Goal: Task Accomplishment & Management: Manage account settings

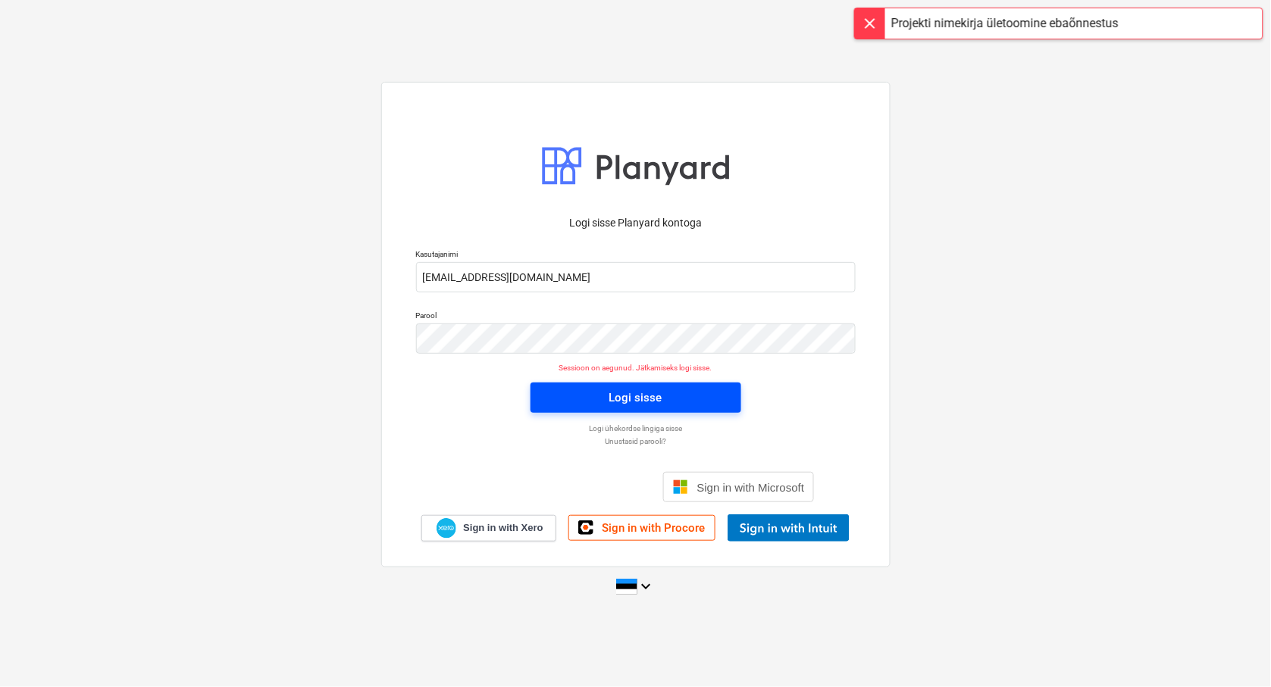
click at [667, 396] on span "Logi sisse" at bounding box center [636, 398] width 174 height 20
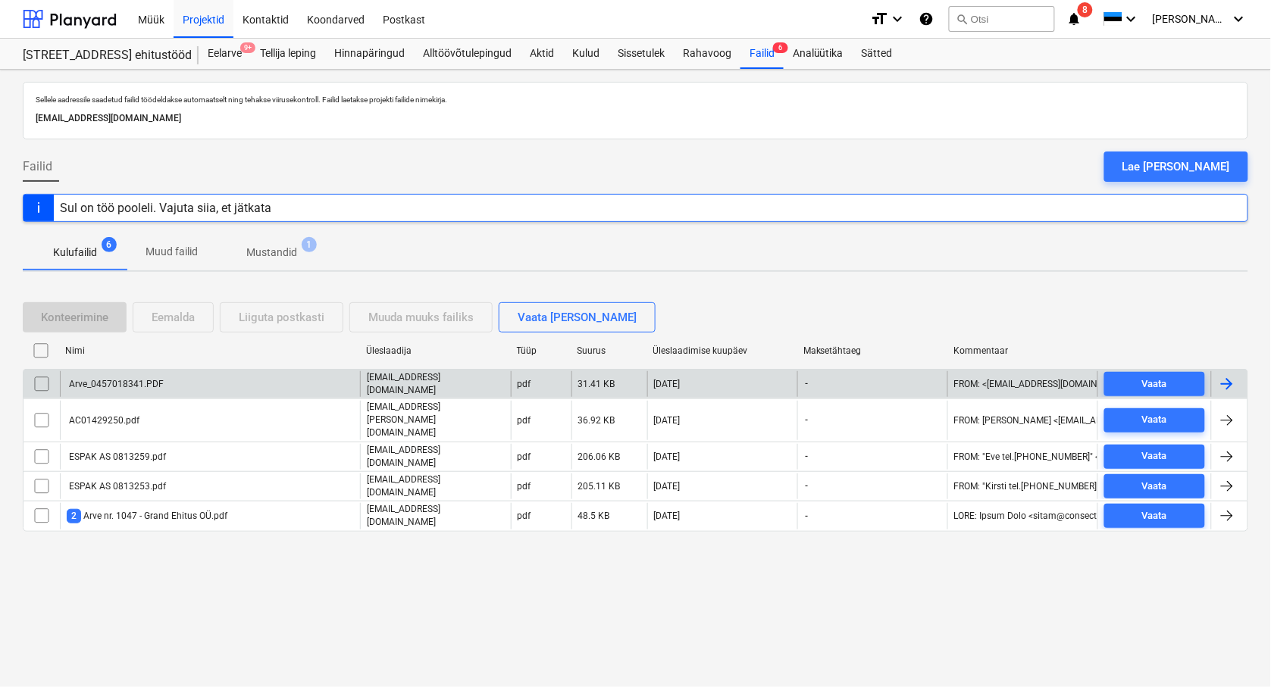
click at [86, 384] on div "Arve_0457018341.PDF" at bounding box center [115, 384] width 97 height 11
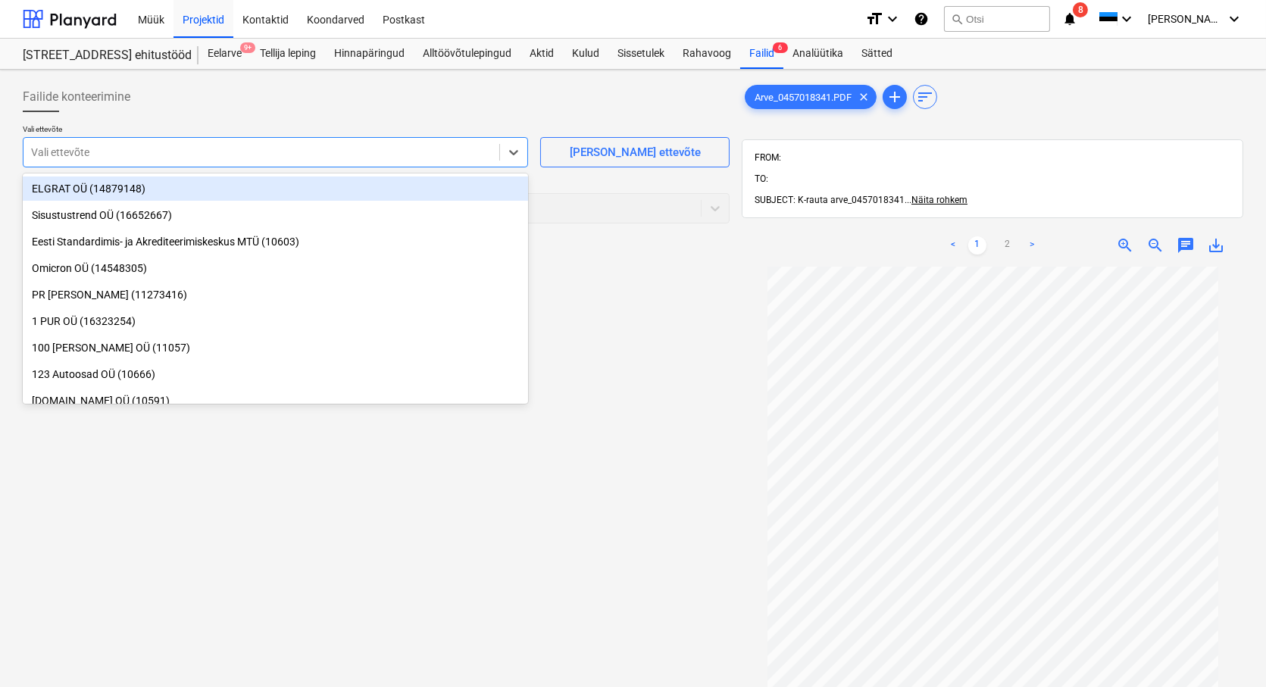
click at [41, 155] on div at bounding box center [261, 152] width 461 height 15
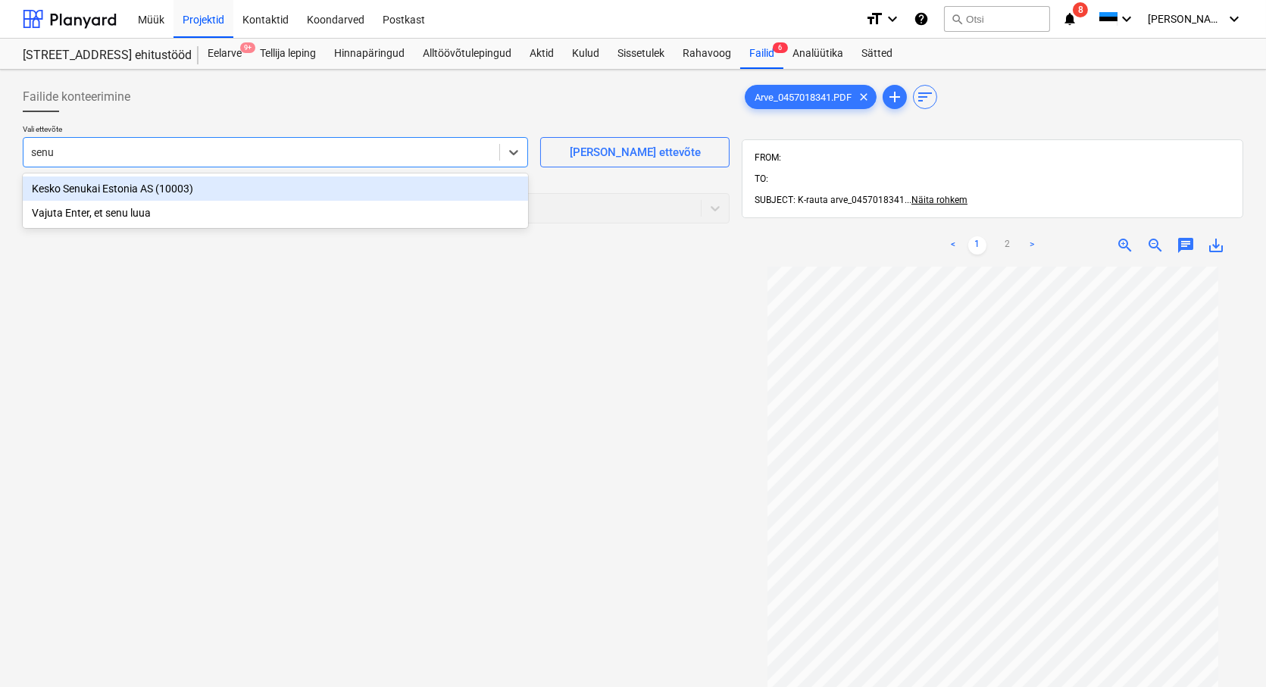
type input "senuk"
click at [68, 192] on div "Kesko Senukai Estonia AS (10003)" at bounding box center [275, 189] width 505 height 24
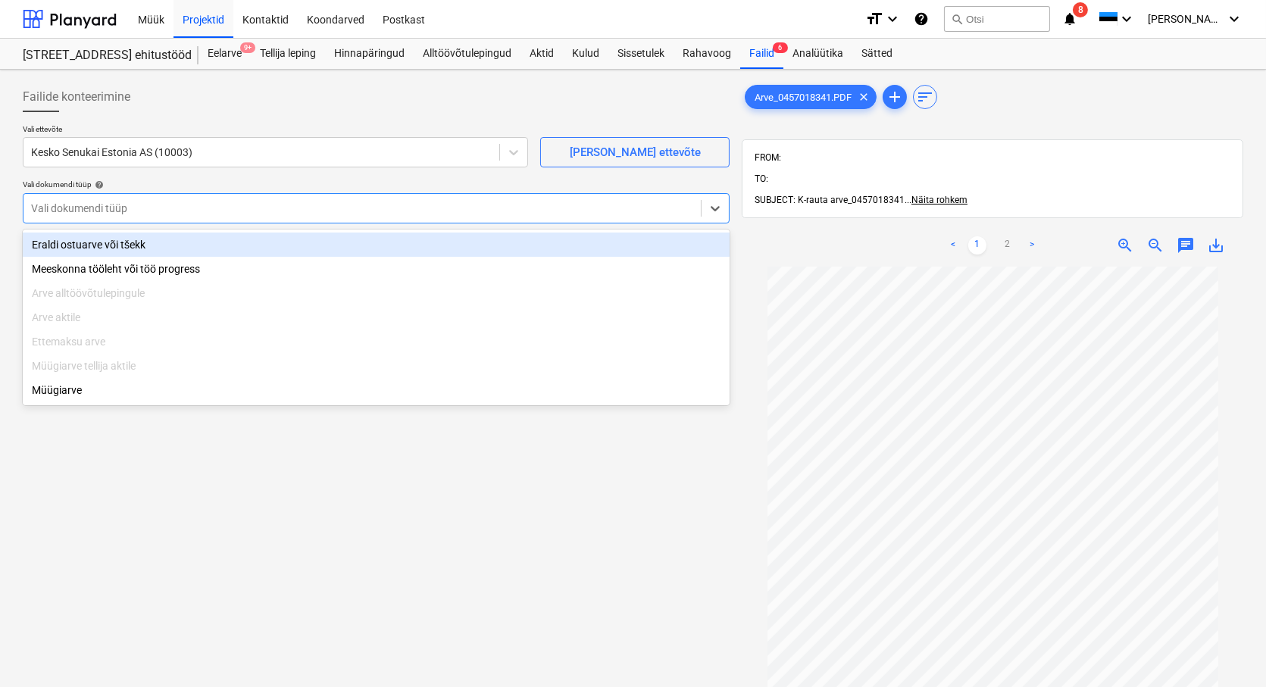
click at [61, 208] on div at bounding box center [362, 208] width 662 height 15
click at [55, 245] on div "Eraldi ostuarve või tšekk" at bounding box center [376, 245] width 707 height 24
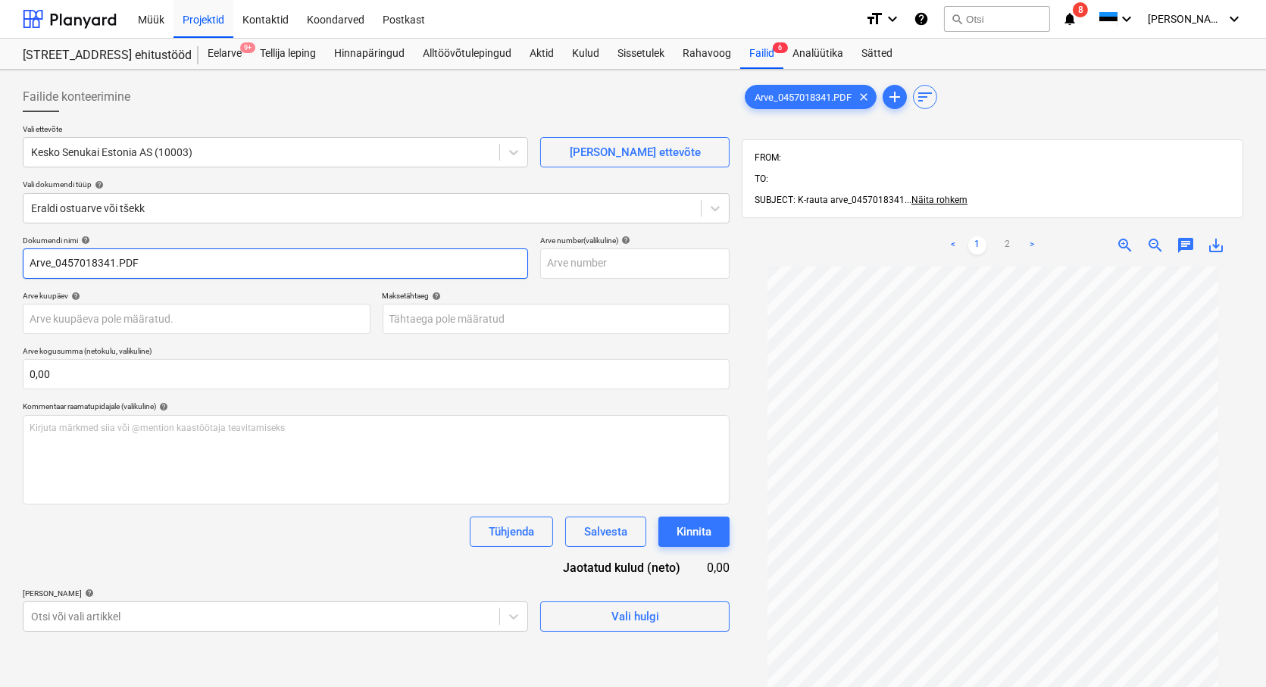
drag, startPoint x: 56, startPoint y: 266, endPoint x: -59, endPoint y: 255, distance: 115.7
click at [0, 255] on html "Müük Projektid Kontaktid Koondarved Postkast format_size keyboard_arrow_down he…" at bounding box center [633, 343] width 1266 height 687
click at [35, 261] on input "0457018341.PDF" at bounding box center [275, 264] width 505 height 30
drag, startPoint x: 107, startPoint y: 262, endPoint x: 82, endPoint y: 261, distance: 25.0
click at [82, 261] on input "457018341.PDF" at bounding box center [275, 264] width 505 height 30
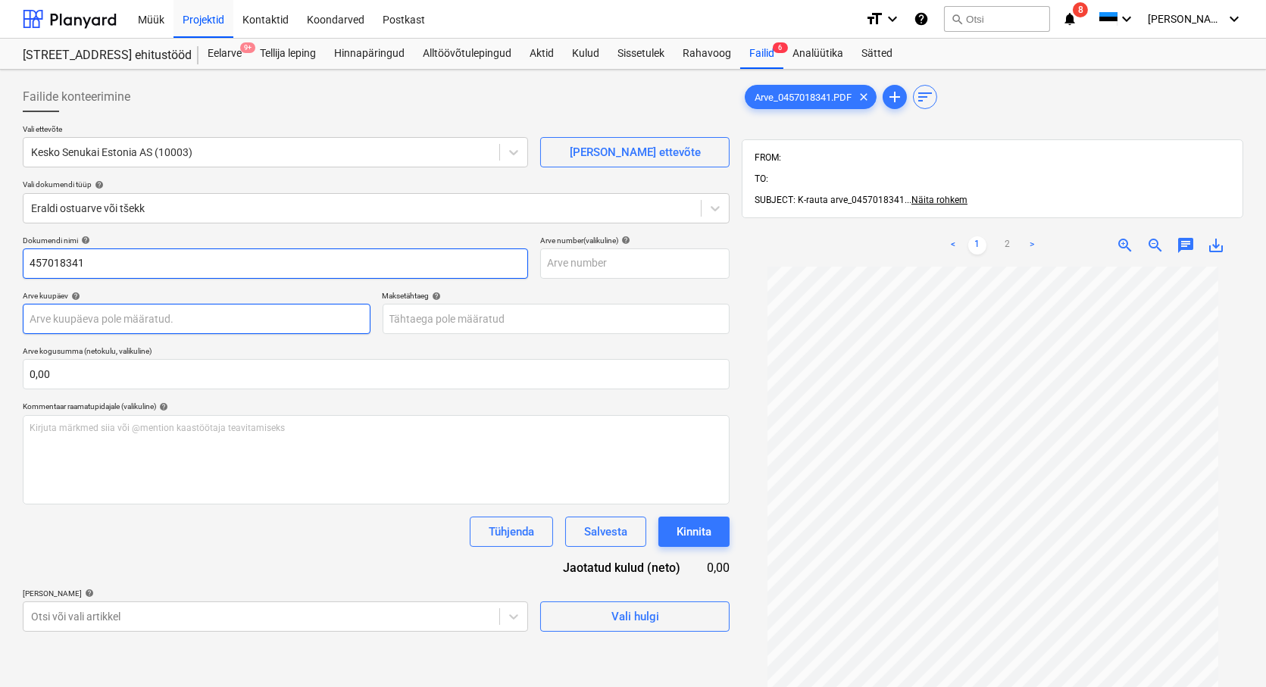
type input "457018341"
click at [45, 320] on body "Müük Projektid Kontaktid Koondarved Postkast format_size keyboard_arrow_down he…" at bounding box center [633, 343] width 1266 height 687
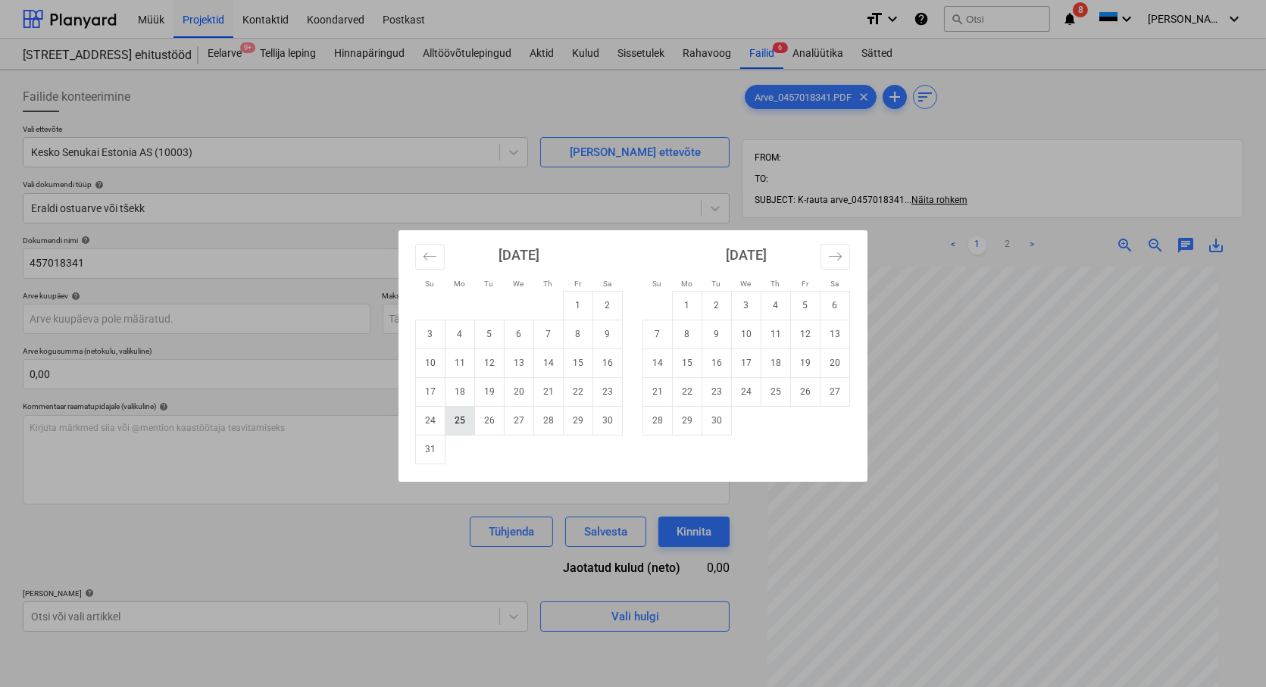
click at [452, 422] on td "25" at bounding box center [460, 420] width 30 height 29
type input "[DATE]"
click at [477, 322] on body "Müük Projektid Kontaktid Koondarved Postkast format_size keyboard_arrow_down he…" at bounding box center [633, 343] width 1266 height 687
click at [744, 394] on td "24" at bounding box center [747, 391] width 30 height 29
type input "[DATE]"
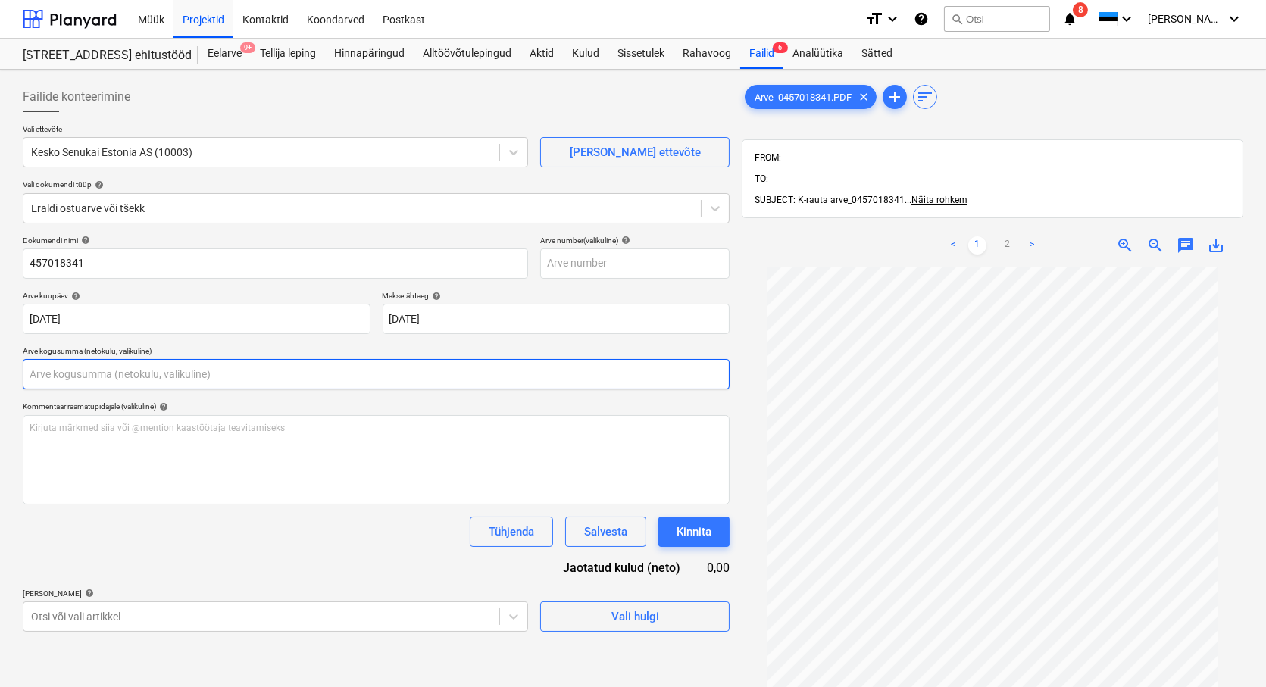
click at [80, 370] on input "text" at bounding box center [376, 374] width 707 height 30
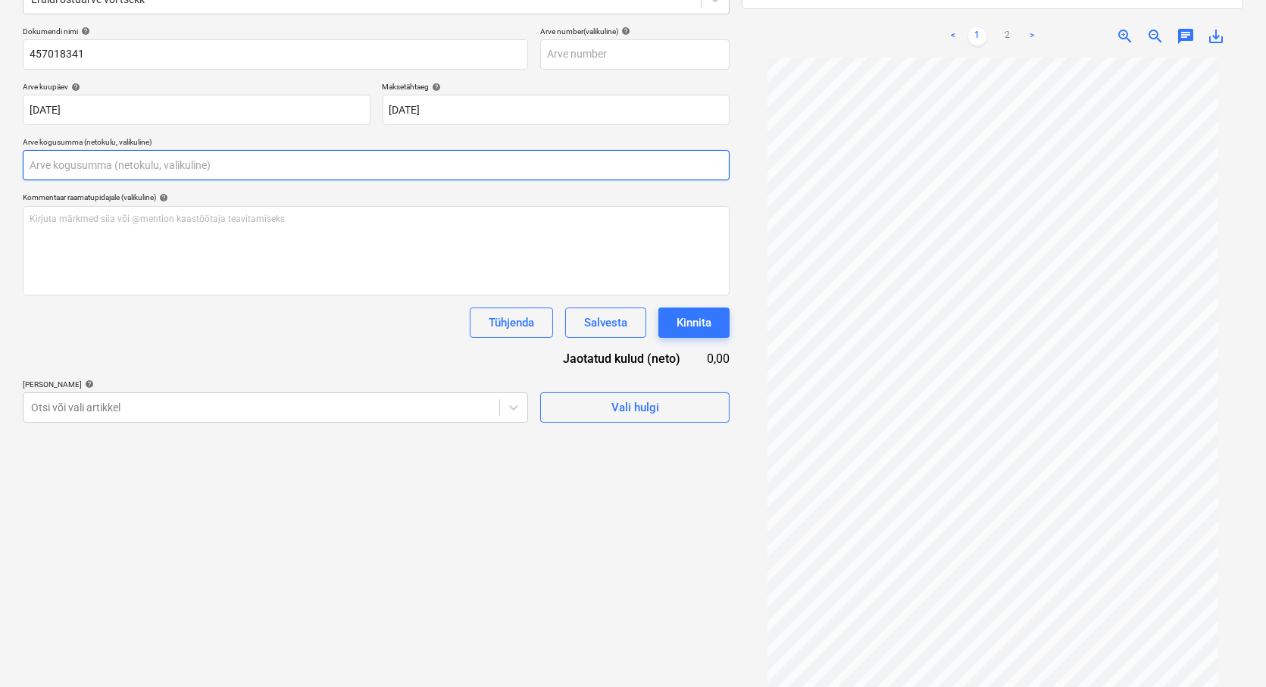
scroll to position [216, 0]
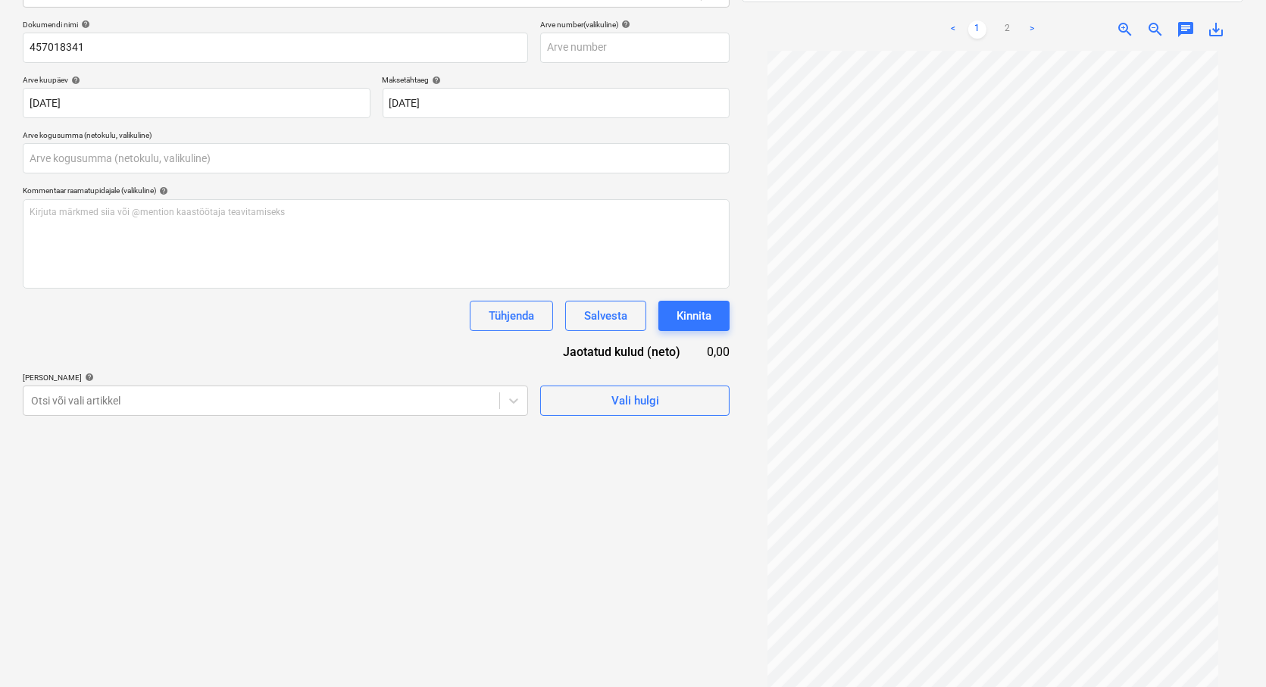
type input "0,00"
click at [1008, 8] on div "Projekti ületoomine ebaõnnestus" at bounding box center [973, 16] width 175 height 18
click at [1008, 9] on div "Projekti ületoomine ebaõnnestus" at bounding box center [973, 16] width 175 height 18
click at [1006, 8] on div "Projekti ületoomine ebaõnnestus" at bounding box center [973, 16] width 175 height 18
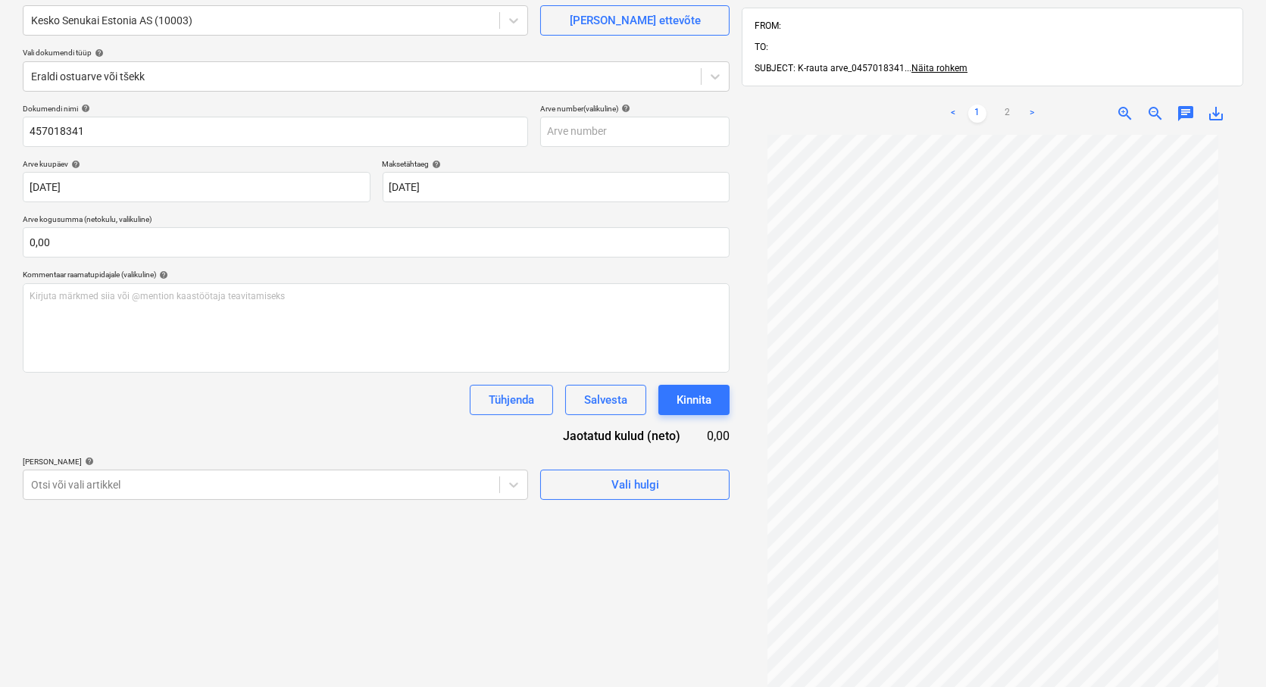
scroll to position [0, 0]
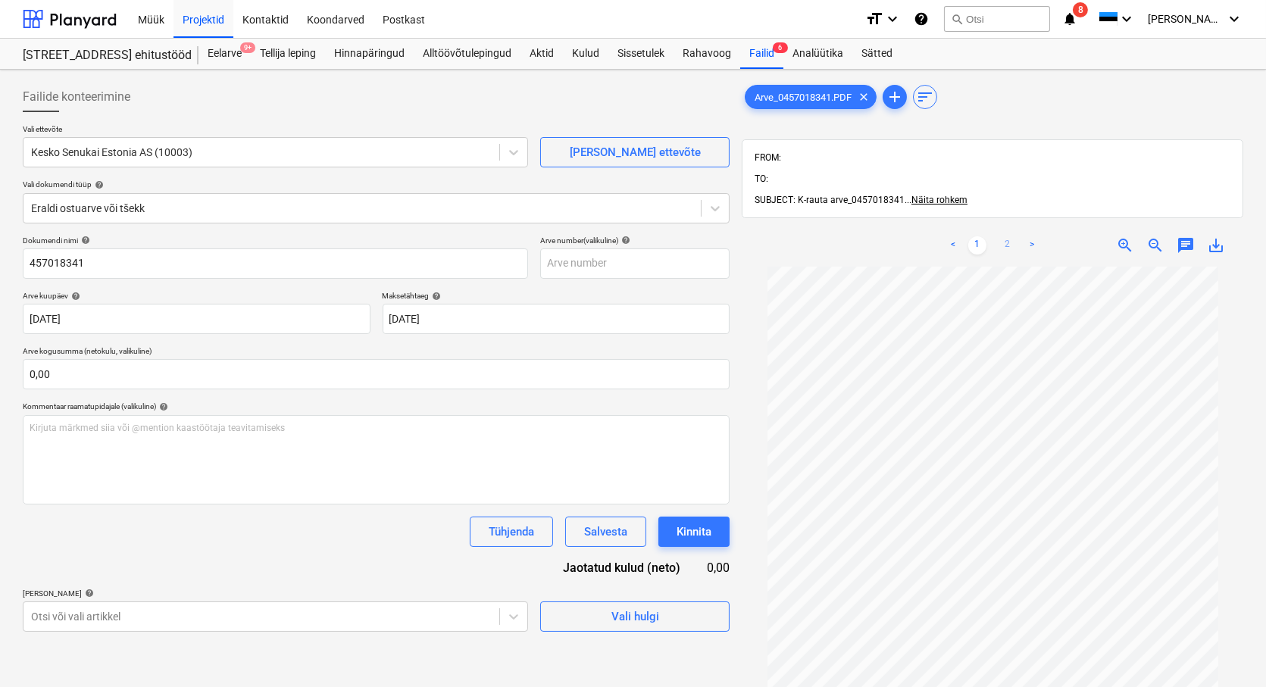
click at [1005, 236] on link "2" at bounding box center [1008, 245] width 18 height 18
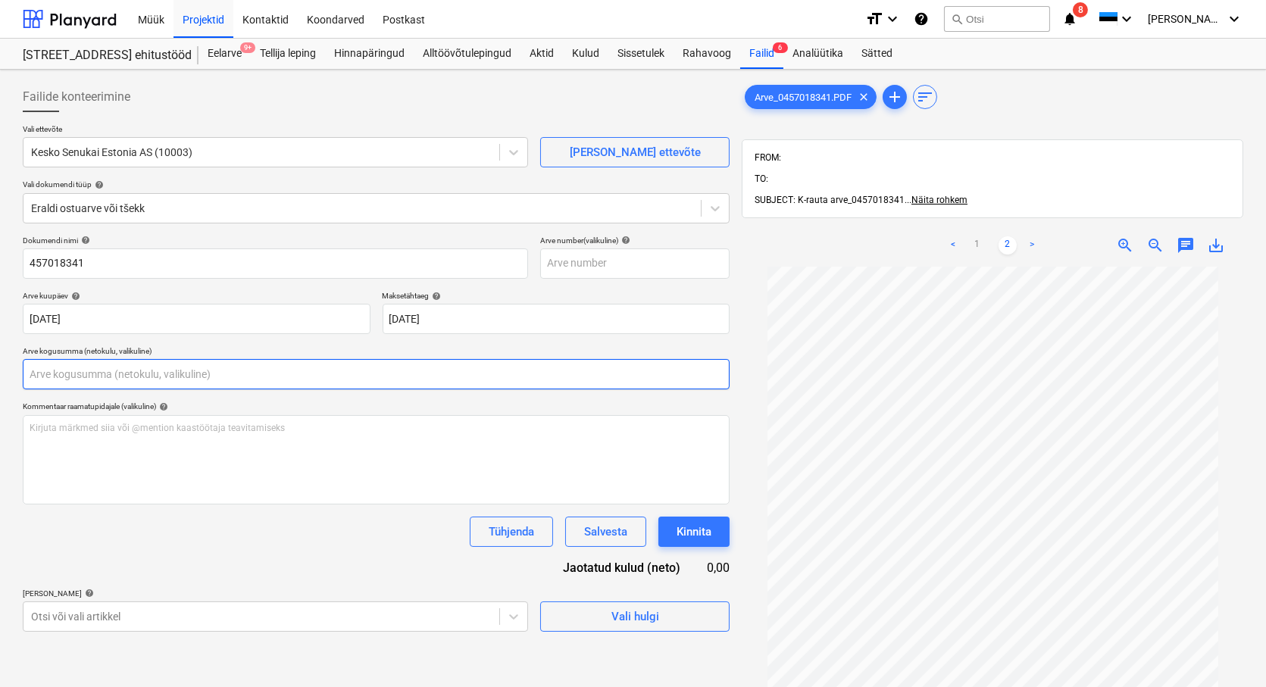
click at [71, 367] on input "text" at bounding box center [376, 374] width 707 height 30
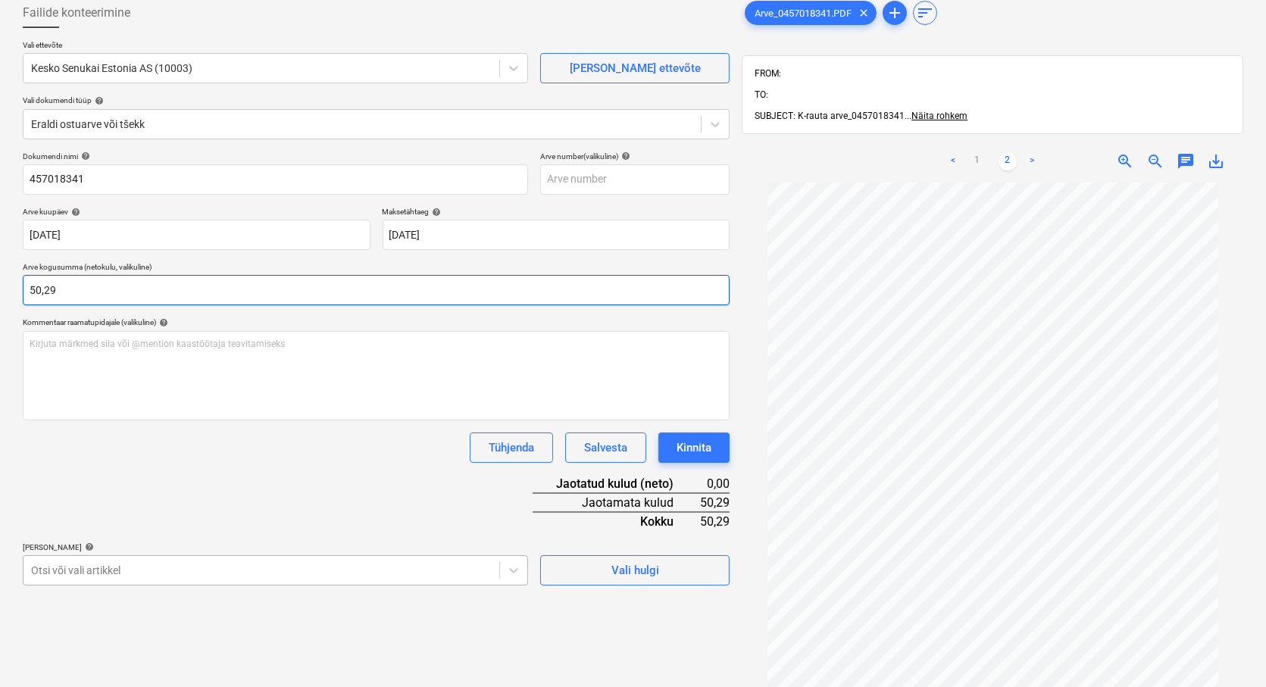
type input "50,29"
click at [38, 569] on body "Müük Projektid Kontaktid Koondarved Postkast format_size keyboard_arrow_down he…" at bounding box center [633, 259] width 1266 height 687
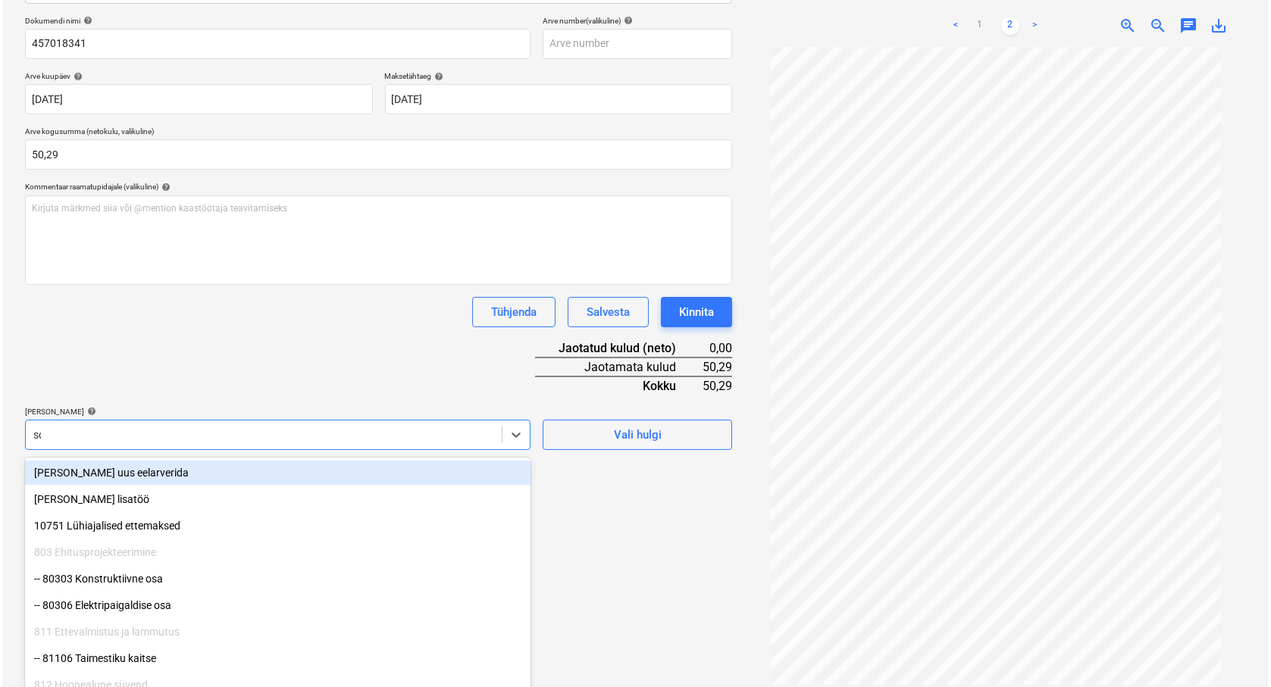
scroll to position [216, 0]
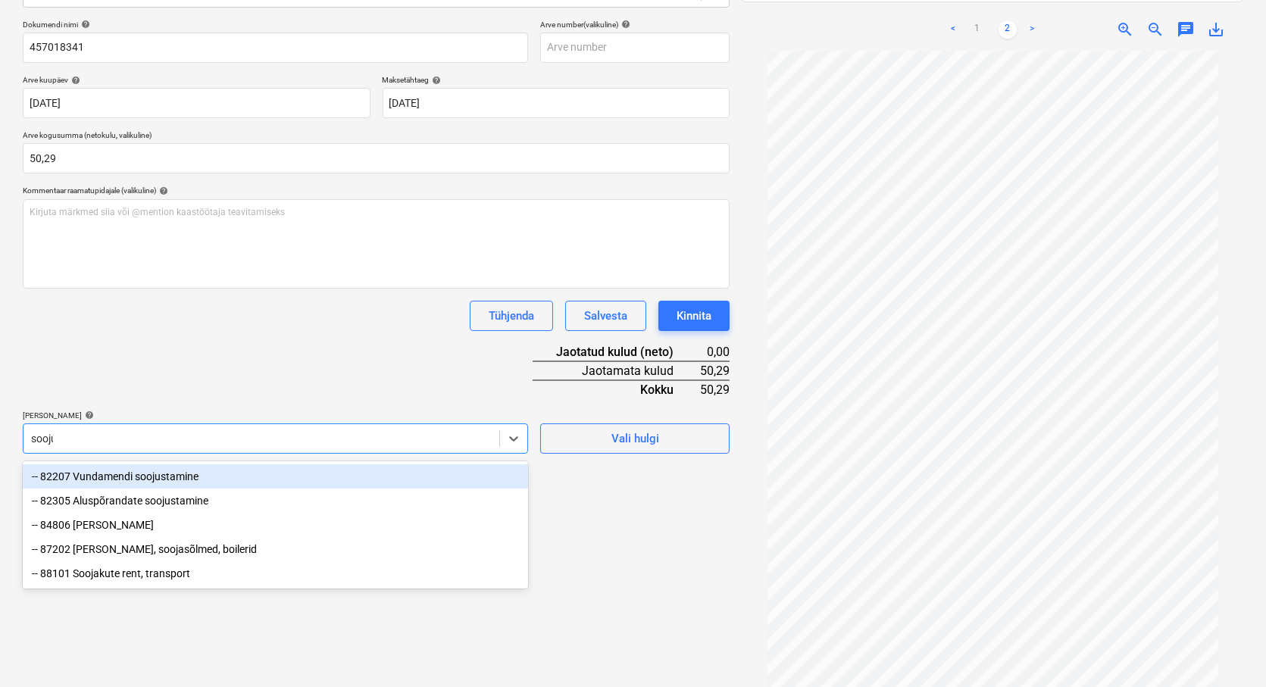
type input "soojus"
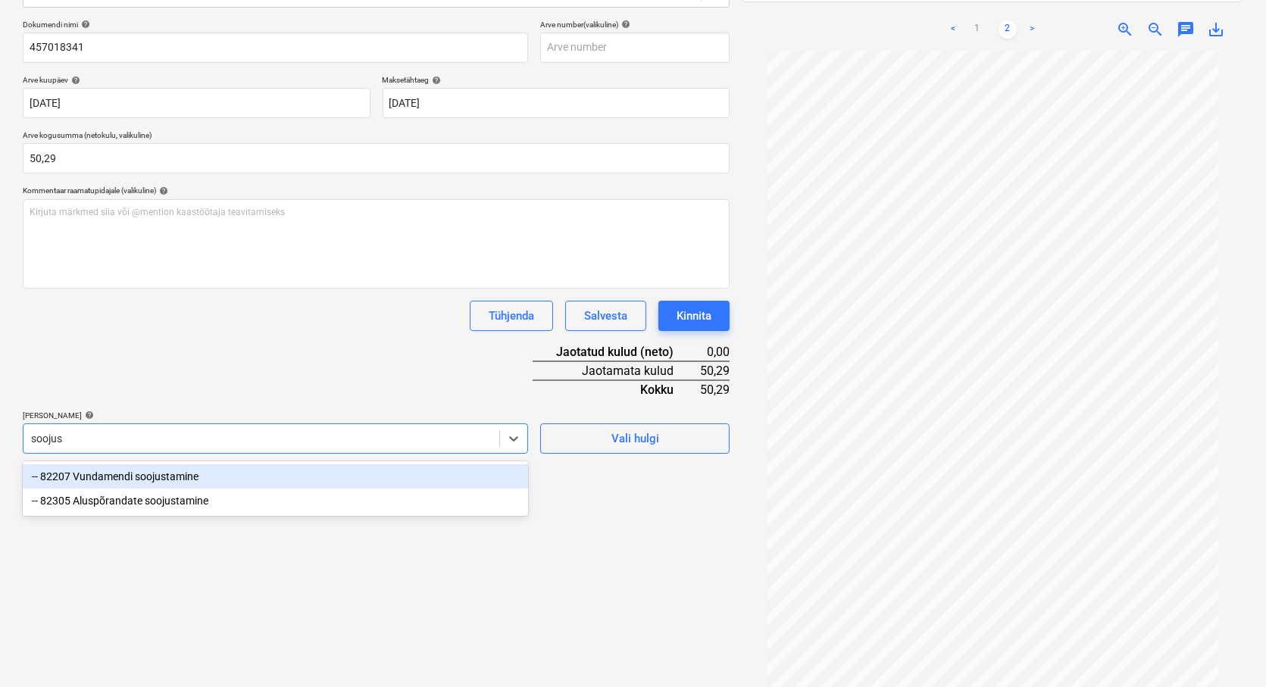
click at [89, 477] on div "-- 82207 Vundamendi soojustamine" at bounding box center [275, 476] width 505 height 24
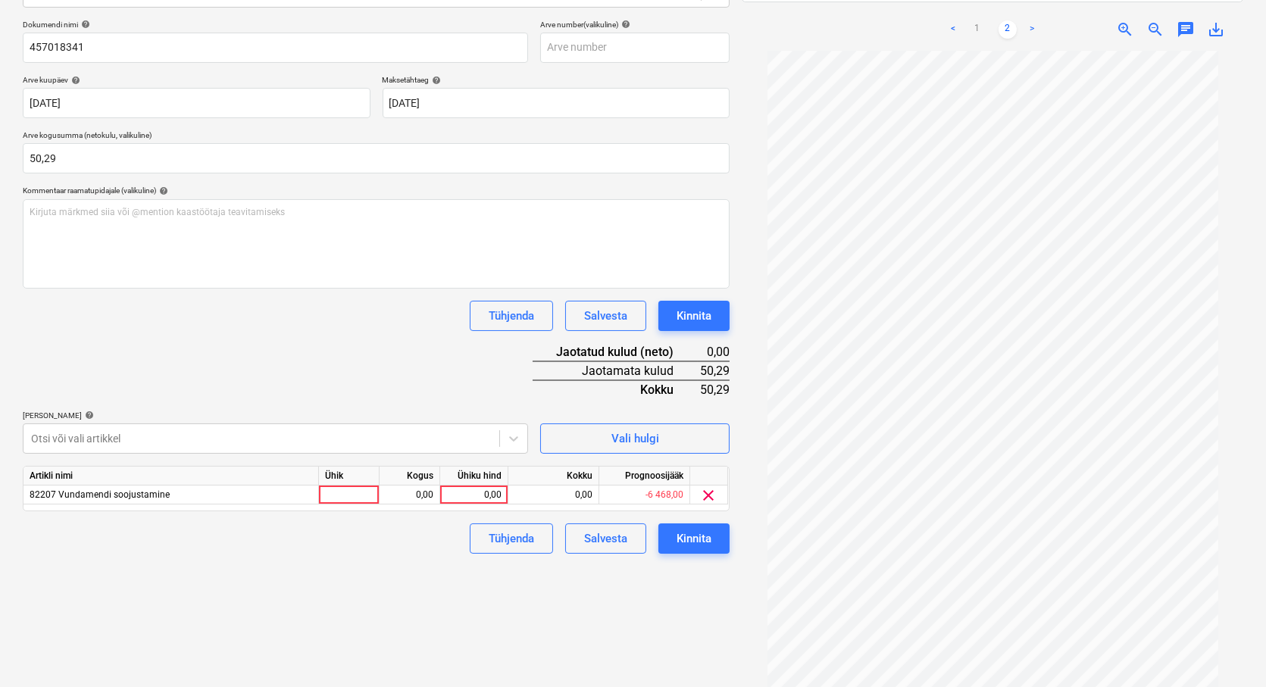
drag, startPoint x: 591, startPoint y: 591, endPoint x: 345, endPoint y: 482, distance: 268.6
click at [592, 591] on div "Failide konteerimine Vali ettevõte Kesko Senukai Estonia AS (10003) [PERSON_NAM…" at bounding box center [376, 271] width 719 height 822
click at [331, 495] on div at bounding box center [349, 495] width 61 height 19
type input "tk"
click at [412, 490] on div "0,00" at bounding box center [410, 495] width 48 height 19
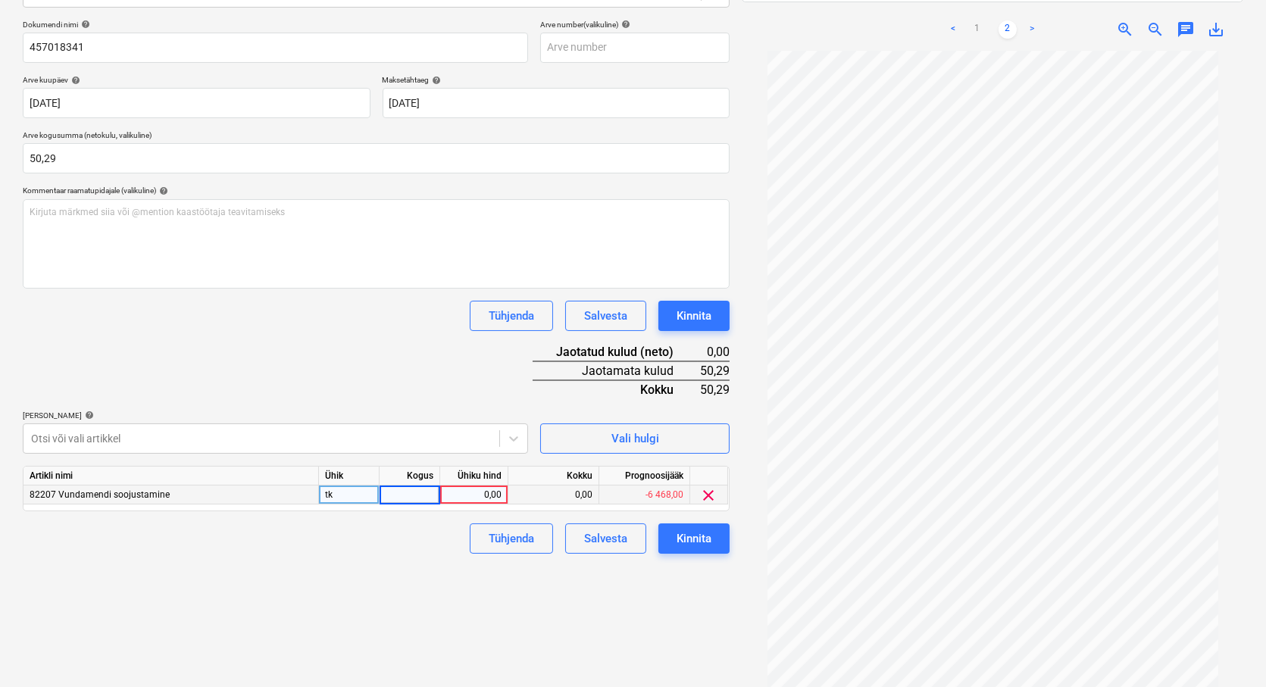
type input "1"
click at [487, 495] on div "0,00" at bounding box center [473, 495] width 55 height 19
type input "50,29"
click at [377, 579] on div "Failide konteerimine Vali ettevõte Kesko Senukai Estonia AS (10003) [PERSON_NAM…" at bounding box center [376, 271] width 719 height 822
click at [700, 539] on div "Kinnita" at bounding box center [694, 539] width 35 height 20
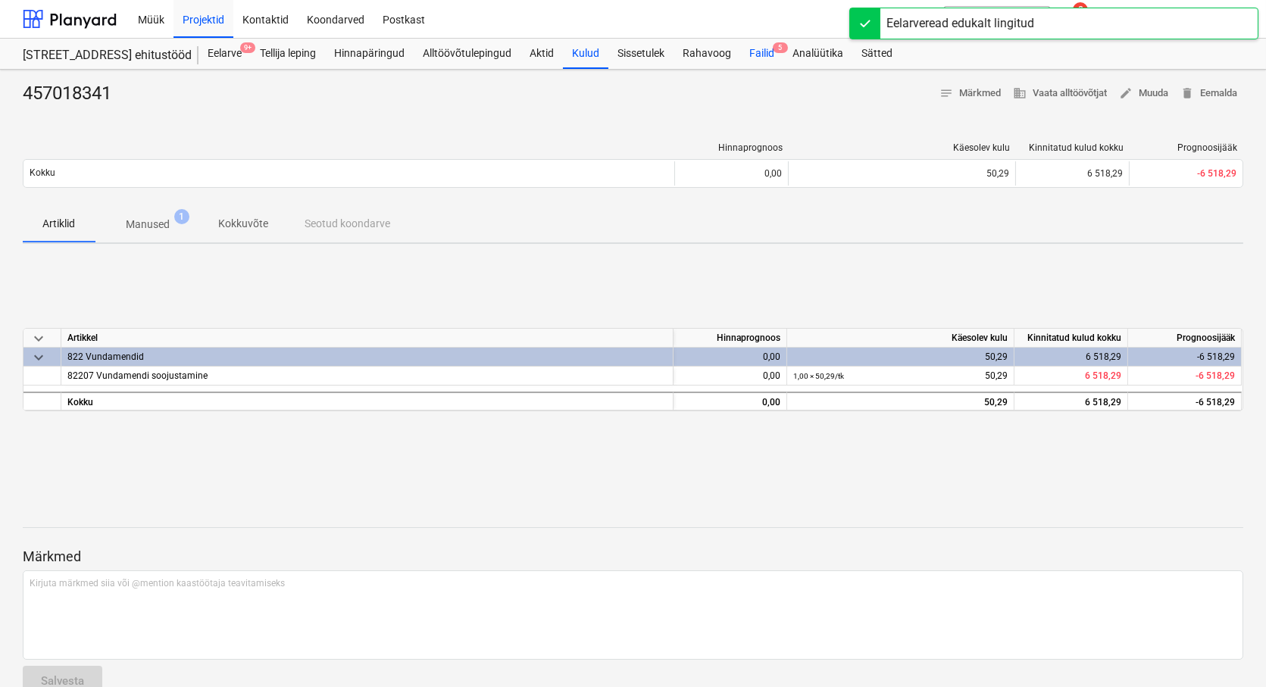
drag, startPoint x: 766, startPoint y: 50, endPoint x: 762, endPoint y: 57, distance: 7.8
click at [766, 51] on div "Failid 5" at bounding box center [761, 54] width 43 height 30
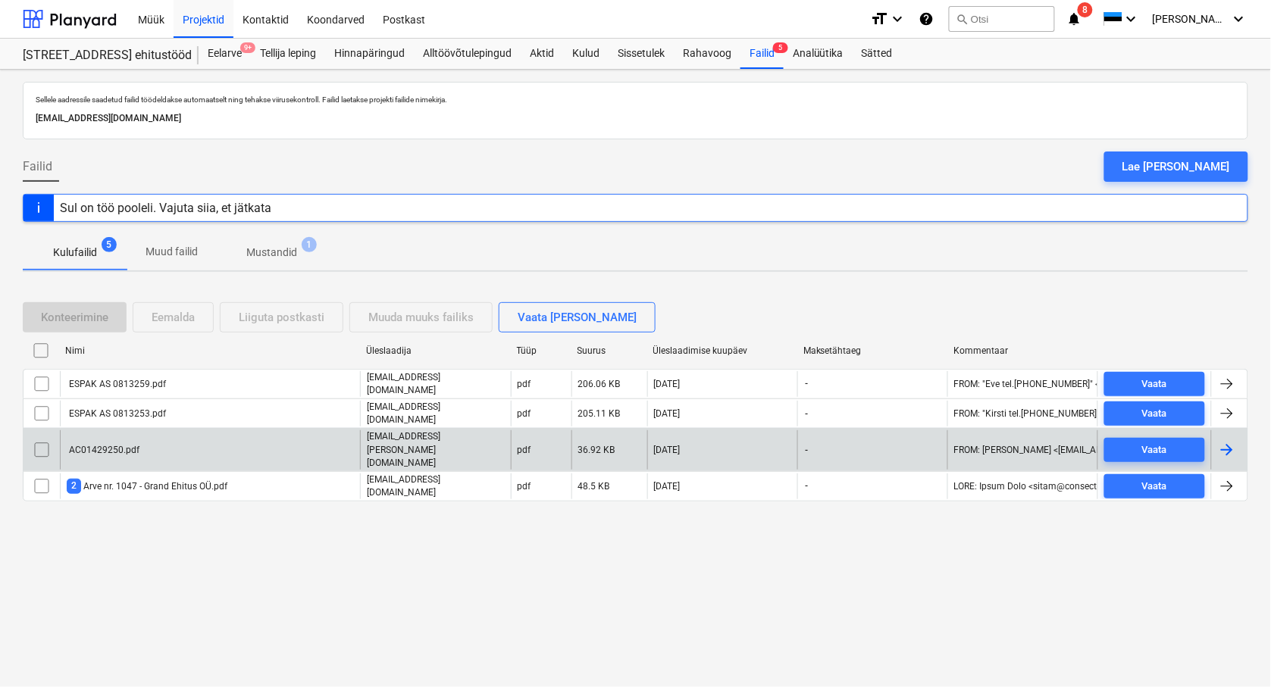
click at [78, 445] on div "AC01429250.pdf" at bounding box center [103, 450] width 73 height 11
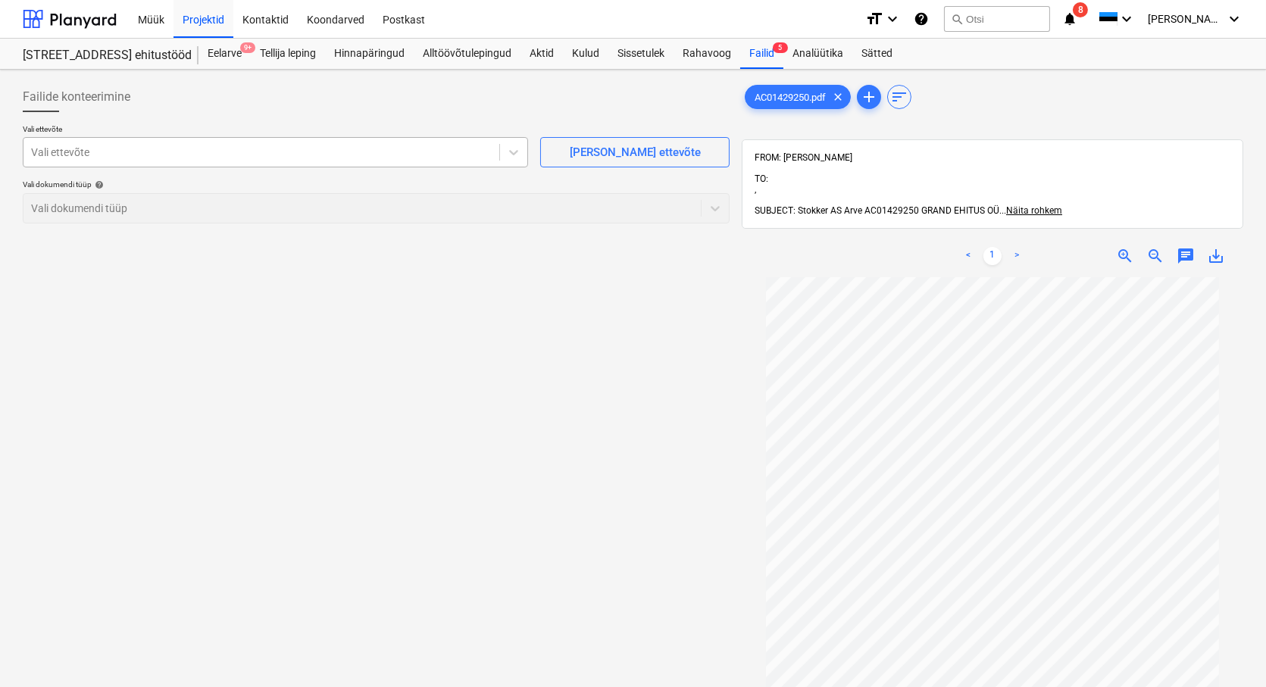
click at [89, 149] on div at bounding box center [261, 152] width 461 height 15
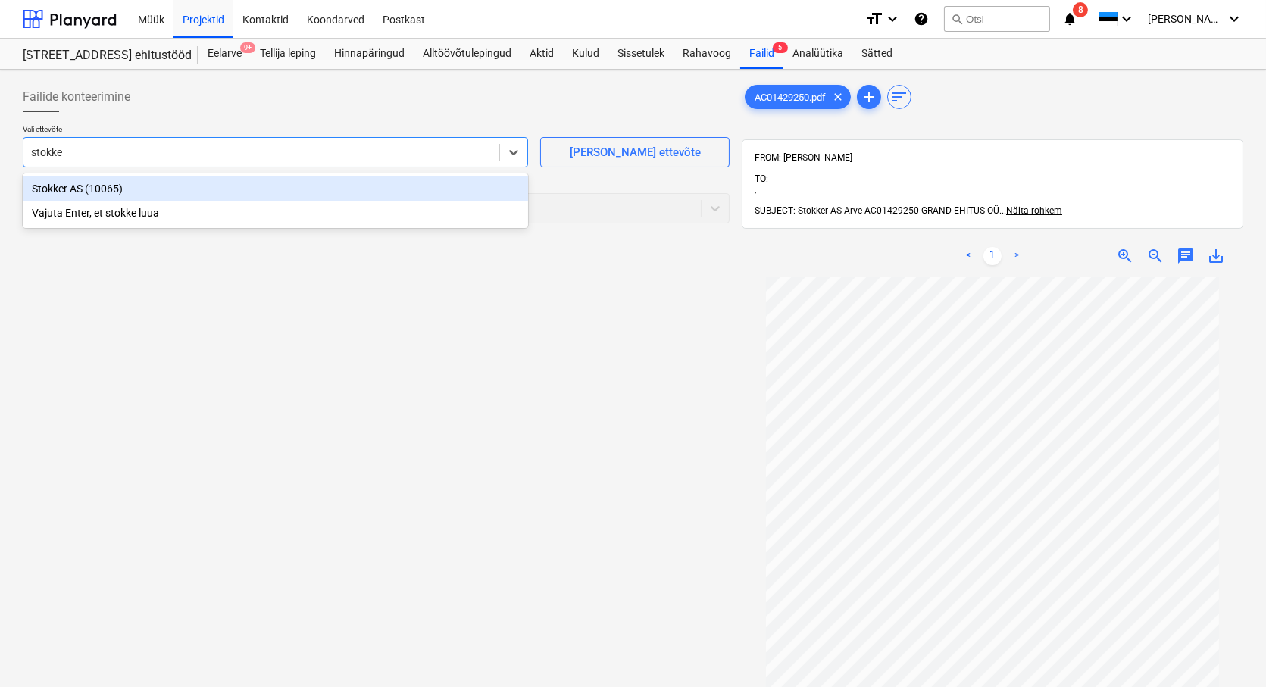
type input "stokker"
click at [70, 186] on div "Stokker AS (10065)" at bounding box center [275, 189] width 505 height 24
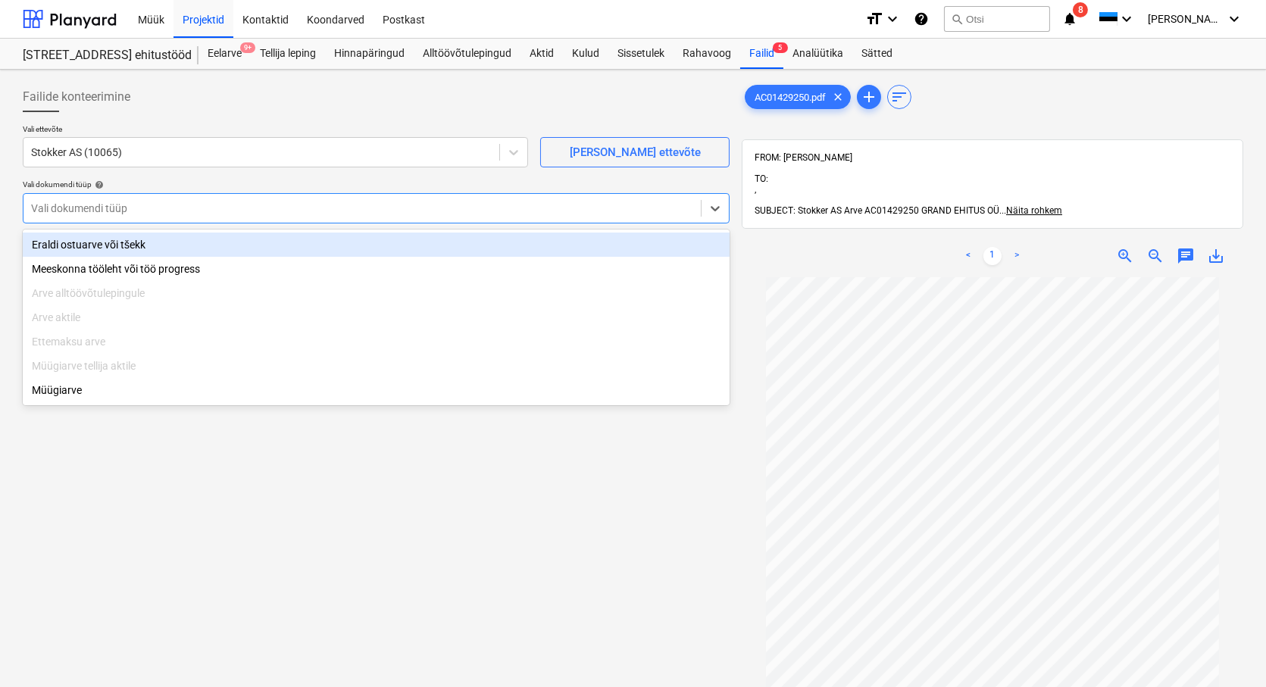
click at [58, 202] on div at bounding box center [362, 208] width 662 height 15
click at [63, 246] on div "Eraldi ostuarve või tšekk" at bounding box center [376, 245] width 707 height 24
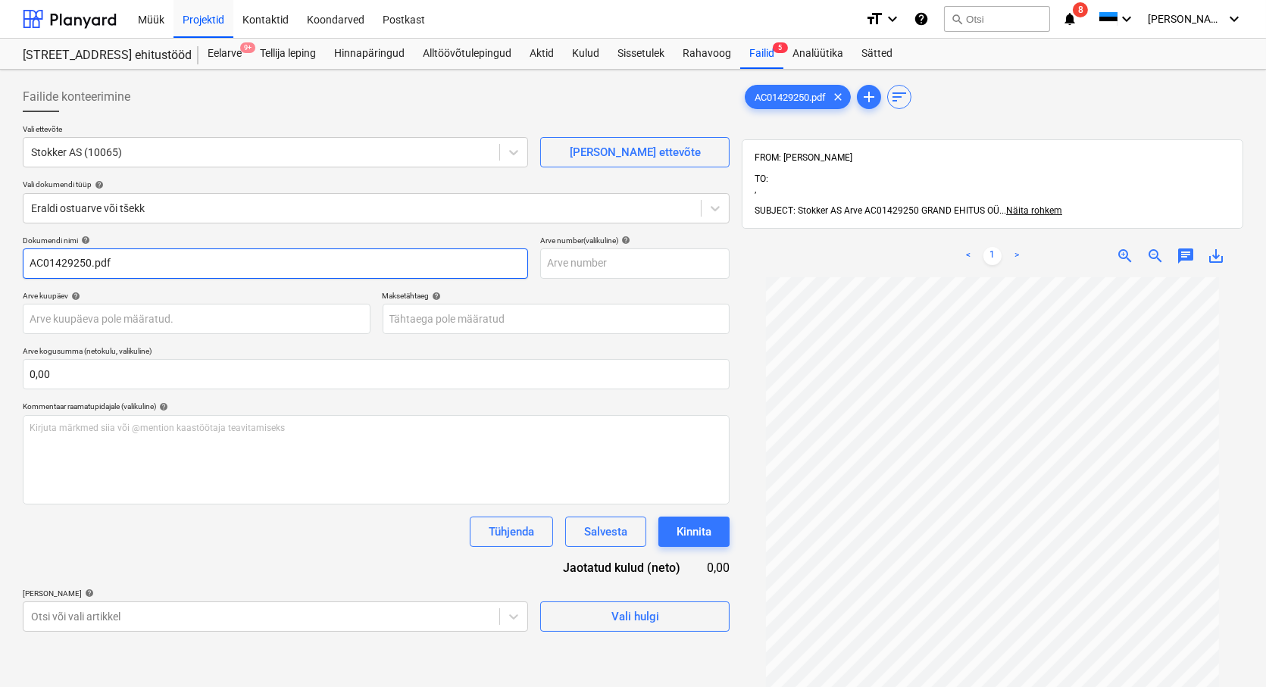
drag, startPoint x: 141, startPoint y: 269, endPoint x: 89, endPoint y: 262, distance: 52.0
click at [89, 262] on input "AC01429250.pdf" at bounding box center [275, 264] width 505 height 30
type input "AC01429250"
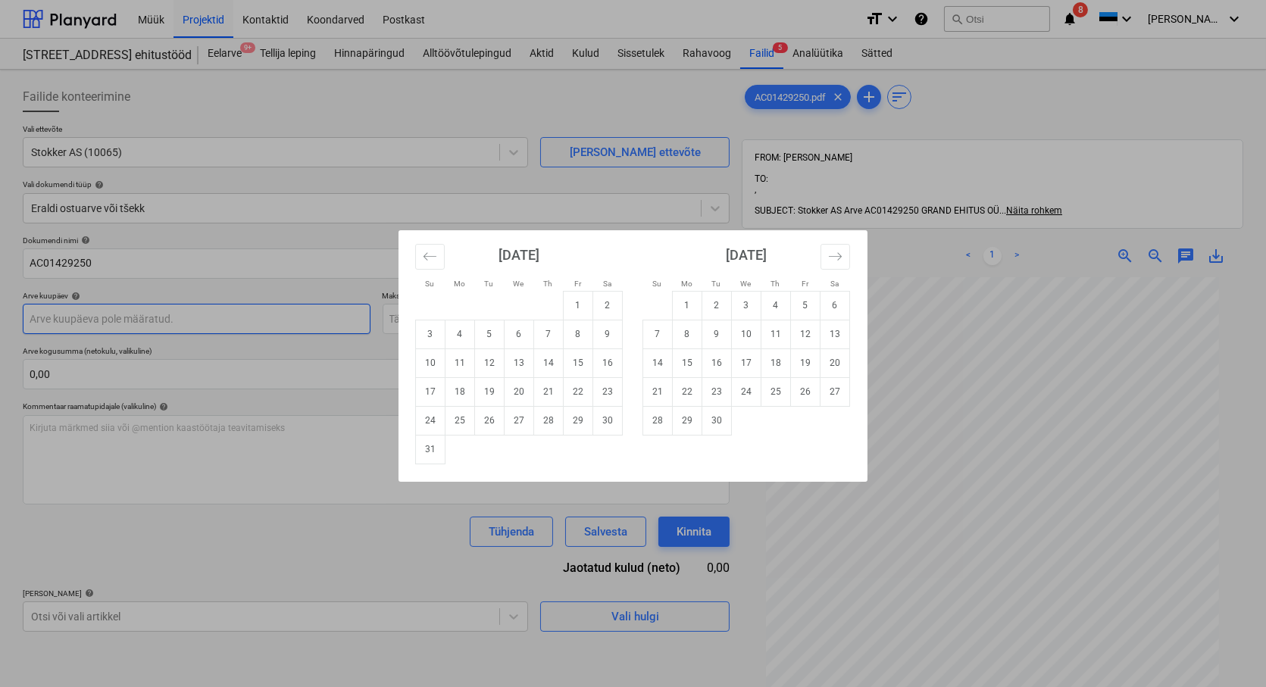
click at [54, 320] on body "Müük Projektid Kontaktid Koondarved Postkast format_size keyboard_arrow_down he…" at bounding box center [633, 343] width 1266 height 687
click at [458, 423] on td "25" at bounding box center [460, 420] width 30 height 29
type input "[DATE]"
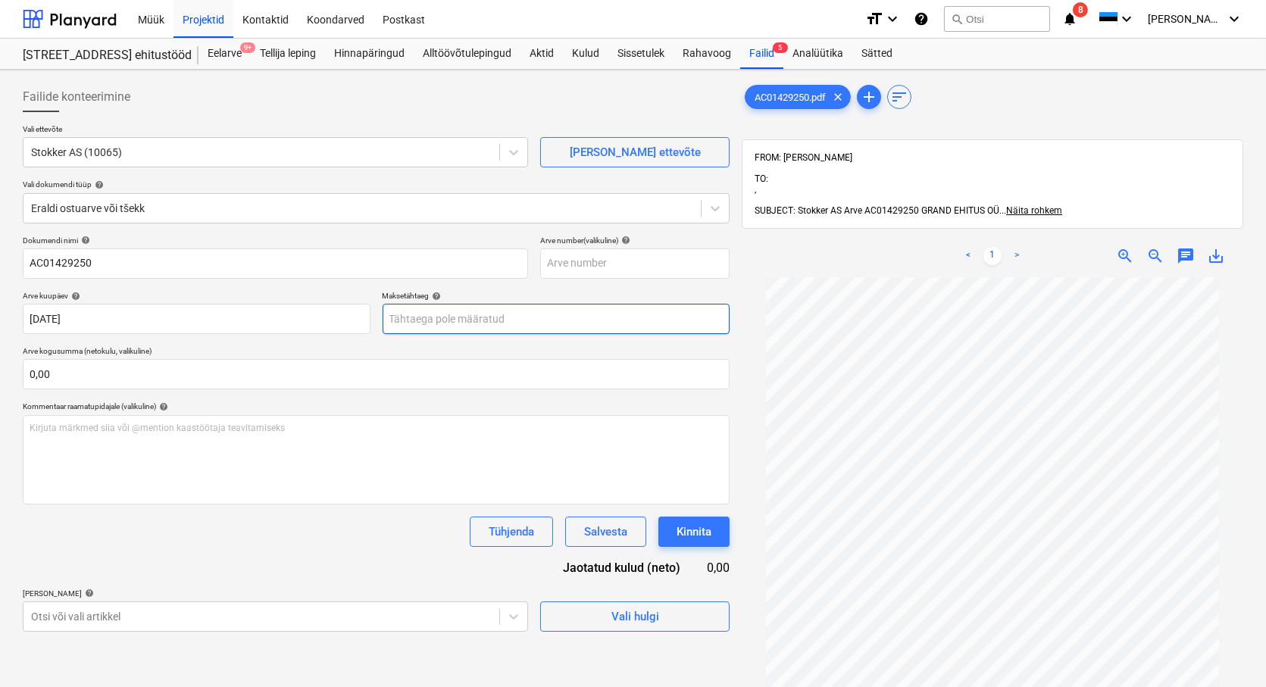
click at [467, 308] on body "Müük Projektid Kontaktid Koondarved Postkast format_size keyboard_arrow_down he…" at bounding box center [633, 343] width 1266 height 687
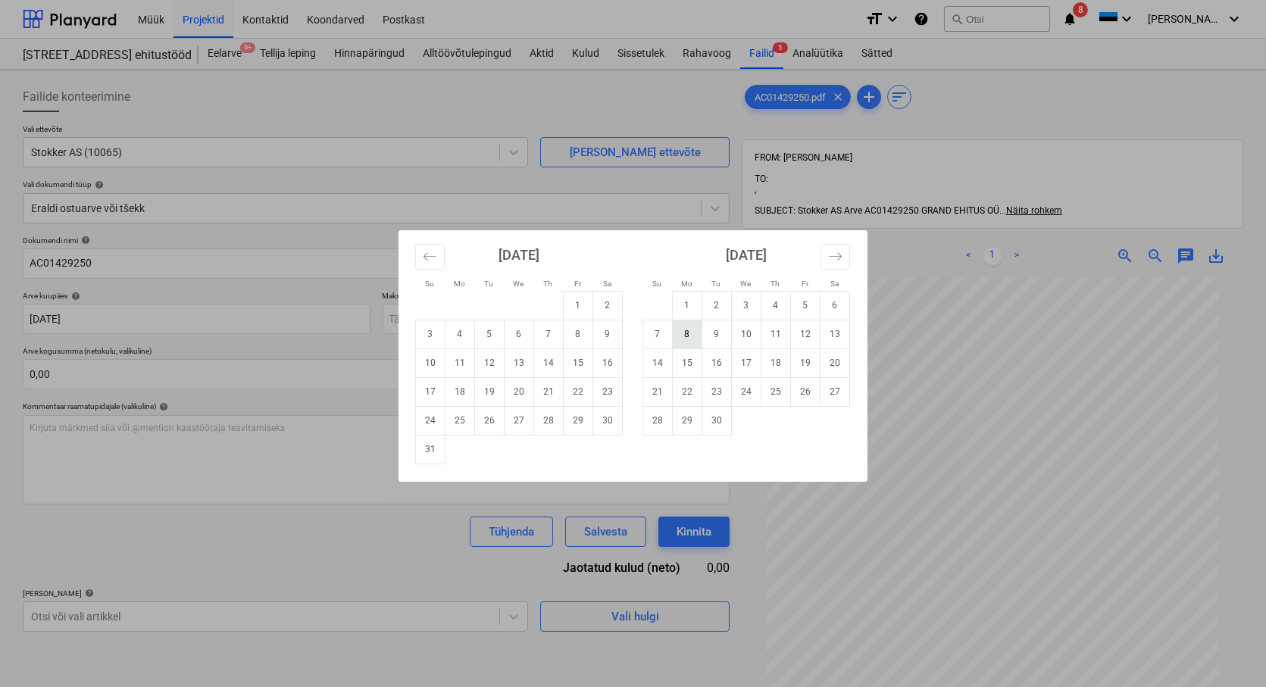
click at [692, 331] on td "8" at bounding box center [688, 334] width 30 height 29
type input "[DATE]"
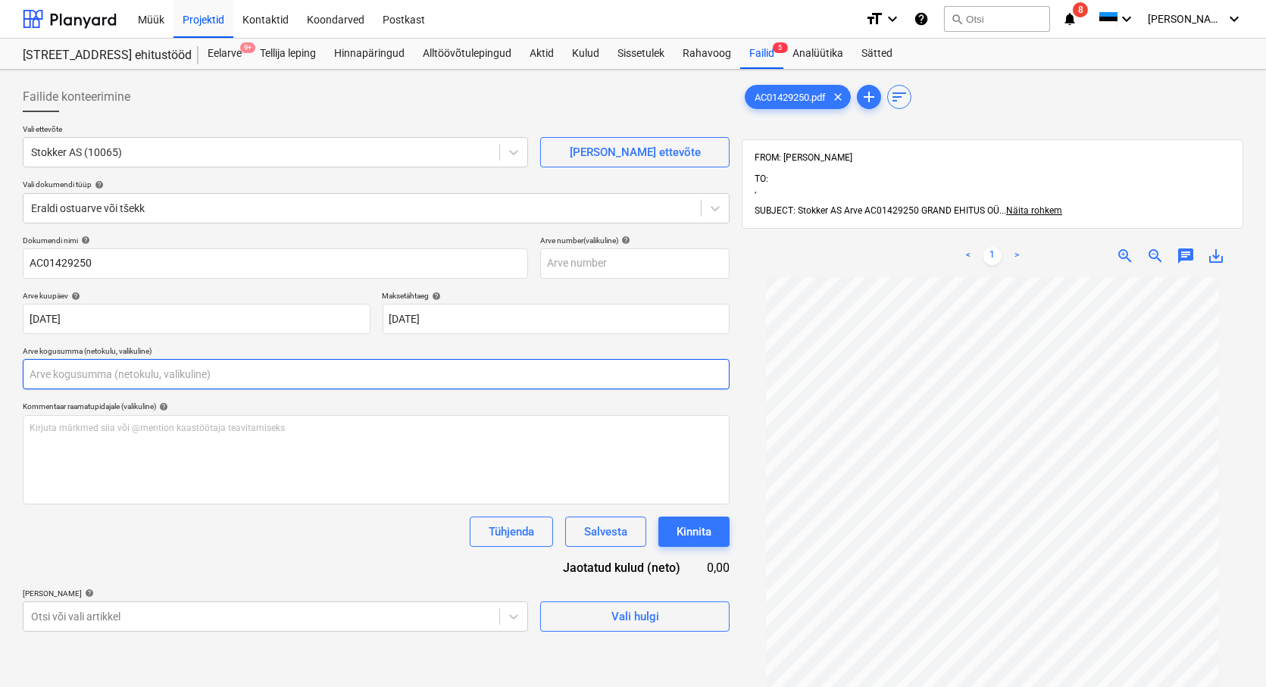
click at [79, 374] on input "text" at bounding box center [376, 374] width 707 height 30
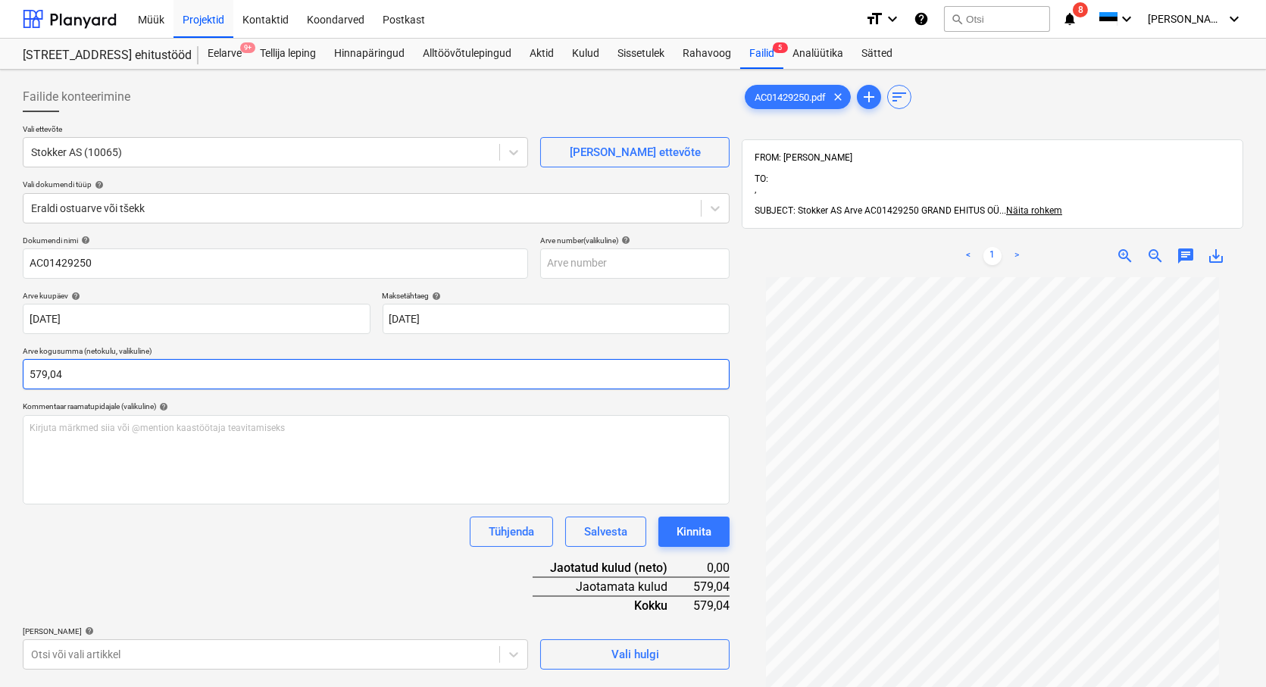
type input "579,04"
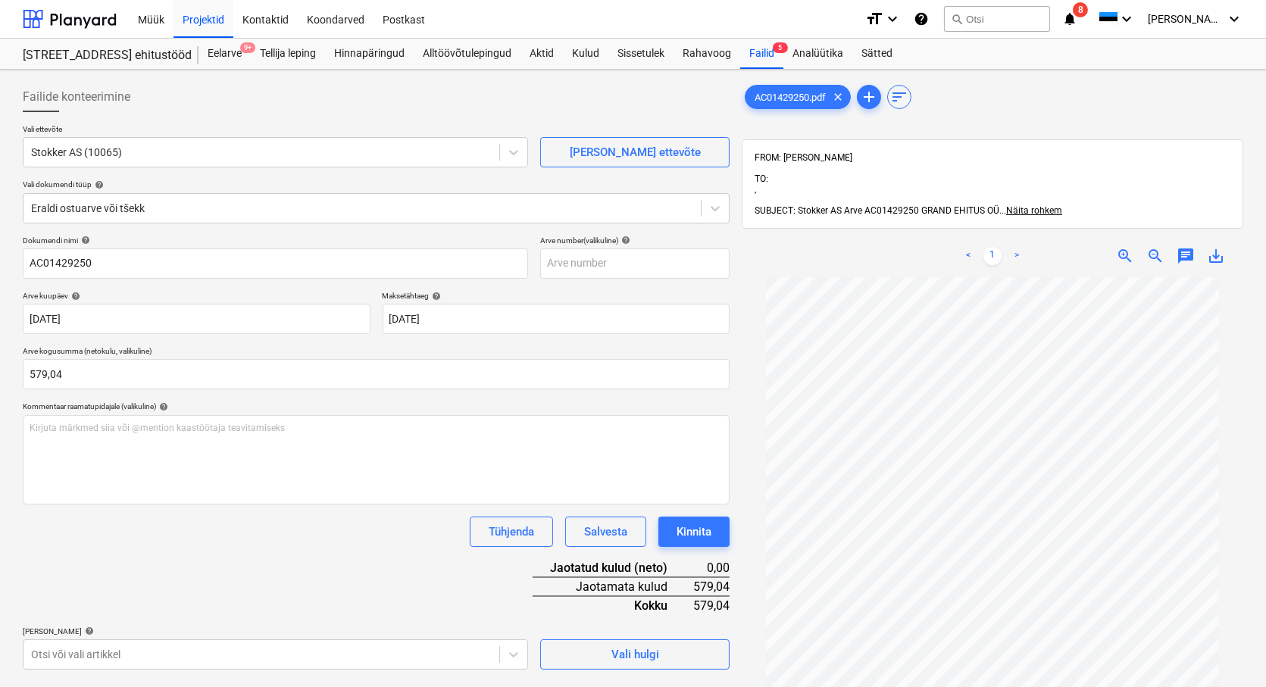
click at [140, 531] on div "Tühjenda Salvesta Kinnita" at bounding box center [376, 532] width 707 height 30
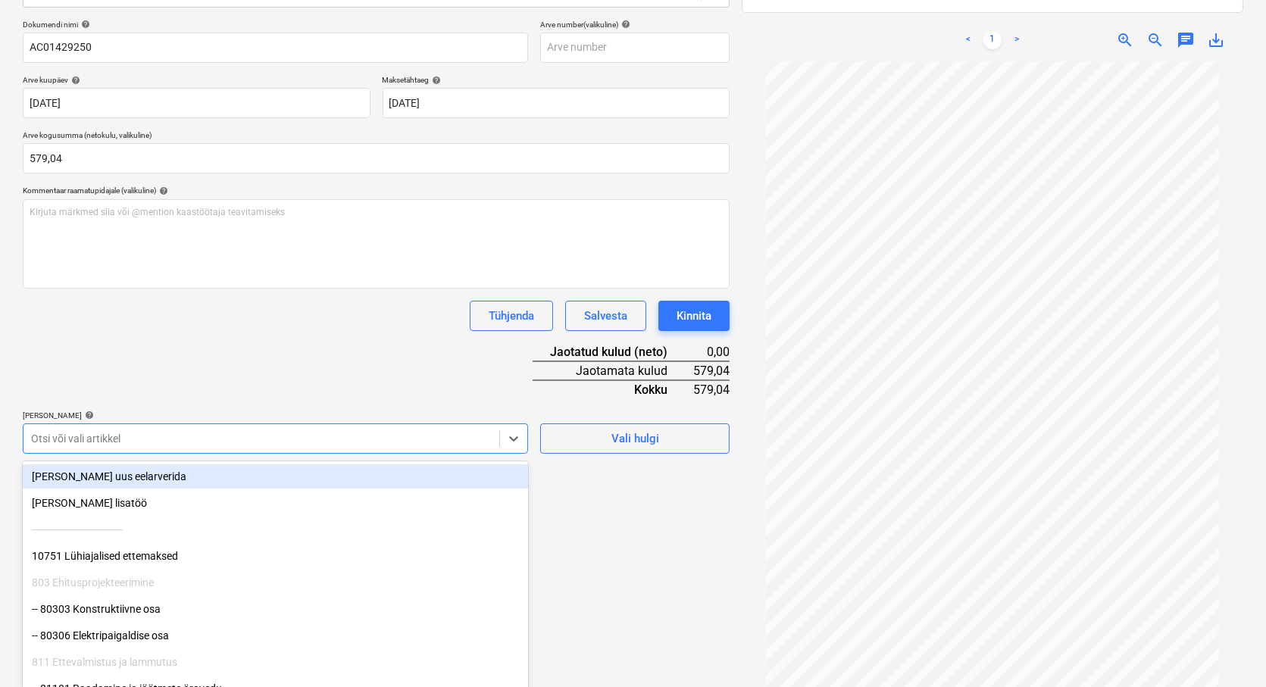
scroll to position [220, 0]
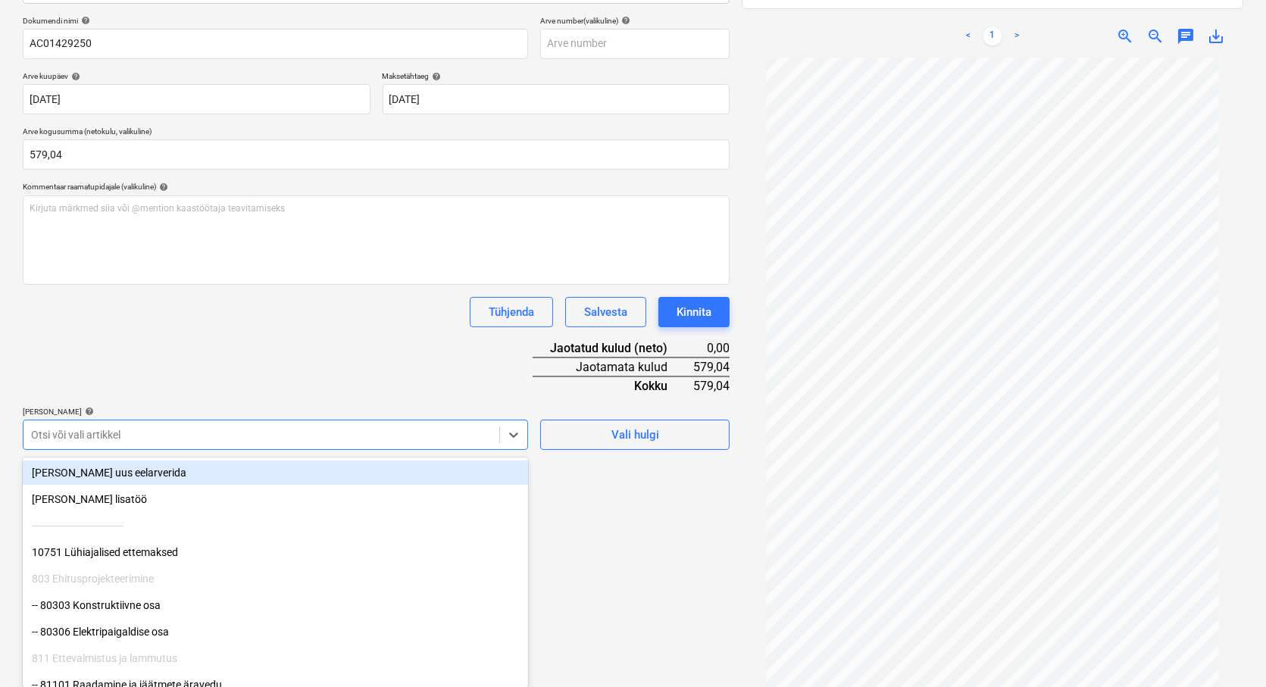
click at [39, 438] on div at bounding box center [261, 434] width 461 height 15
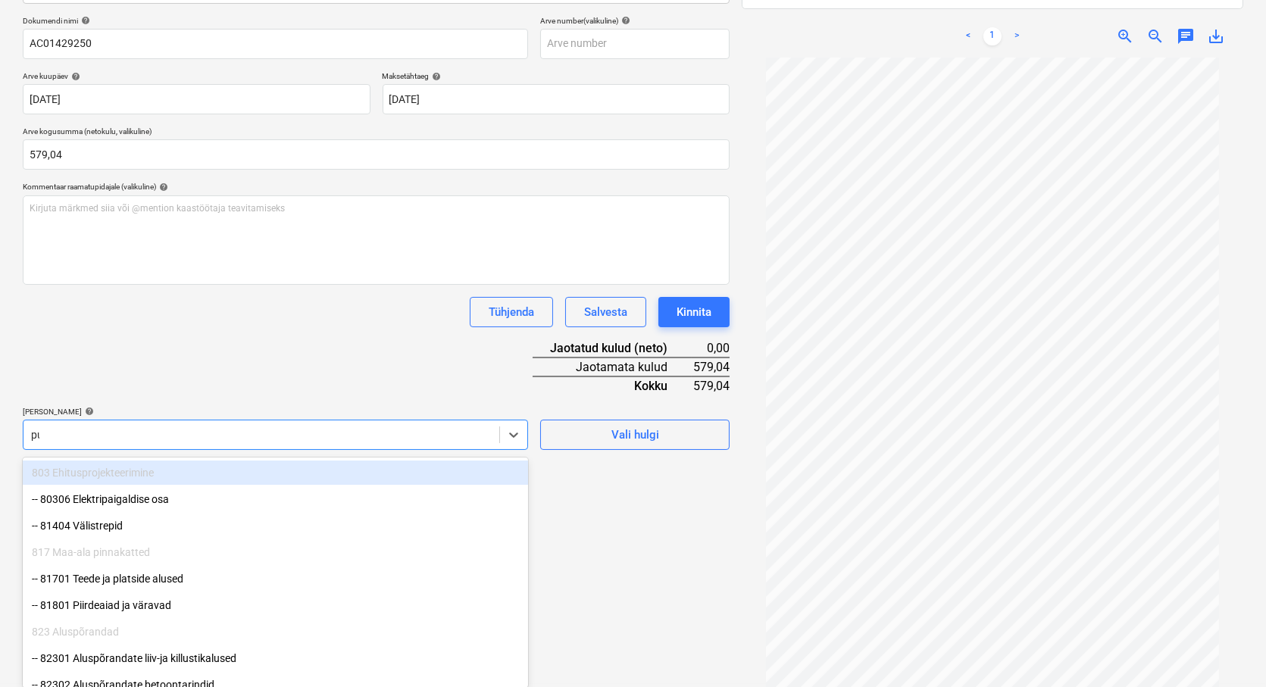
scroll to position [216, 0]
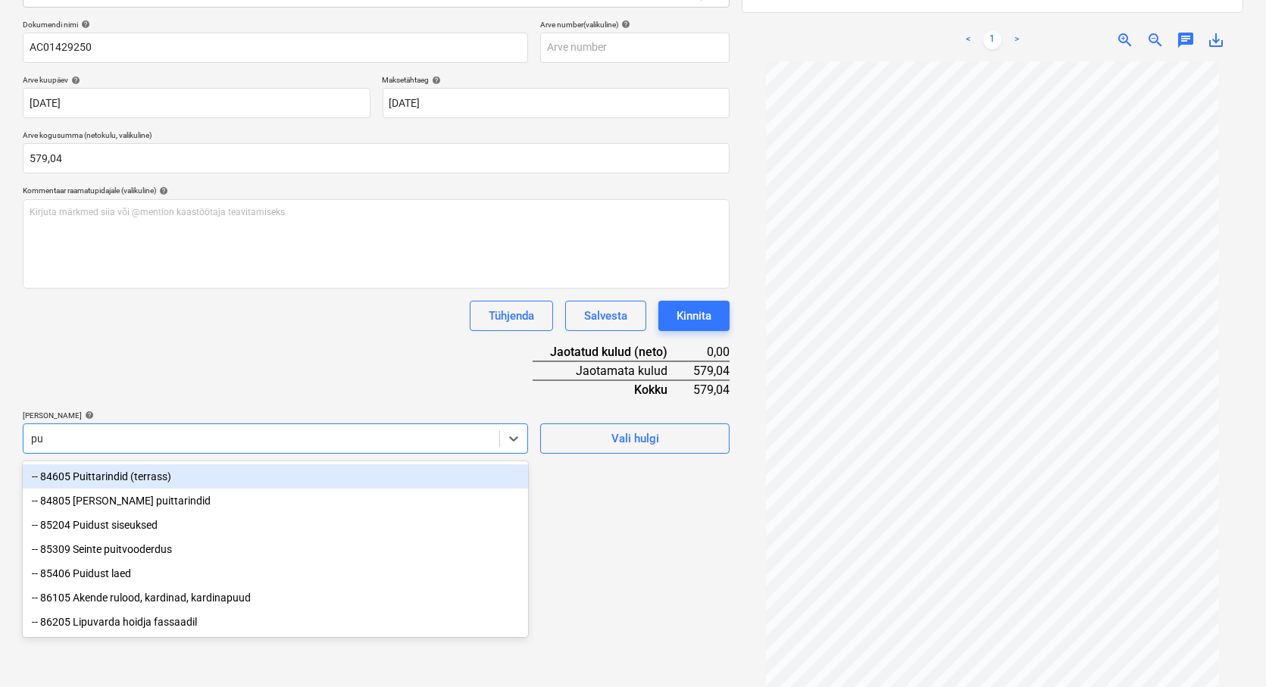
type input "p"
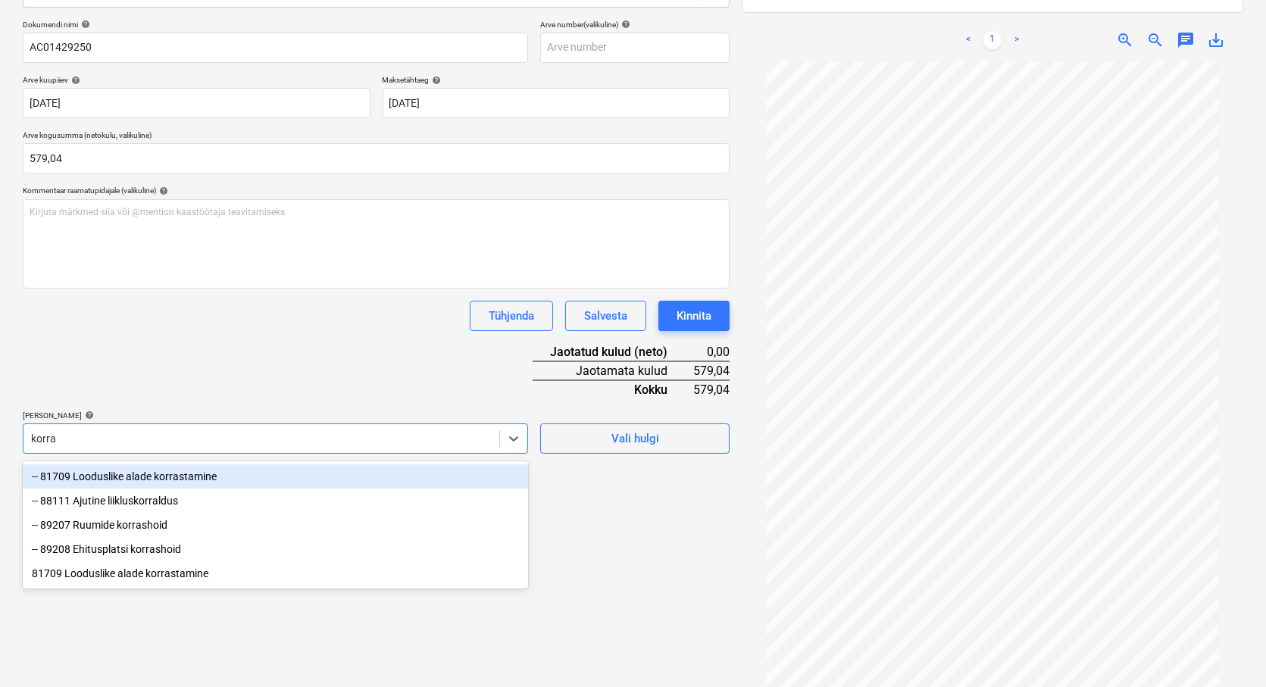
type input "korras"
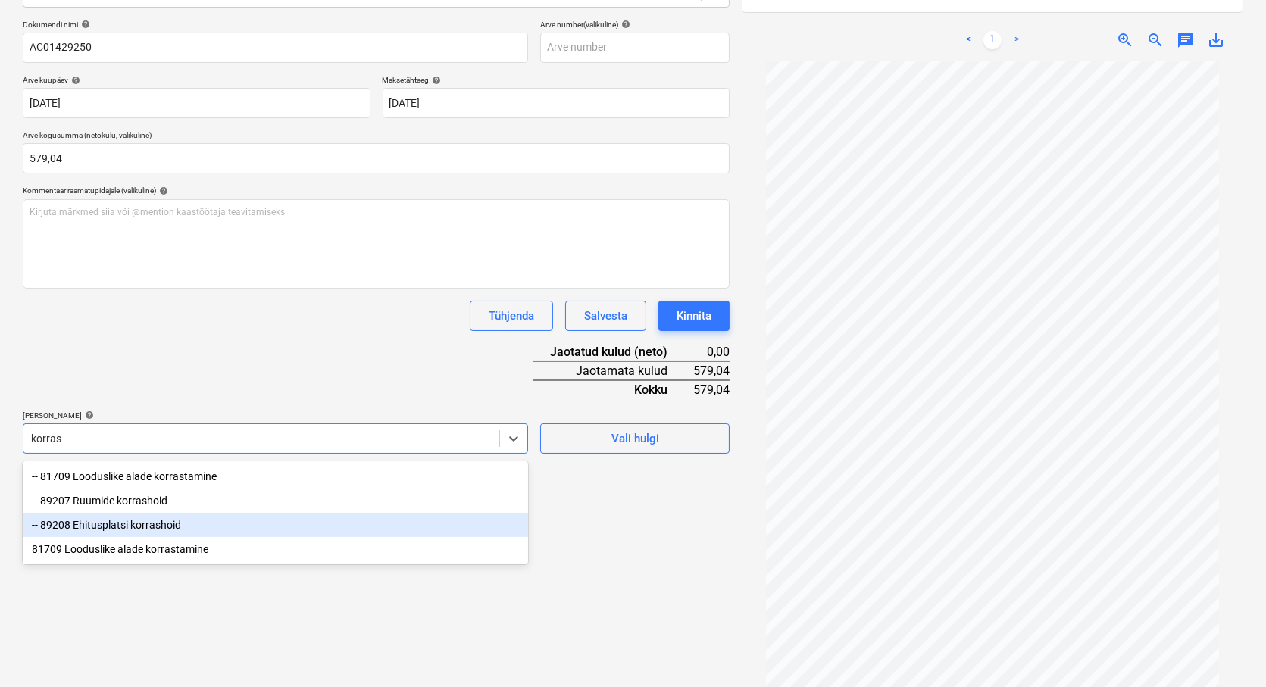
click at [104, 524] on div "-- 89208 Ehitusplatsi korrashoid" at bounding box center [275, 525] width 505 height 24
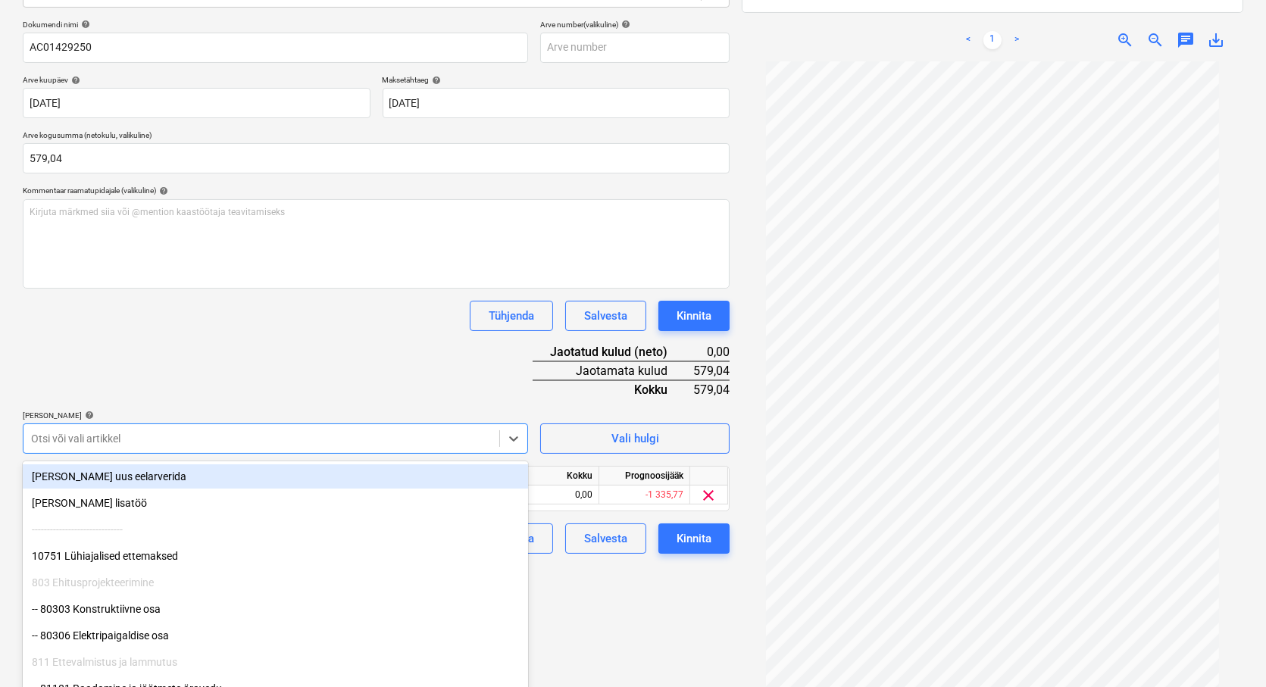
click at [70, 437] on div at bounding box center [261, 438] width 461 height 15
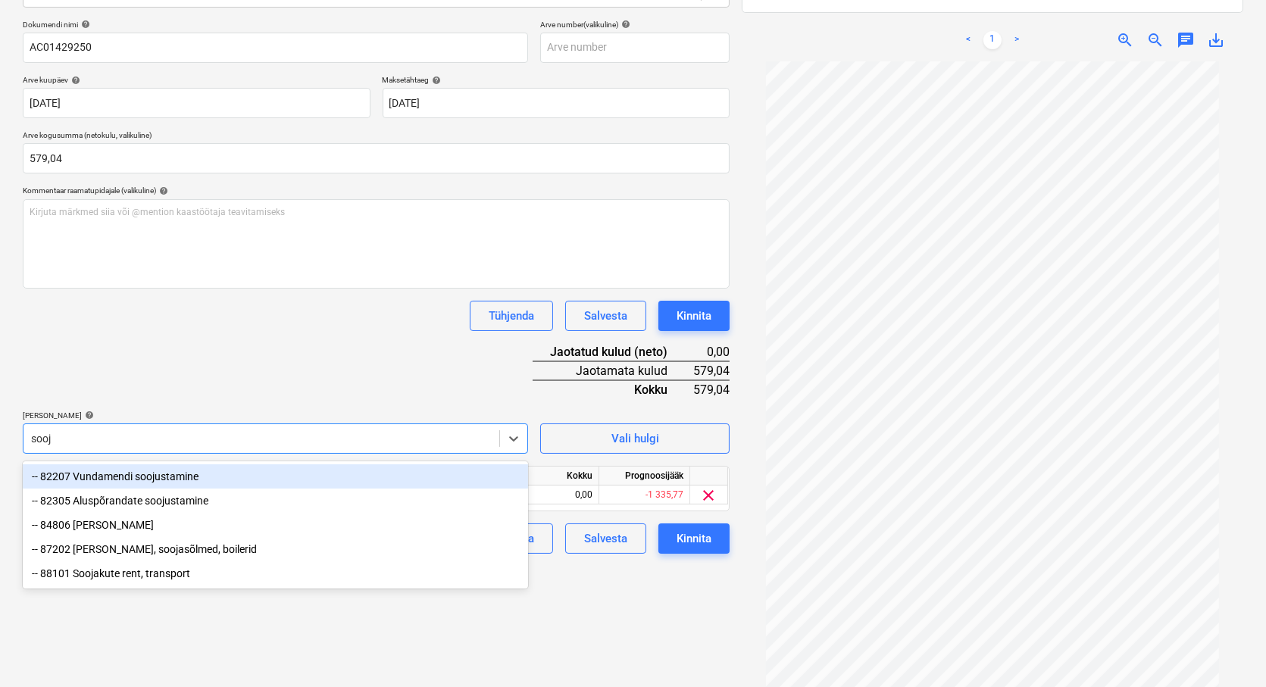
type input "sooju"
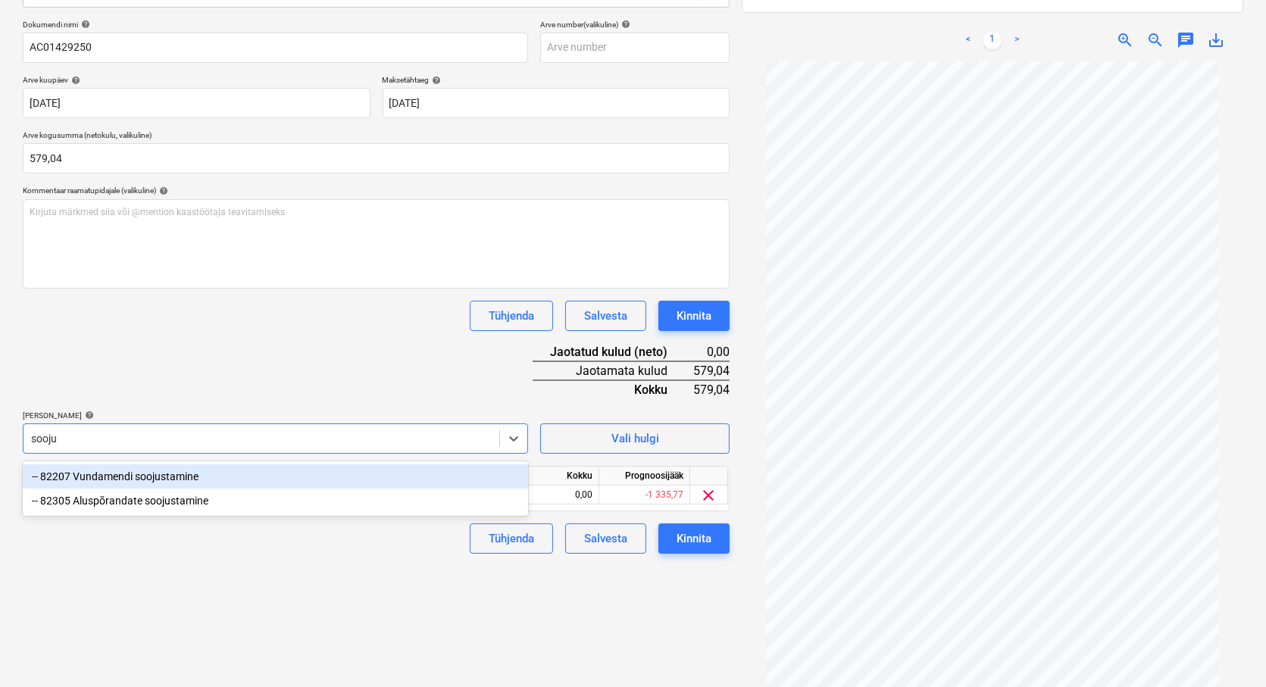
click at [89, 467] on div "-- 82207 Vundamendi soojustamine" at bounding box center [275, 476] width 505 height 24
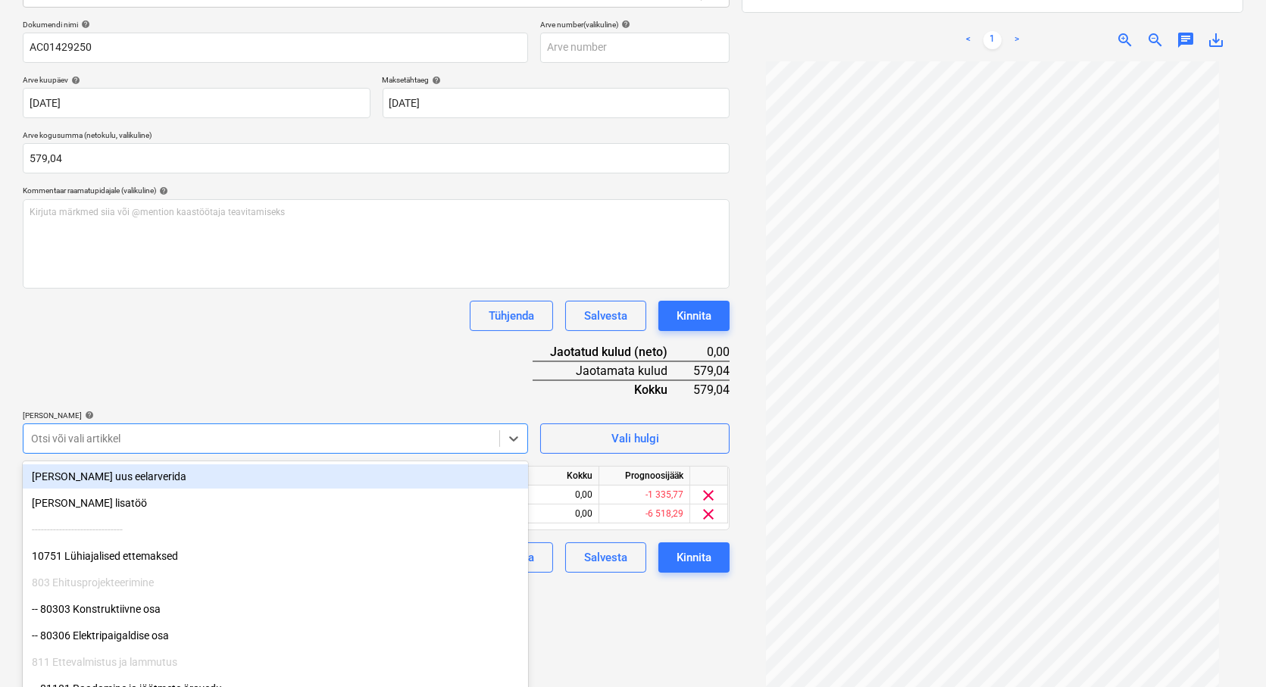
scroll to position [220, 0]
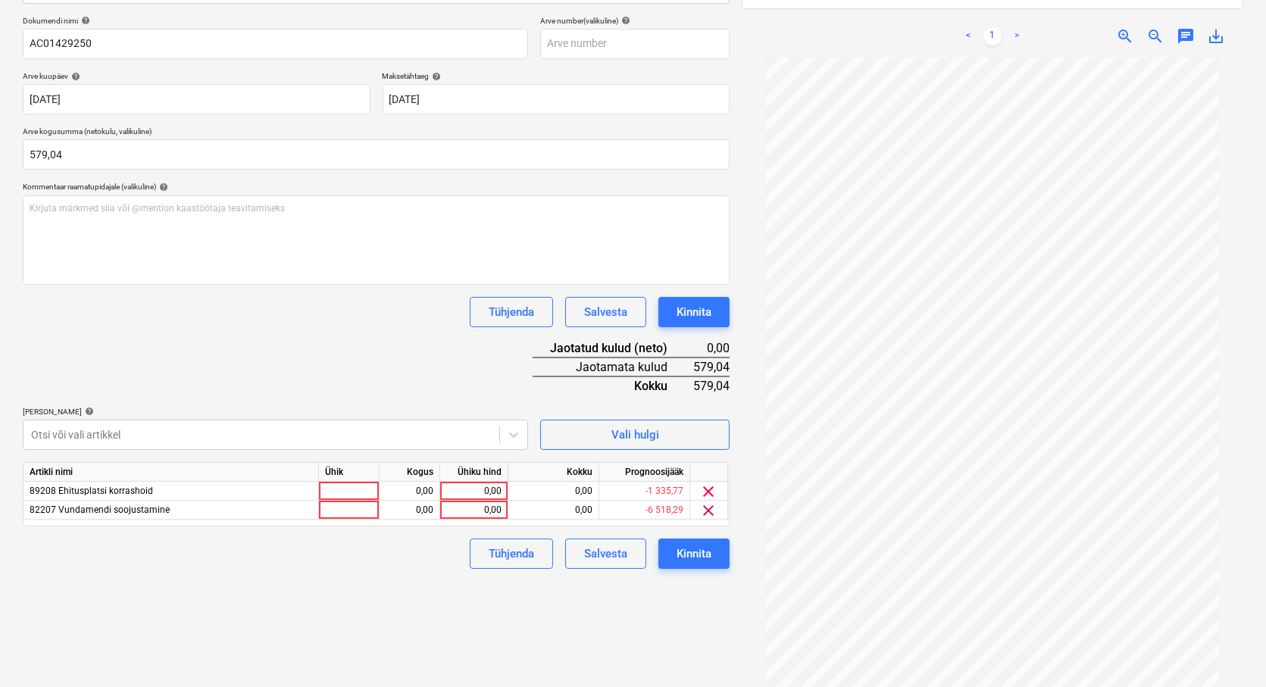
click at [617, 639] on div "Failide konteerimine Vali ettevõte Stokker AS (10065) [PERSON_NAME] ettevõte Va…" at bounding box center [376, 267] width 719 height 822
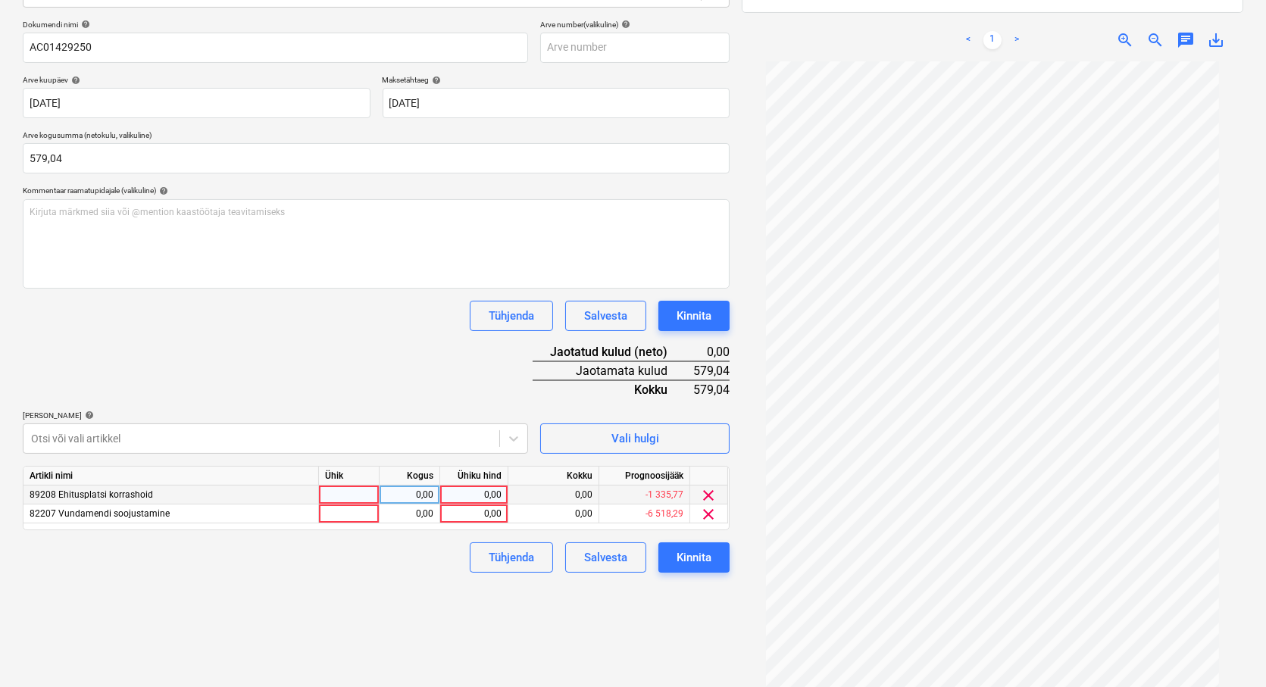
click at [334, 498] on div at bounding box center [349, 495] width 61 height 19
type input "tk"
click at [336, 512] on div at bounding box center [349, 514] width 61 height 19
type input "tk"
click at [402, 494] on div "0,00" at bounding box center [410, 495] width 48 height 19
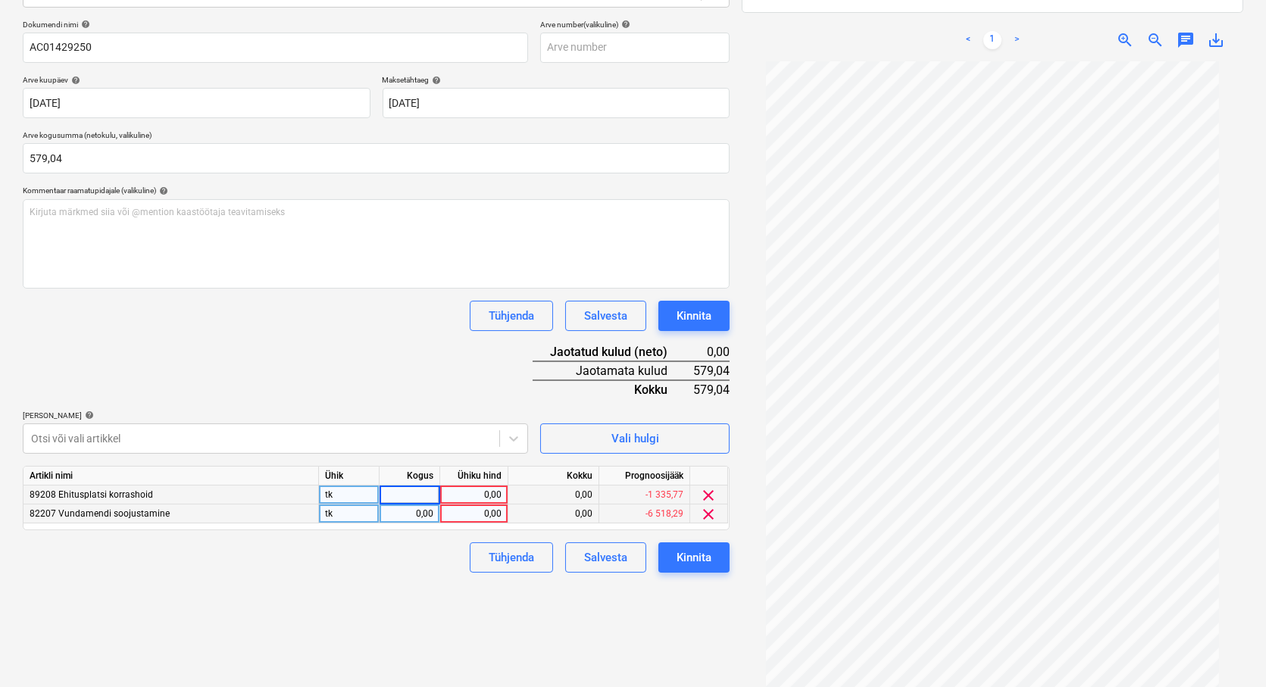
type input "1"
click at [415, 510] on div "0,00" at bounding box center [410, 514] width 48 height 19
click at [456, 498] on div "0,00" at bounding box center [473, 495] width 55 height 19
type input "378,23"
click at [480, 506] on div "0,00" at bounding box center [473, 514] width 55 height 19
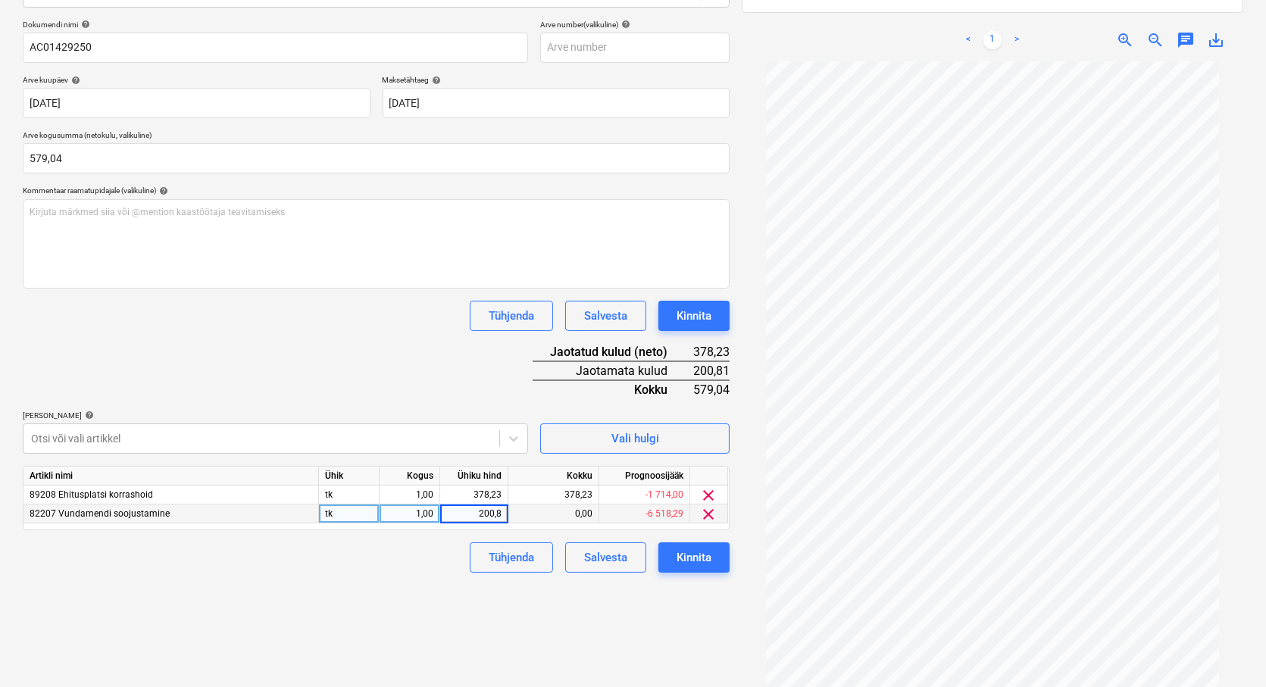
type input "200,81"
click at [447, 585] on div "Failide konteerimine Vali ettevõte Stokker AS (10065) [PERSON_NAME] ettevõte Va…" at bounding box center [376, 271] width 719 height 822
click at [692, 559] on div "Kinnita" at bounding box center [694, 558] width 35 height 20
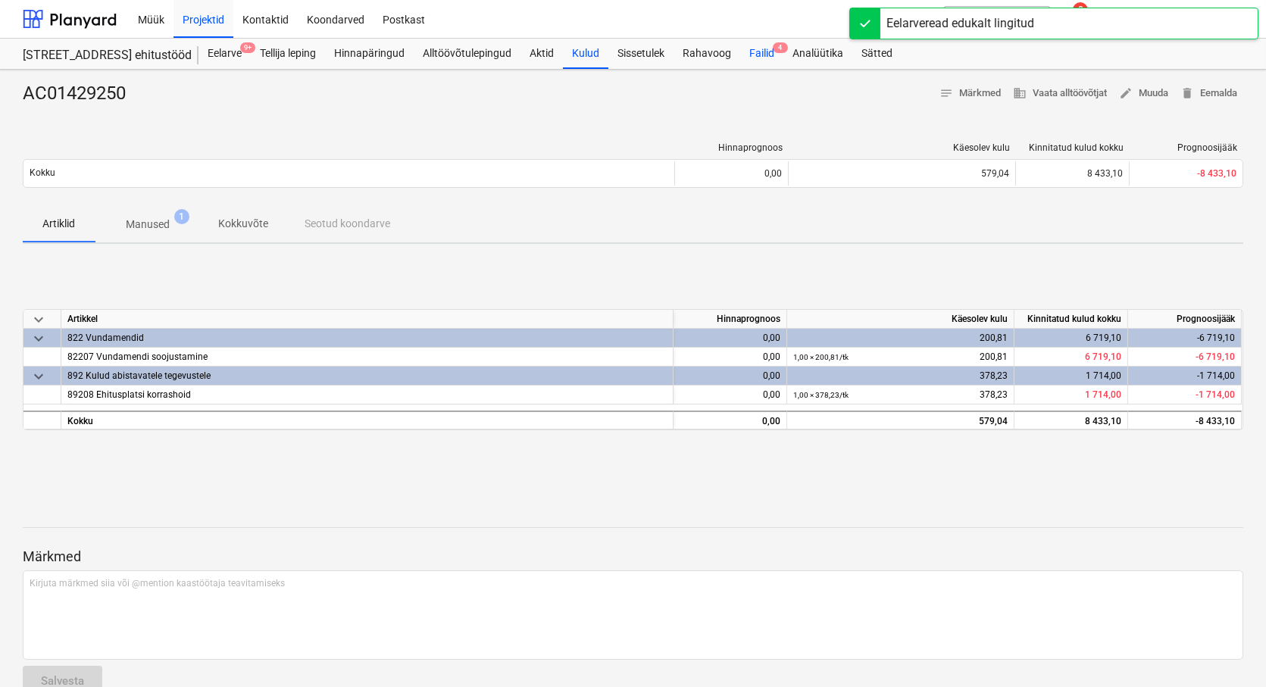
drag, startPoint x: 767, startPoint y: 54, endPoint x: 752, endPoint y: 61, distance: 17.3
click at [767, 54] on div "Failid 4" at bounding box center [761, 54] width 43 height 30
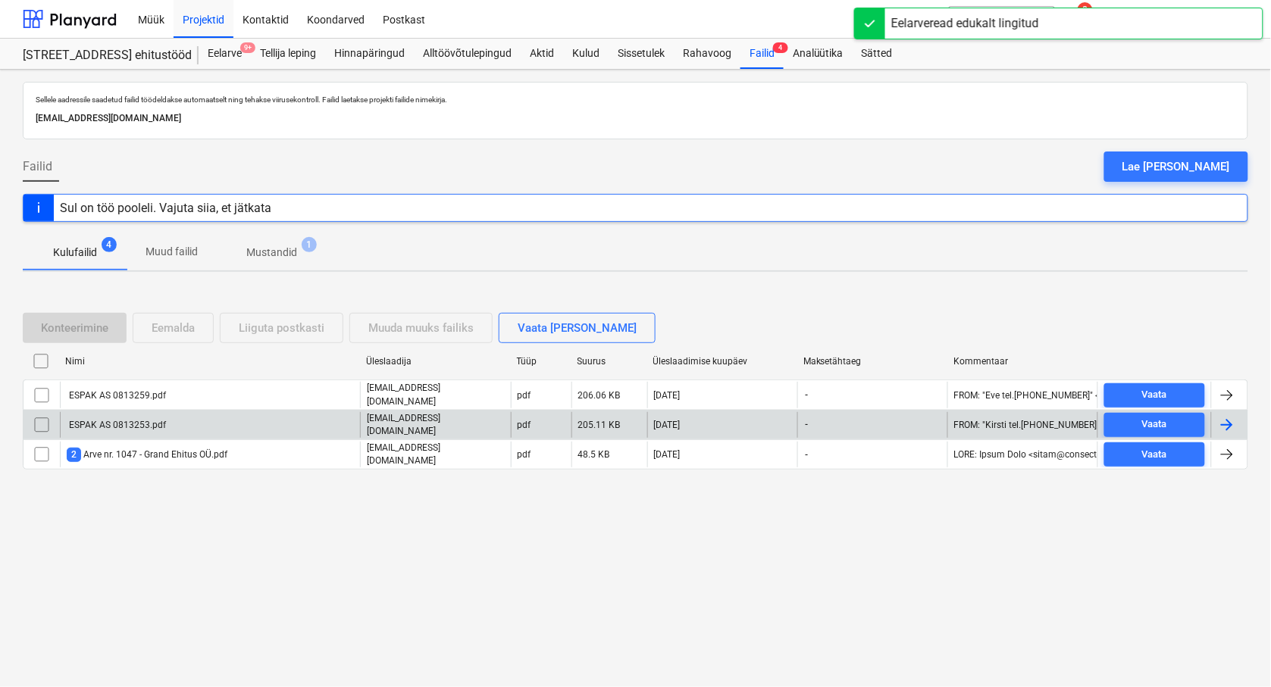
click at [81, 427] on div "ESPAK AS 0813253.pdf" at bounding box center [116, 425] width 99 height 11
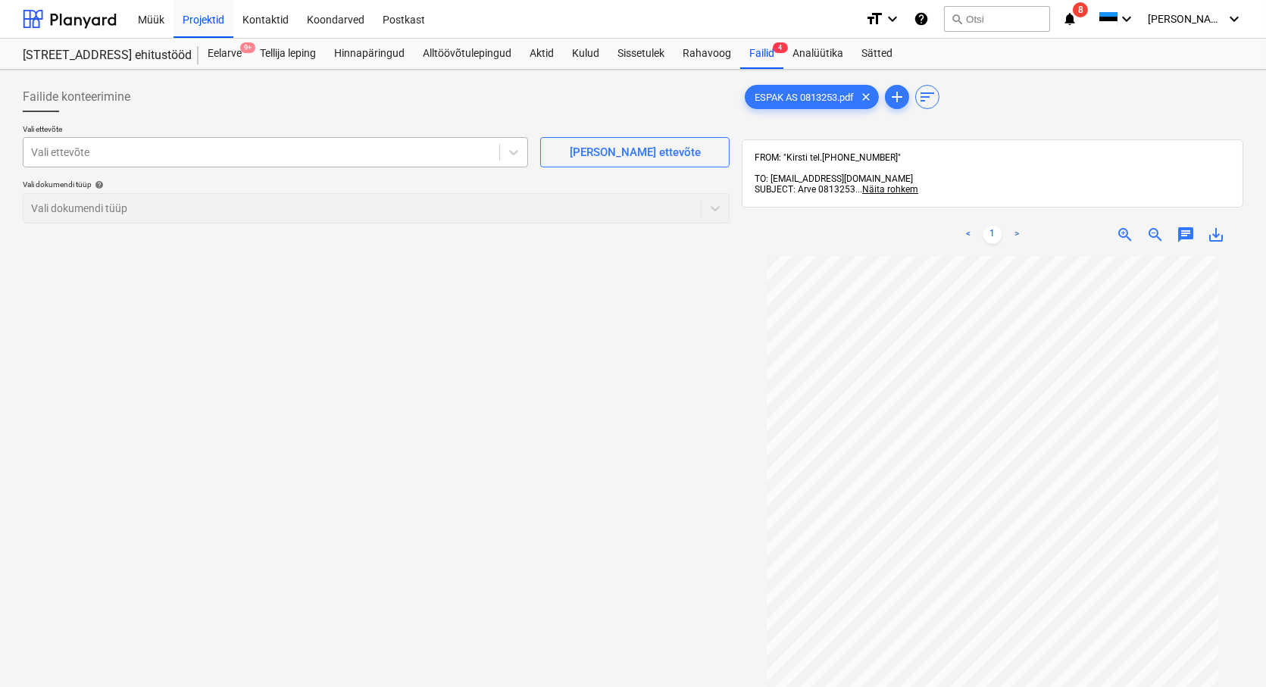
click at [76, 155] on div at bounding box center [261, 152] width 461 height 15
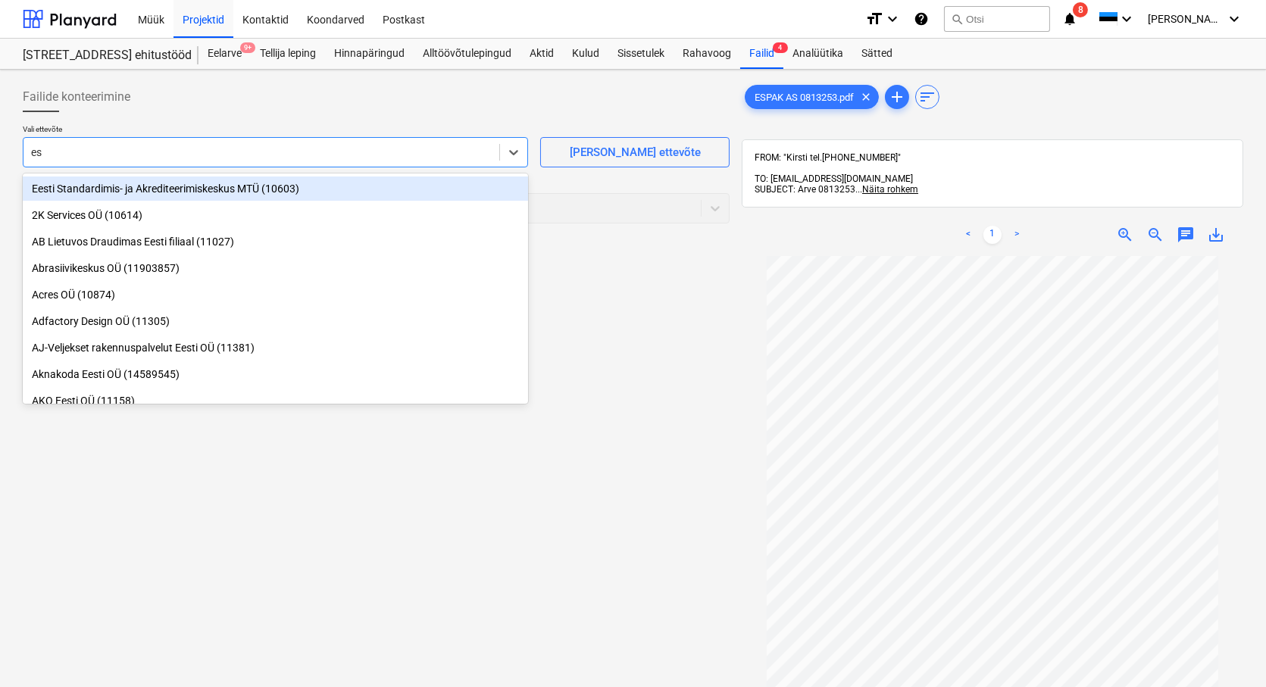
type input "esp"
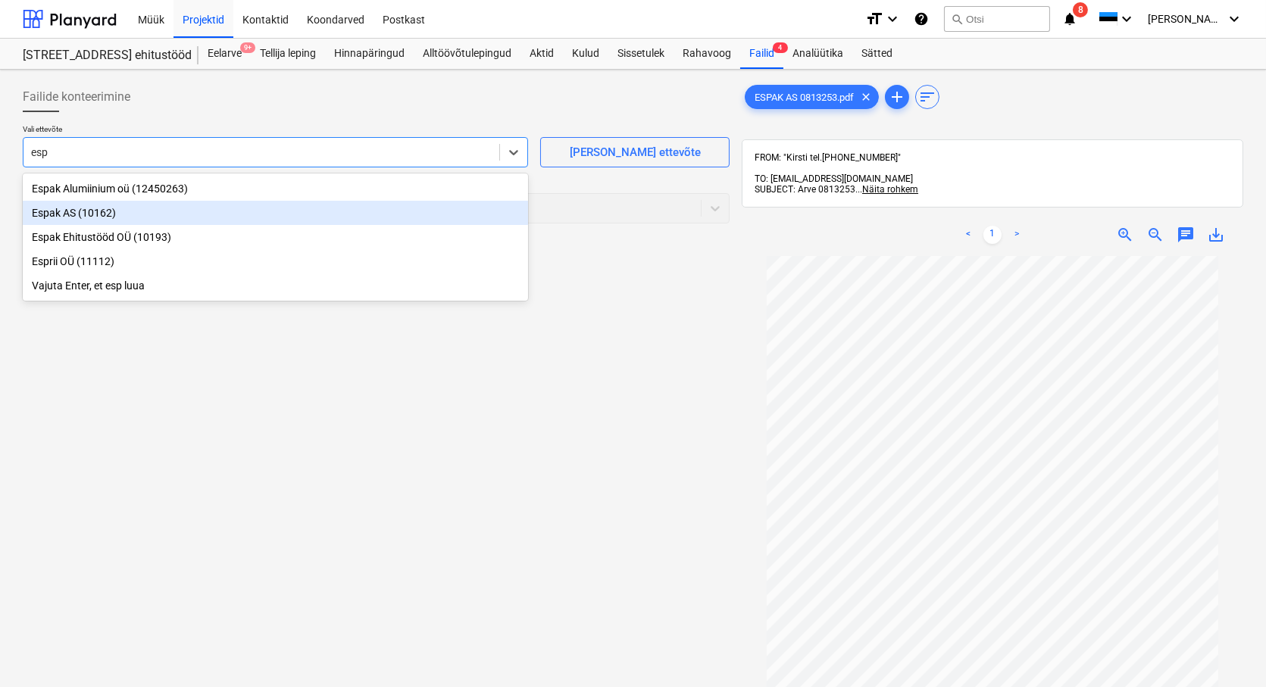
click at [92, 222] on div "Espak AS (10162)" at bounding box center [275, 213] width 505 height 24
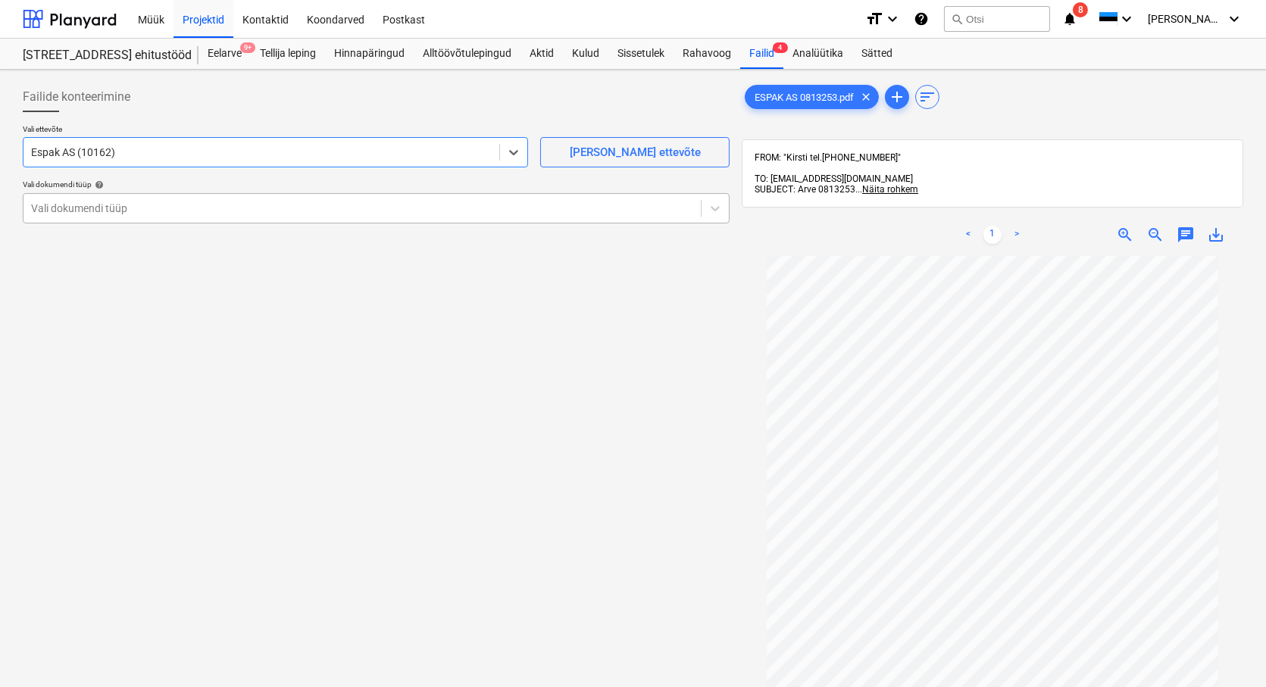
click at [72, 205] on div at bounding box center [362, 208] width 662 height 15
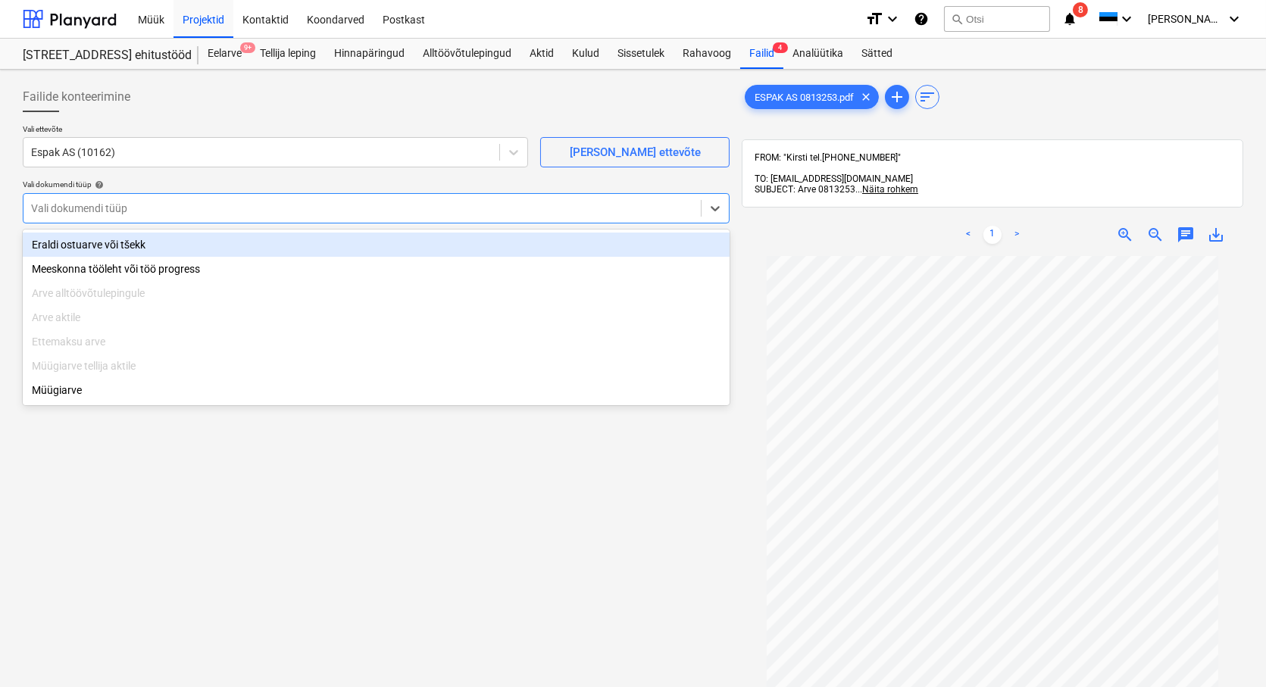
click at [88, 242] on div "Eraldi ostuarve või tšekk" at bounding box center [376, 245] width 707 height 24
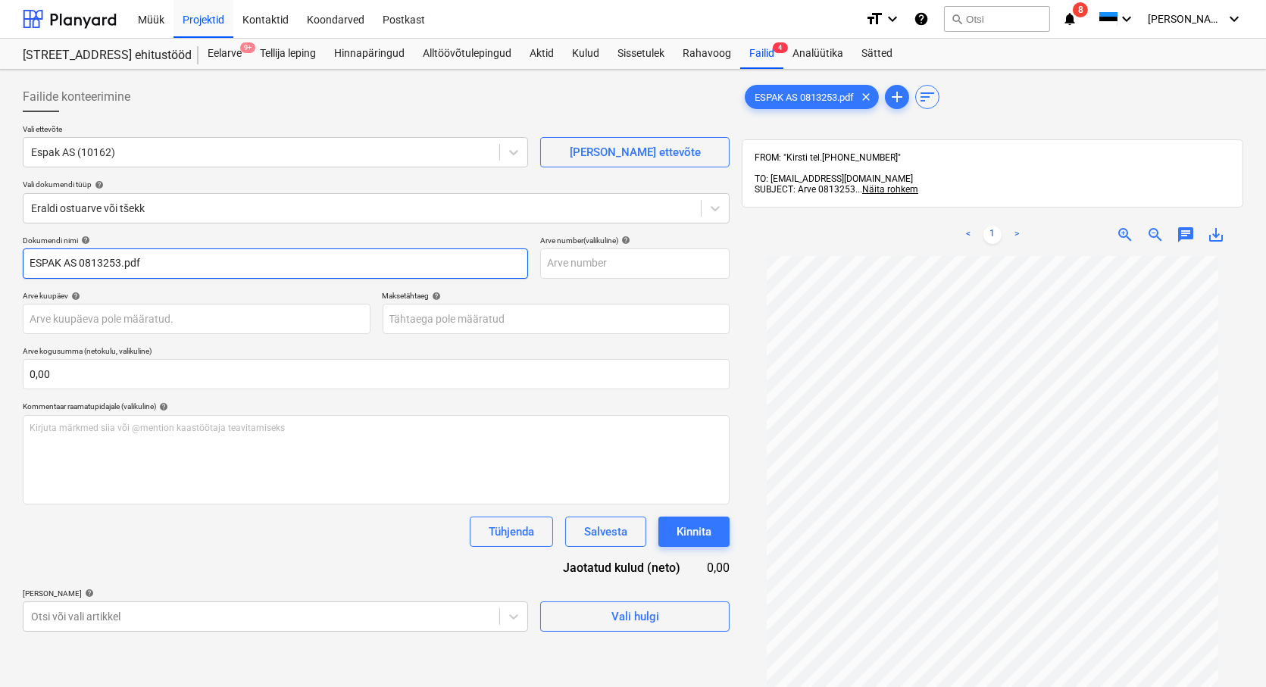
drag, startPoint x: 80, startPoint y: 261, endPoint x: -48, endPoint y: 266, distance: 128.9
click at [0, 266] on html "Müük Projektid Kontaktid Koondarved Postkast format_size keyboard_arrow_down he…" at bounding box center [633, 343] width 1266 height 687
drag, startPoint x: 111, startPoint y: 256, endPoint x: 71, endPoint y: 271, distance: 42.9
click at [71, 271] on input "0813253.pdf" at bounding box center [275, 264] width 505 height 30
type input "0813253"
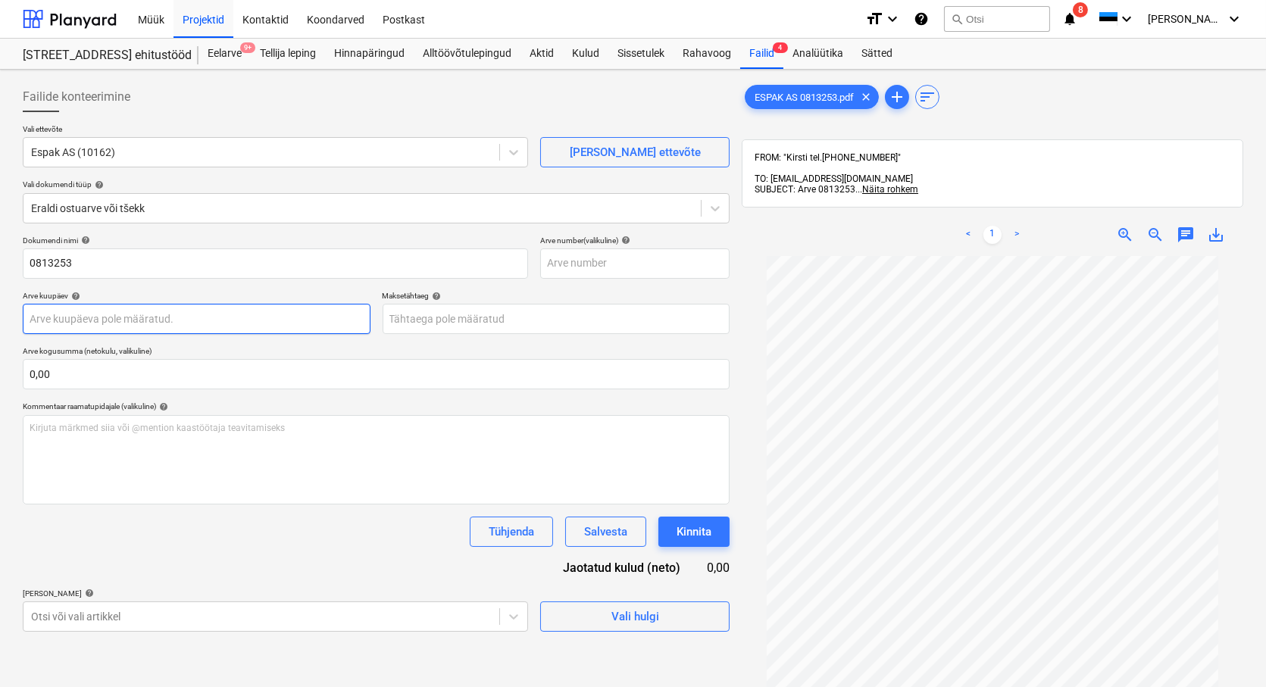
click at [53, 319] on body "Müük Projektid Kontaktid Koondarved Postkast format_size keyboard_arrow_down he…" at bounding box center [633, 343] width 1266 height 687
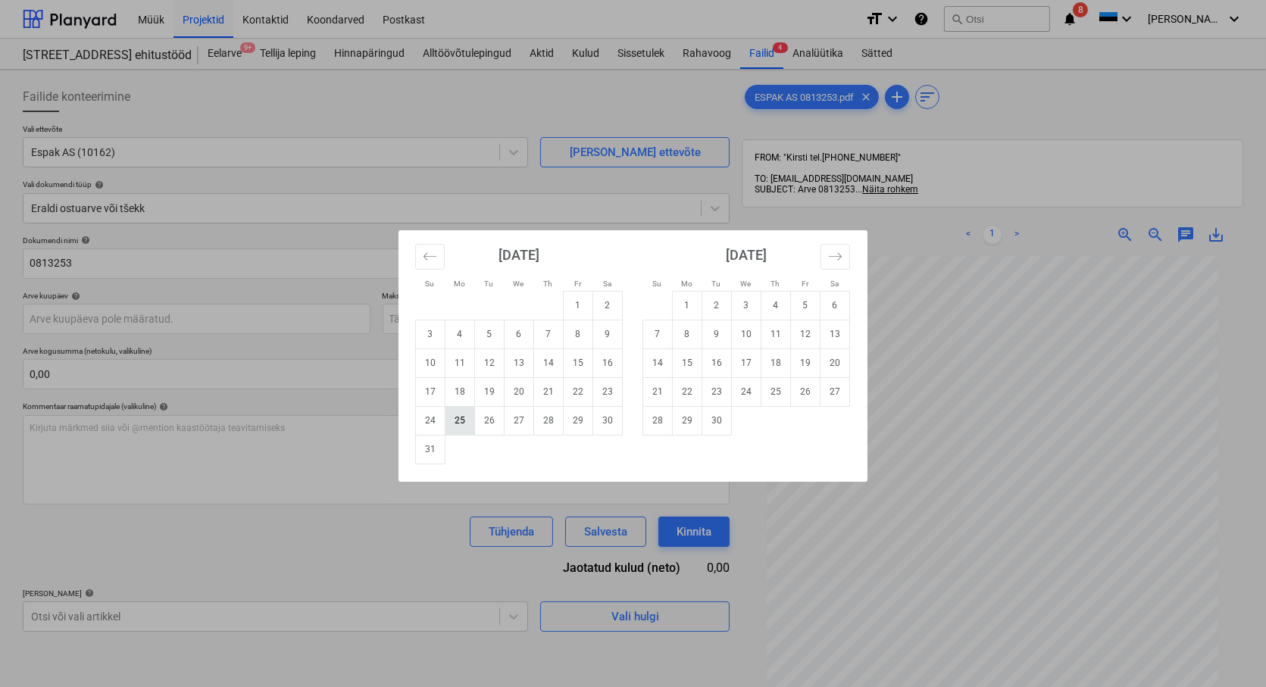
click at [464, 414] on td "25" at bounding box center [460, 420] width 30 height 29
type input "[DATE]"
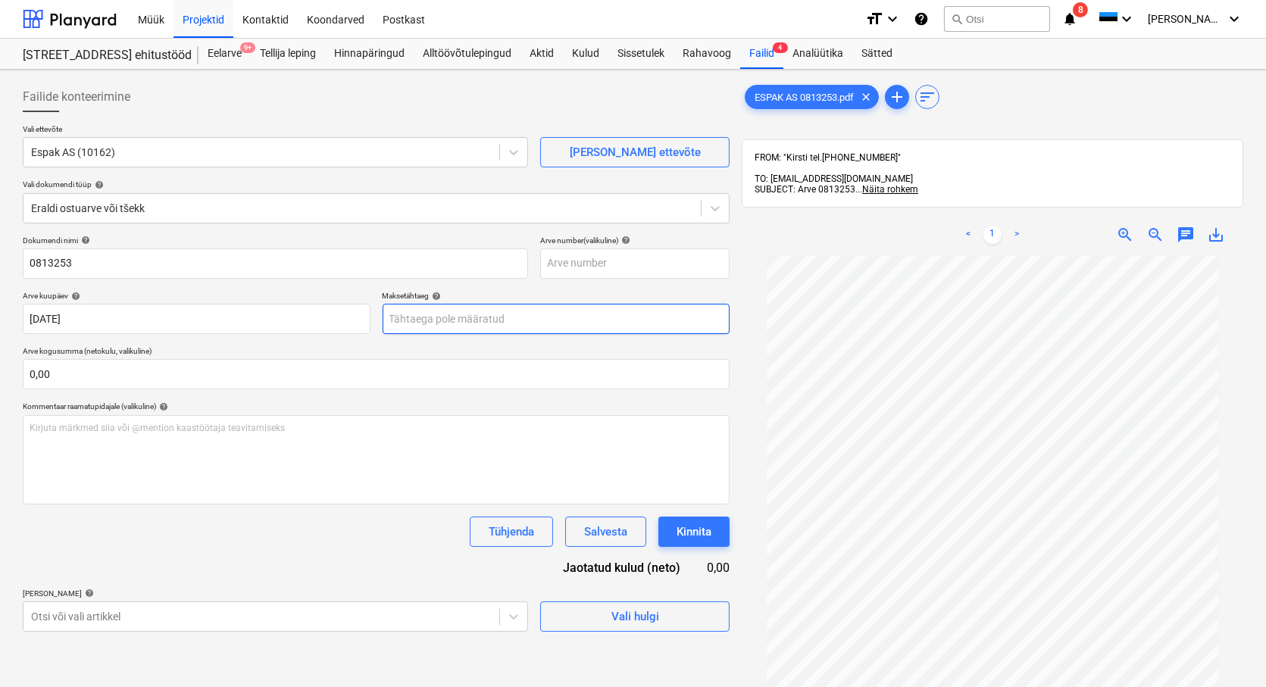
click at [445, 317] on body "Müük Projektid Kontaktid Koondarved Postkast format_size keyboard_arrow_down he…" at bounding box center [633, 343] width 1266 height 687
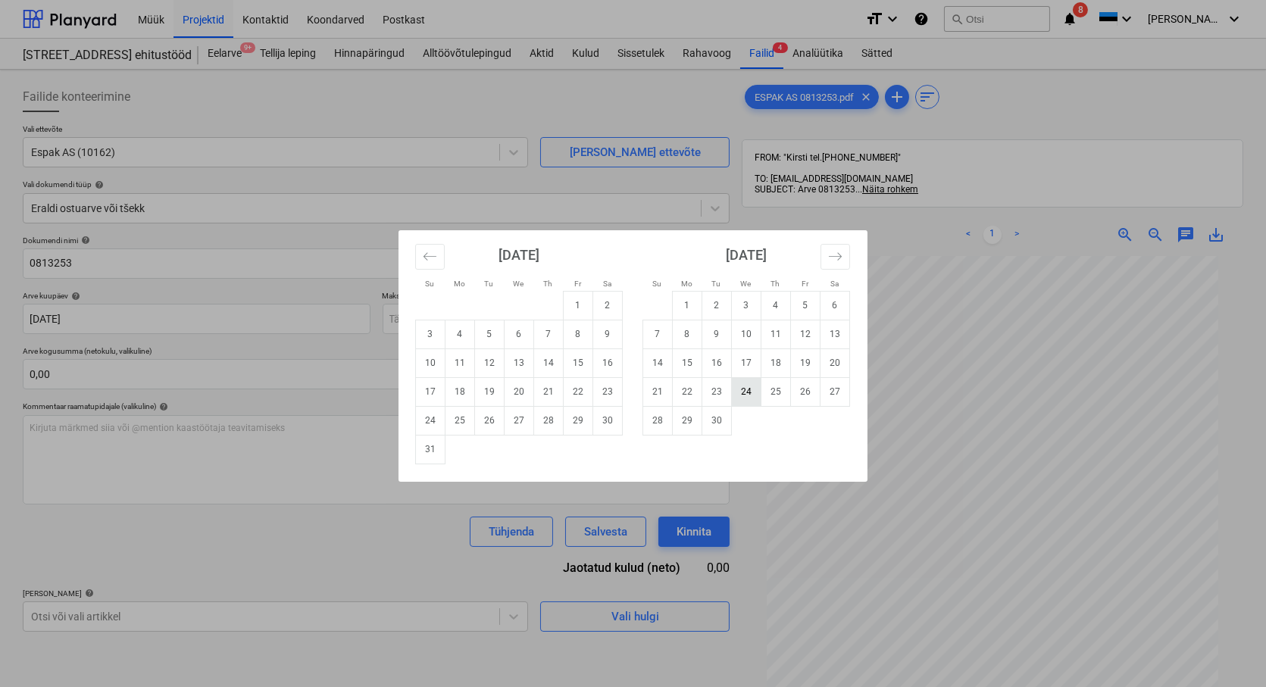
click at [751, 389] on td "24" at bounding box center [747, 391] width 30 height 29
type input "[DATE]"
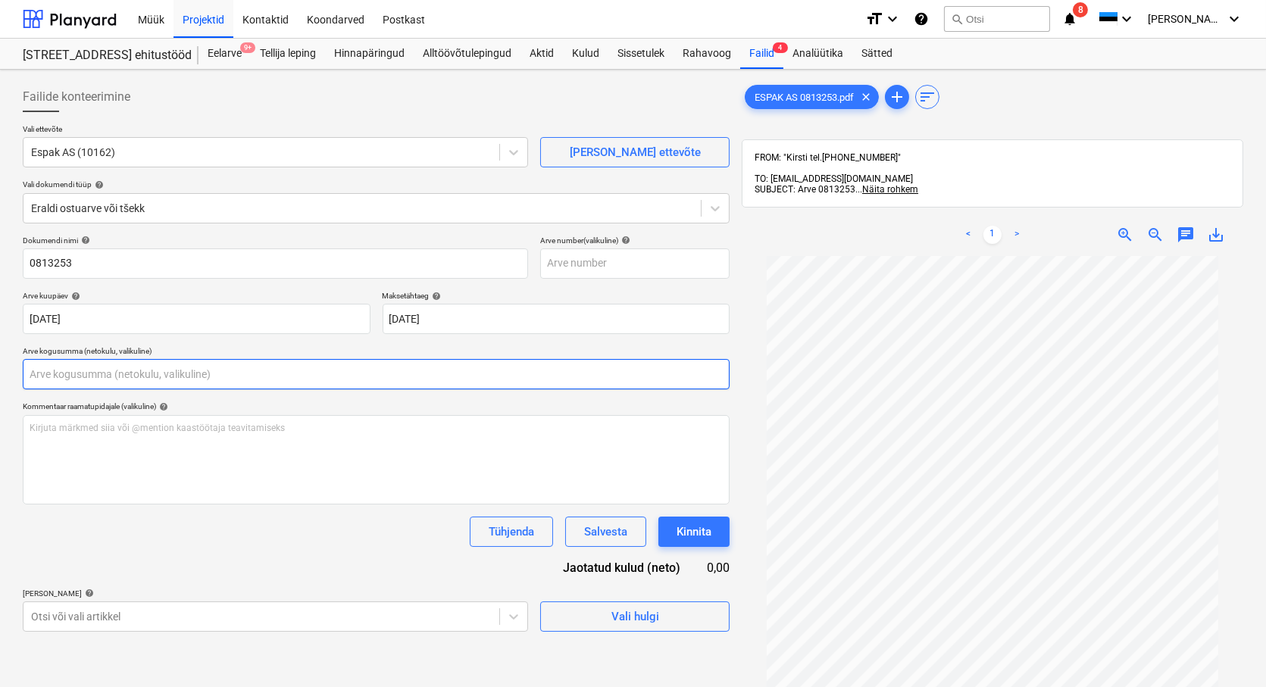
click at [139, 376] on input "text" at bounding box center [376, 374] width 707 height 30
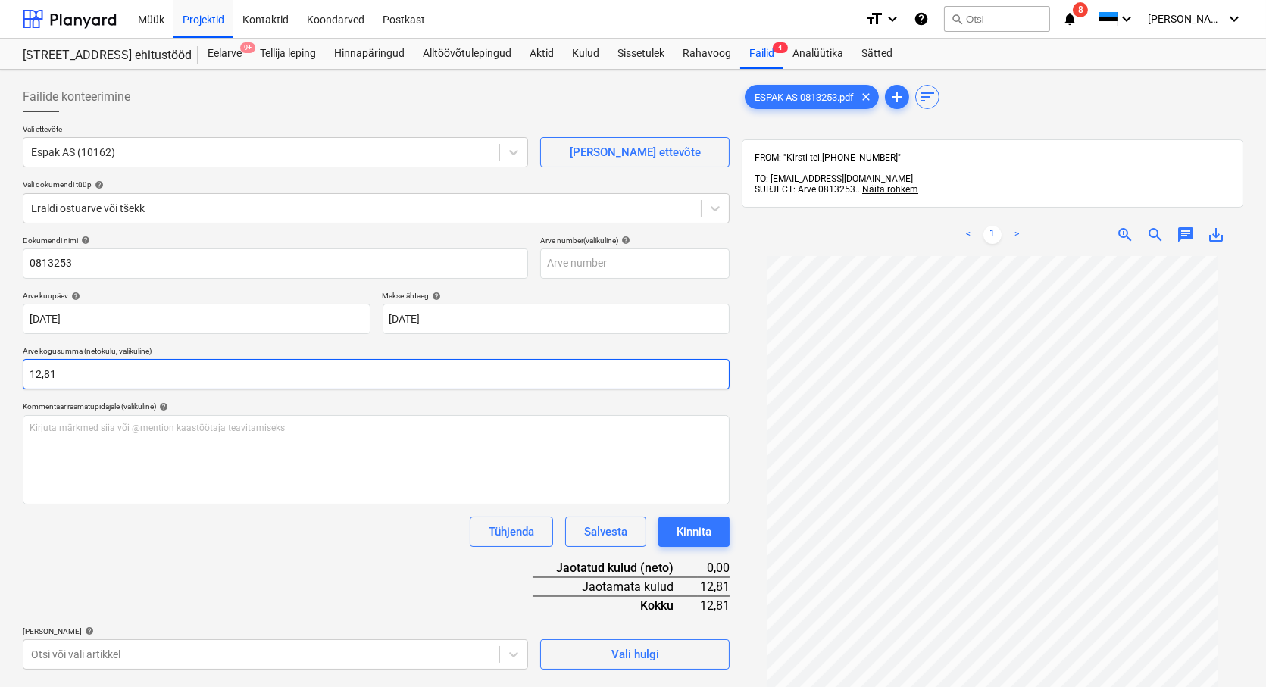
type input "12,81"
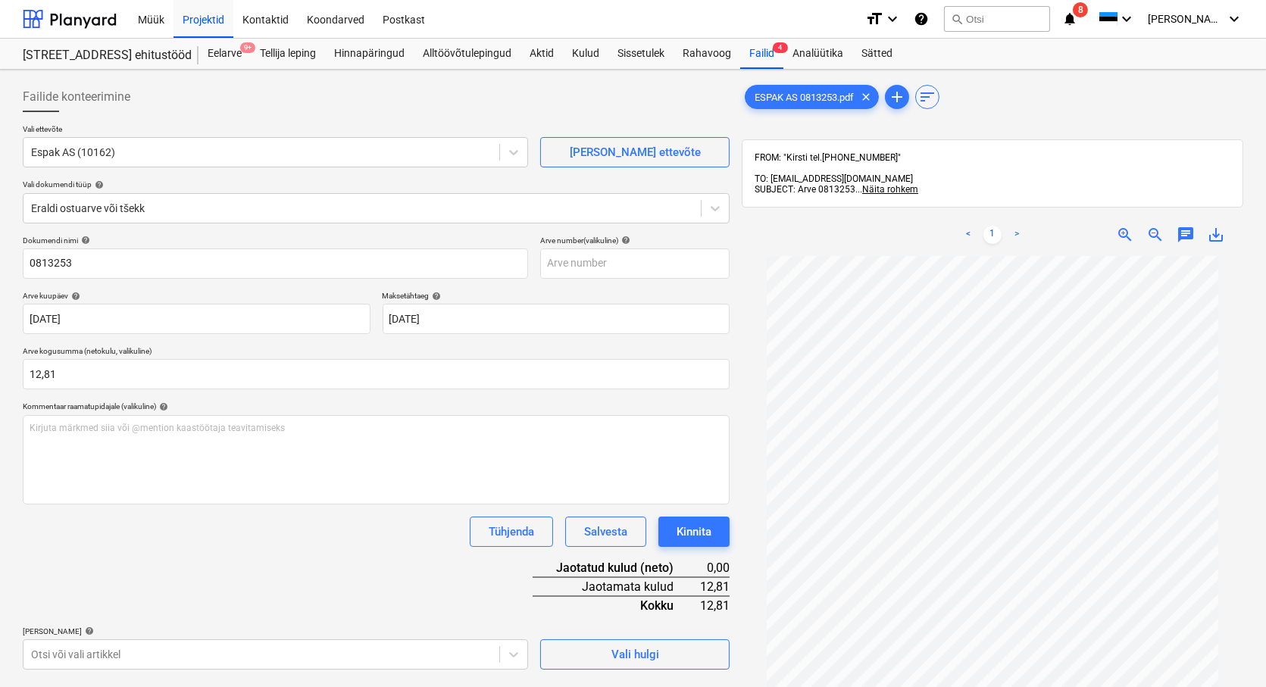
click at [177, 595] on div "Dokumendi nimi help 0813253 Arve number (valikuline) help Arve kuupäev help [DA…" at bounding box center [376, 453] width 707 height 434
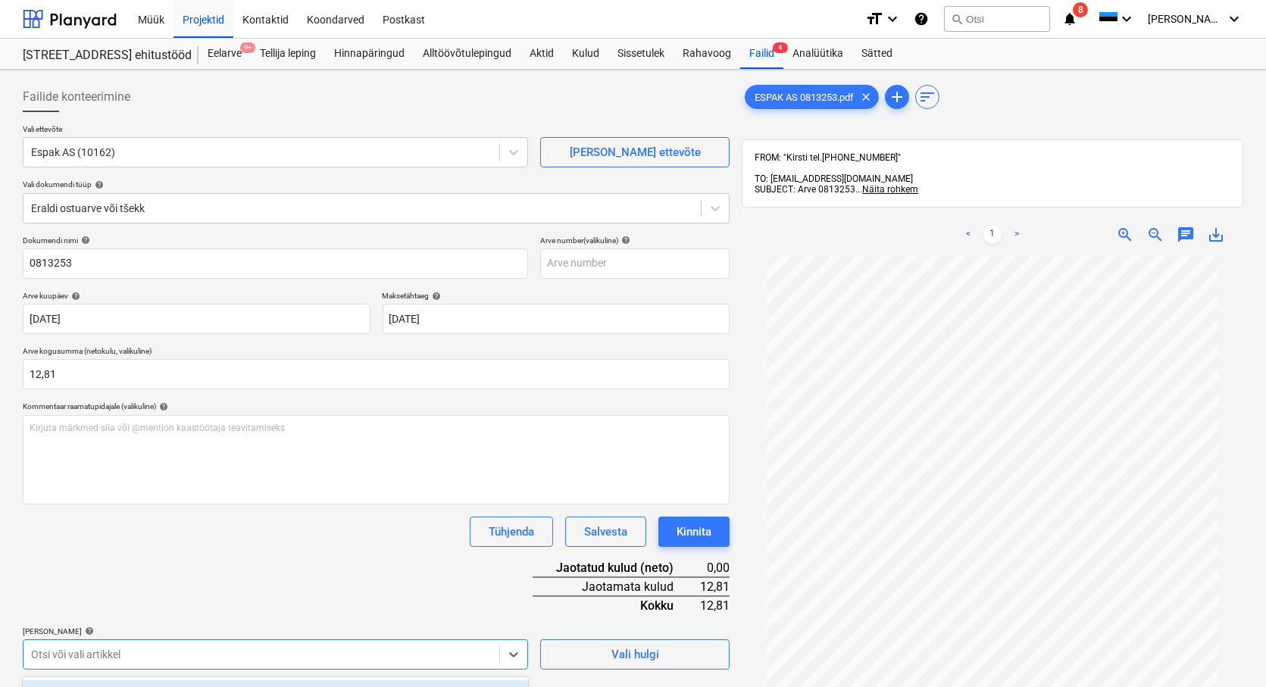
click at [102, 658] on body "Müük Projektid Kontaktid Koondarved Postkast format_size keyboard_arrow_down he…" at bounding box center [633, 343] width 1266 height 687
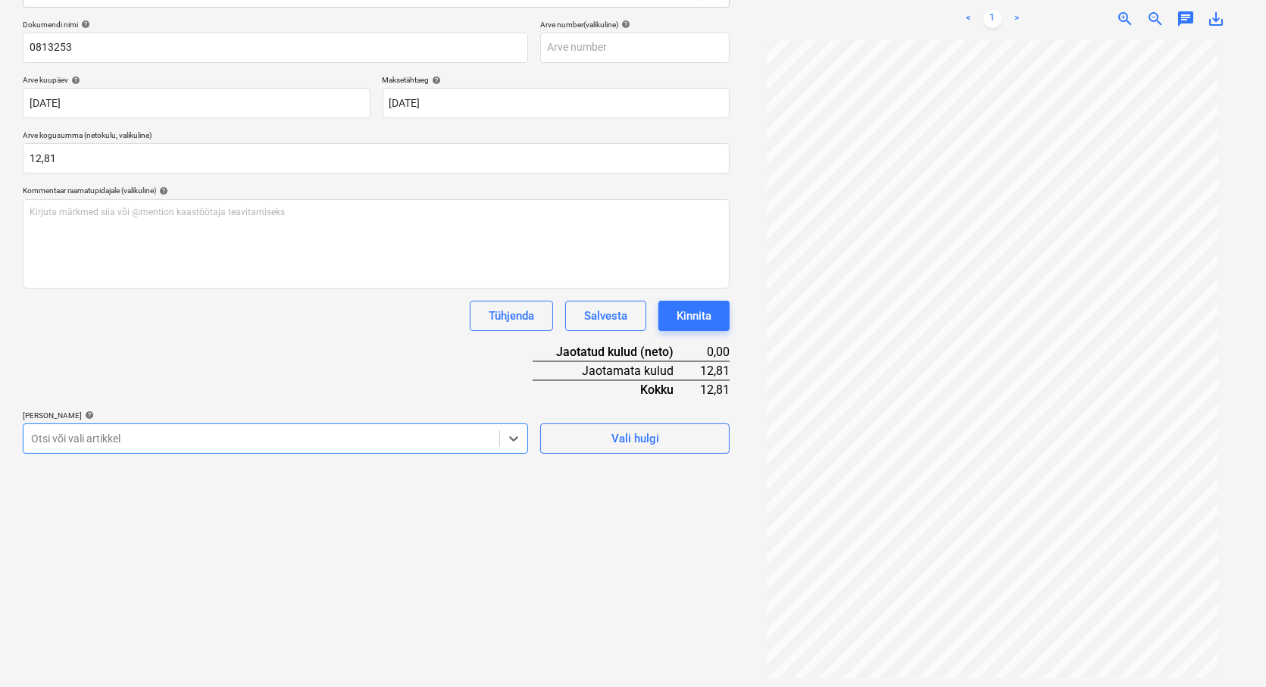
click at [42, 434] on div at bounding box center [261, 438] width 461 height 15
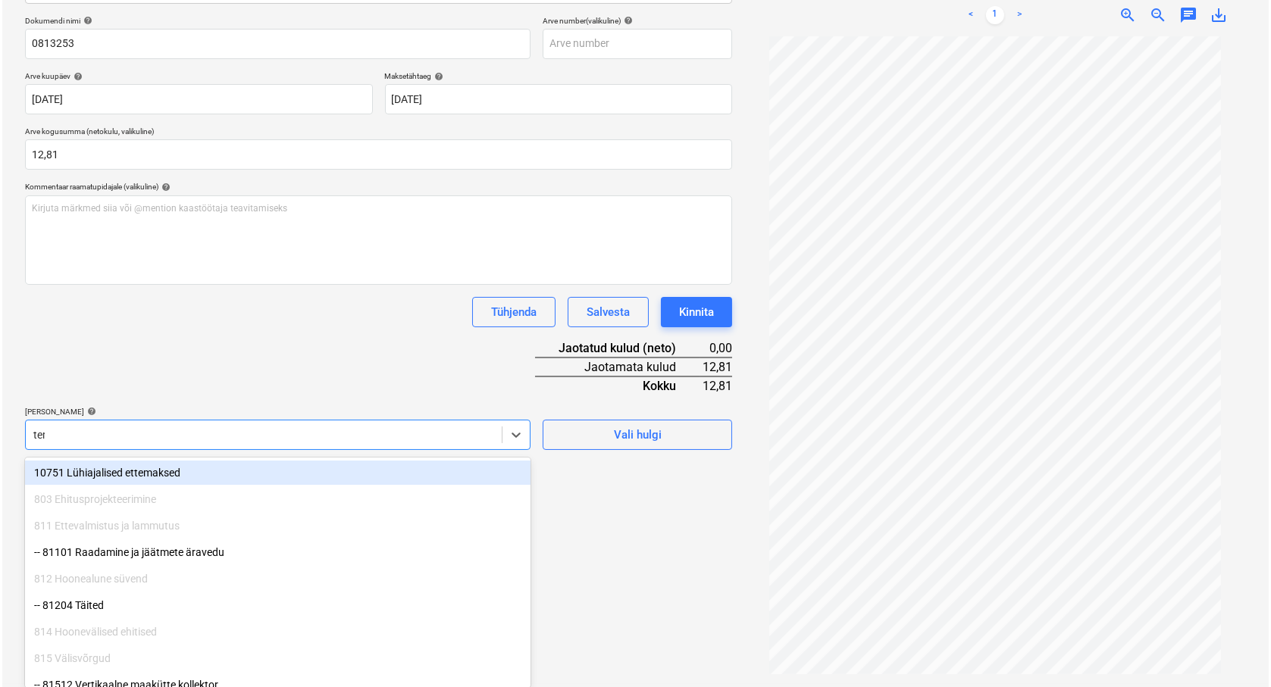
scroll to position [216, 0]
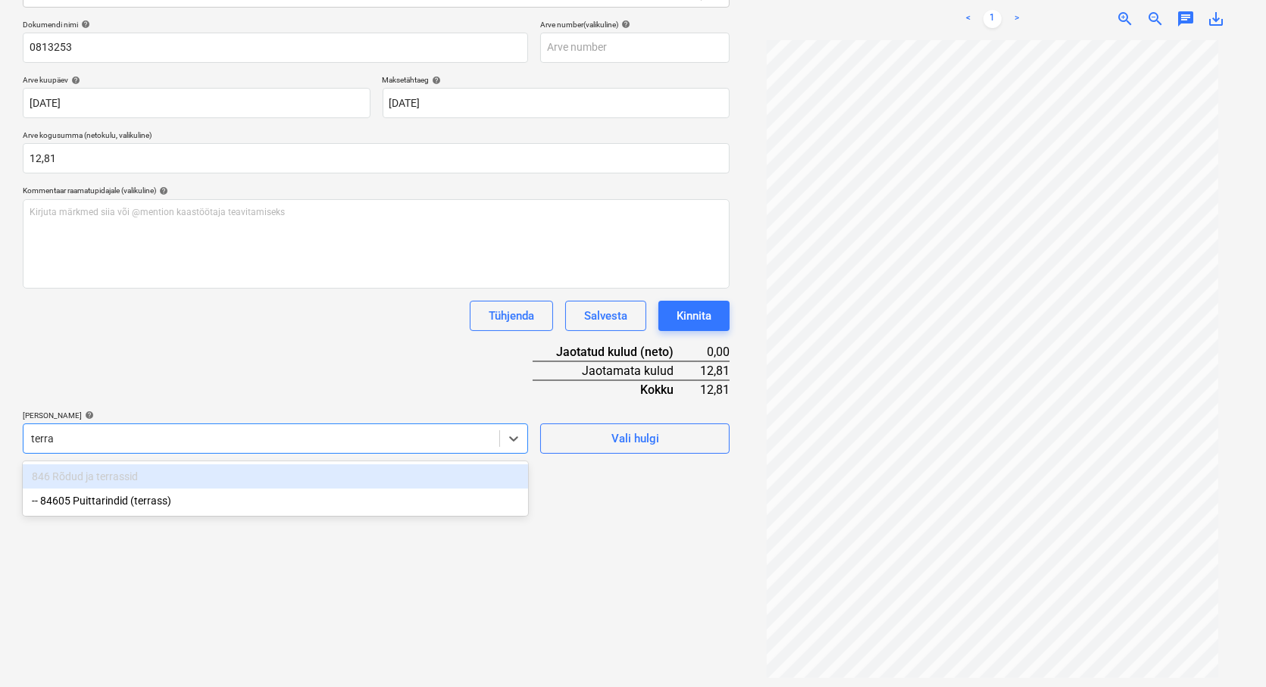
type input "terras"
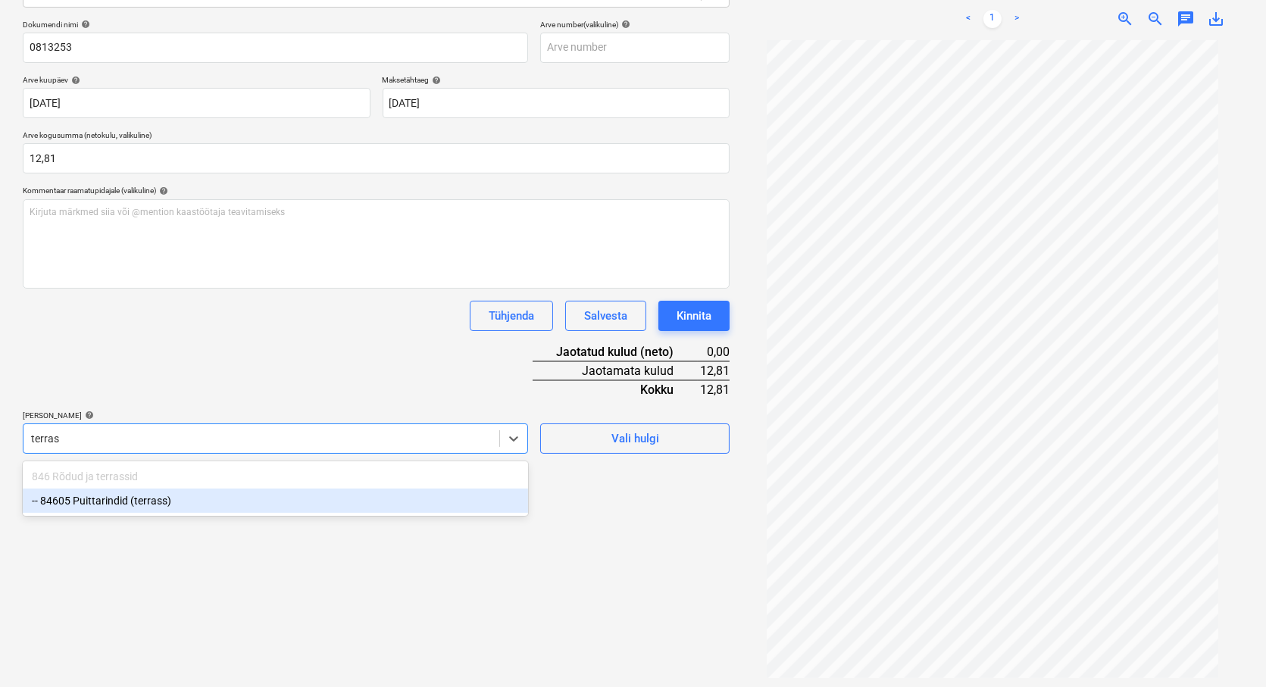
click at [89, 498] on div "-- 84605 Puittarindid (terrass)" at bounding box center [275, 501] width 505 height 24
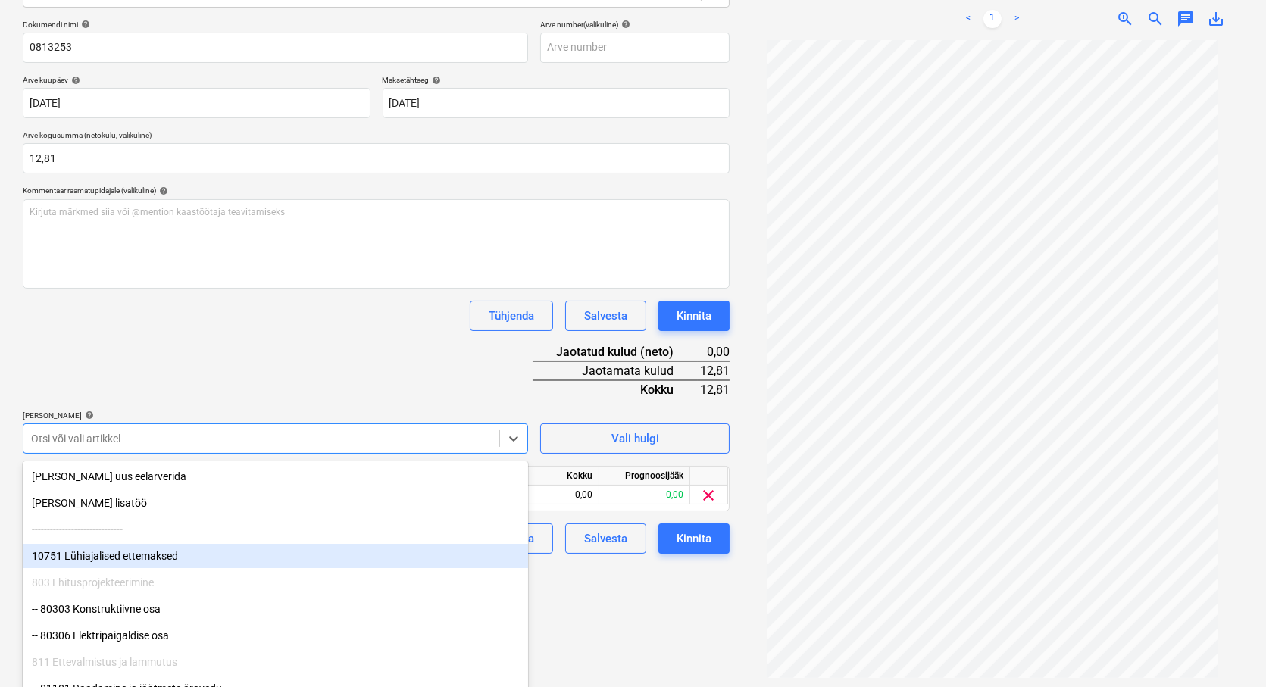
click at [629, 606] on div "Failide konteerimine Vali ettevõte Espak AS (10162) [PERSON_NAME] uus ettevõte …" at bounding box center [376, 271] width 719 height 822
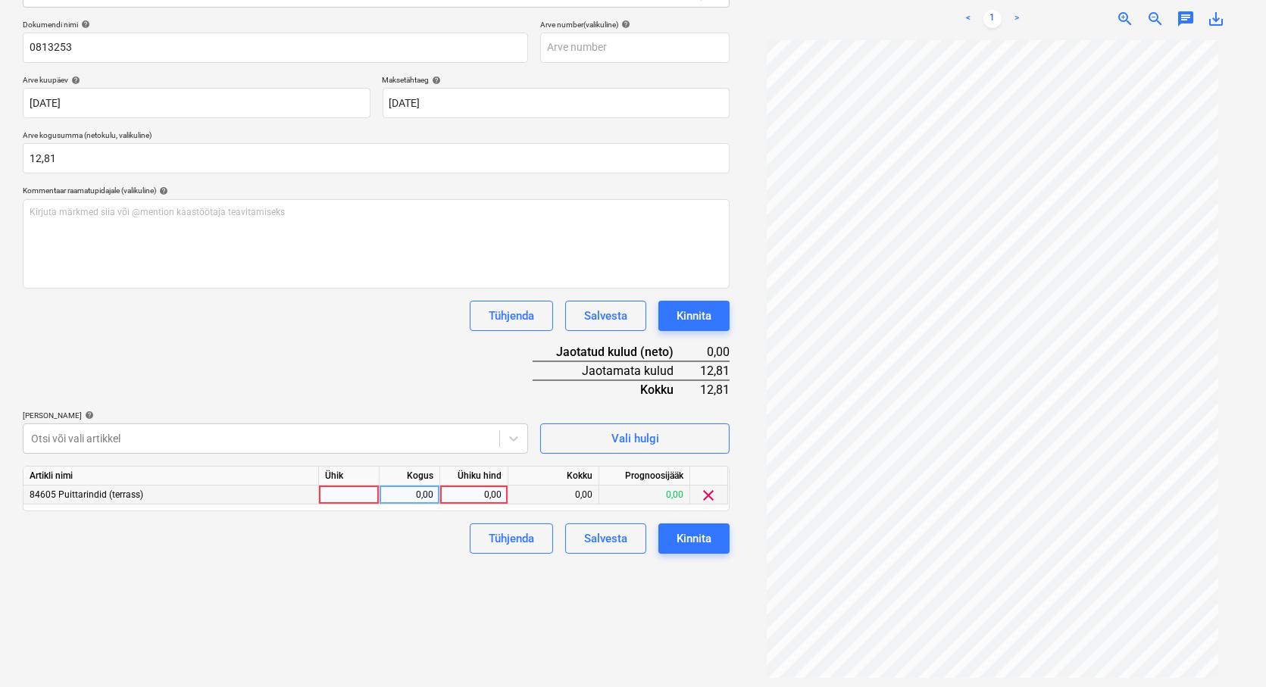
click at [346, 490] on div at bounding box center [349, 495] width 61 height 19
type input "tk"
click at [400, 493] on div "0,00" at bounding box center [410, 495] width 48 height 19
type input "1"
click at [474, 493] on div "0,00" at bounding box center [473, 495] width 55 height 19
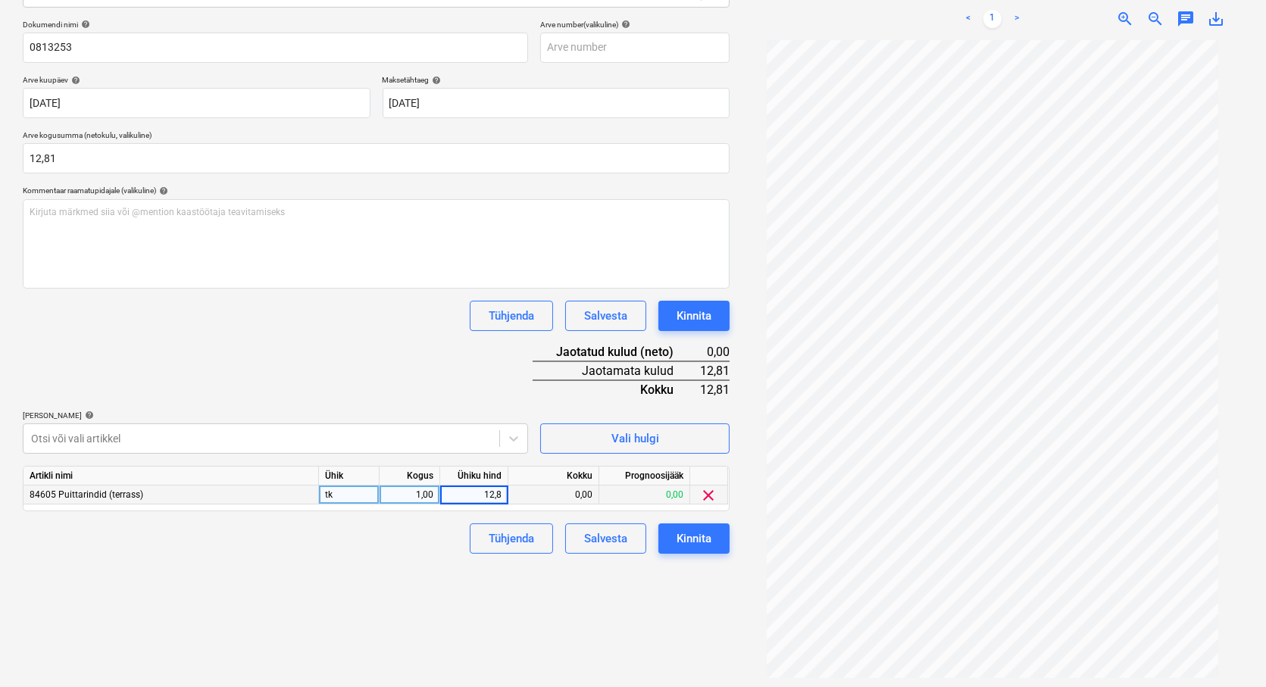
type input "12,81"
drag, startPoint x: 427, startPoint y: 572, endPoint x: 645, endPoint y: 517, distance: 224.4
click at [434, 571] on div "Failide konteerimine Vali ettevõte Espak AS (10162) [PERSON_NAME] uus ettevõte …" at bounding box center [376, 271] width 719 height 822
click at [696, 542] on div "Kinnita" at bounding box center [694, 539] width 35 height 20
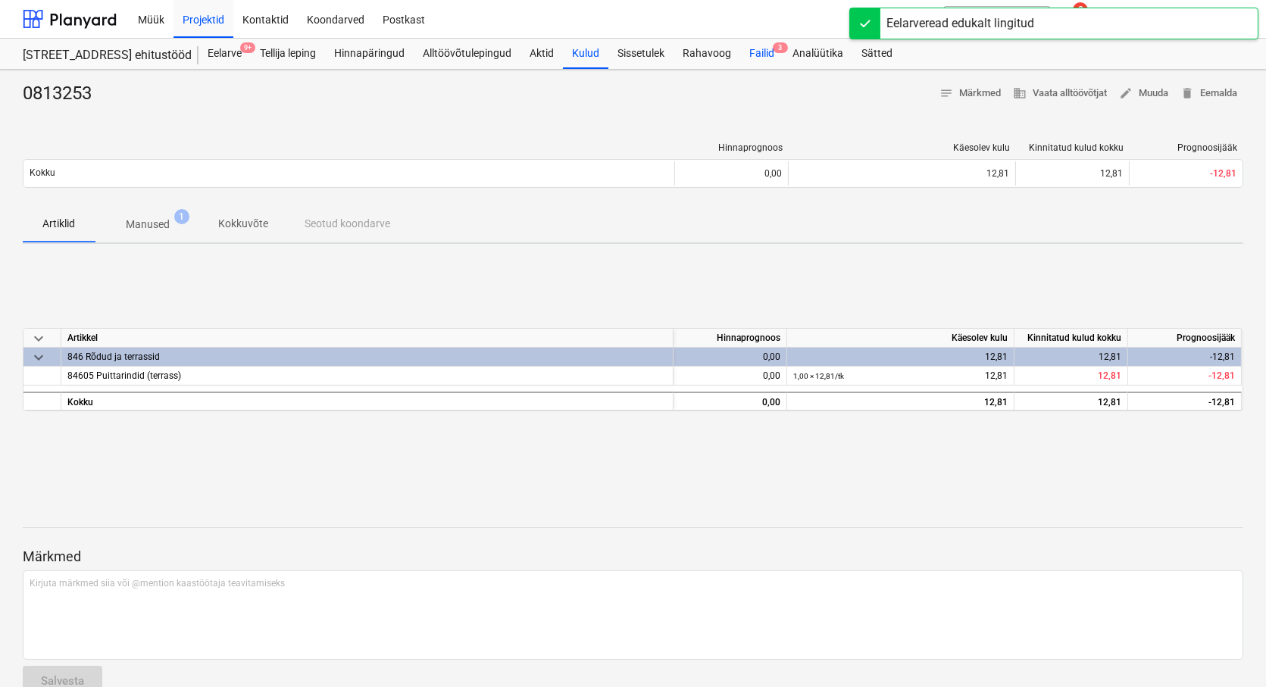
click at [766, 51] on div "Failid 3" at bounding box center [761, 54] width 43 height 30
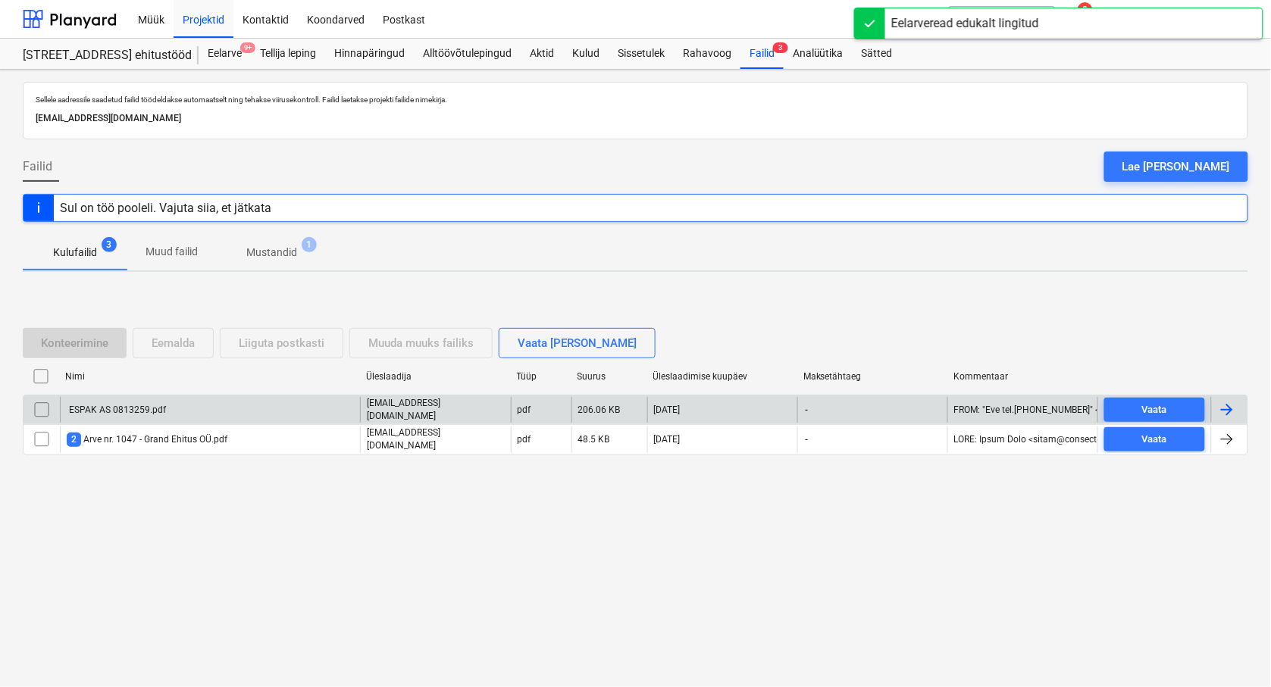
click at [108, 408] on div "ESPAK AS 0813259.pdf" at bounding box center [116, 410] width 99 height 11
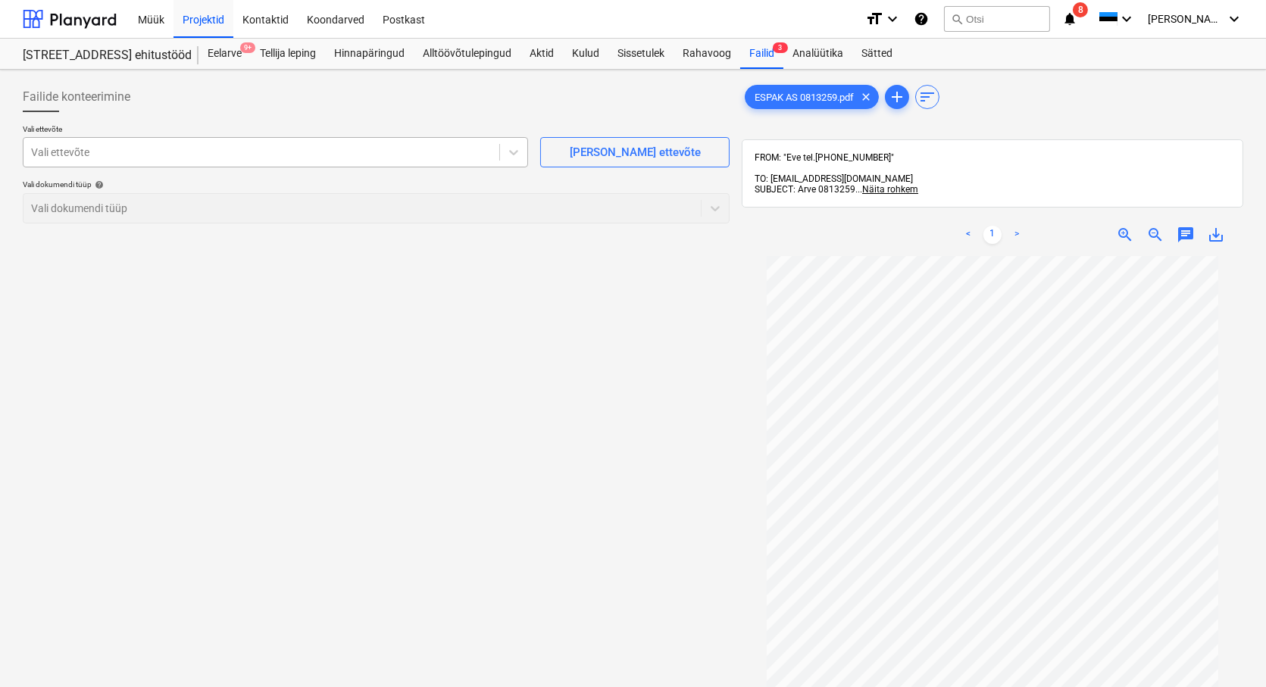
click at [84, 149] on div at bounding box center [261, 152] width 461 height 15
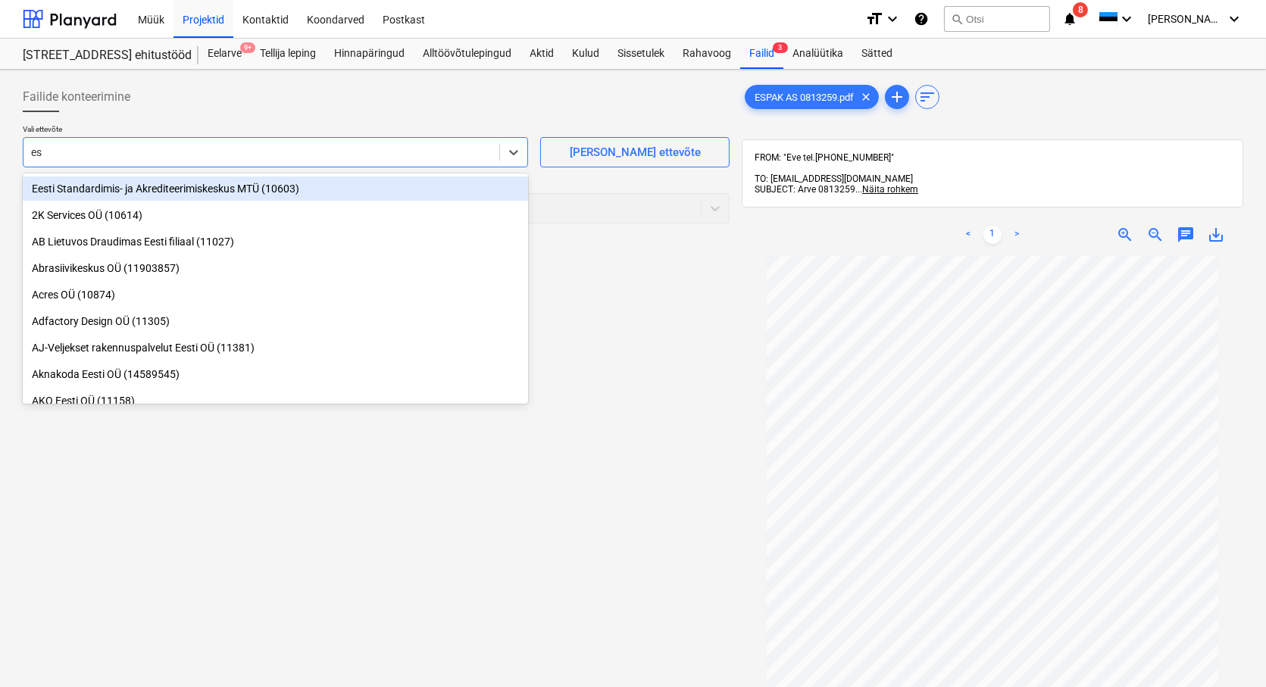
type input "esp"
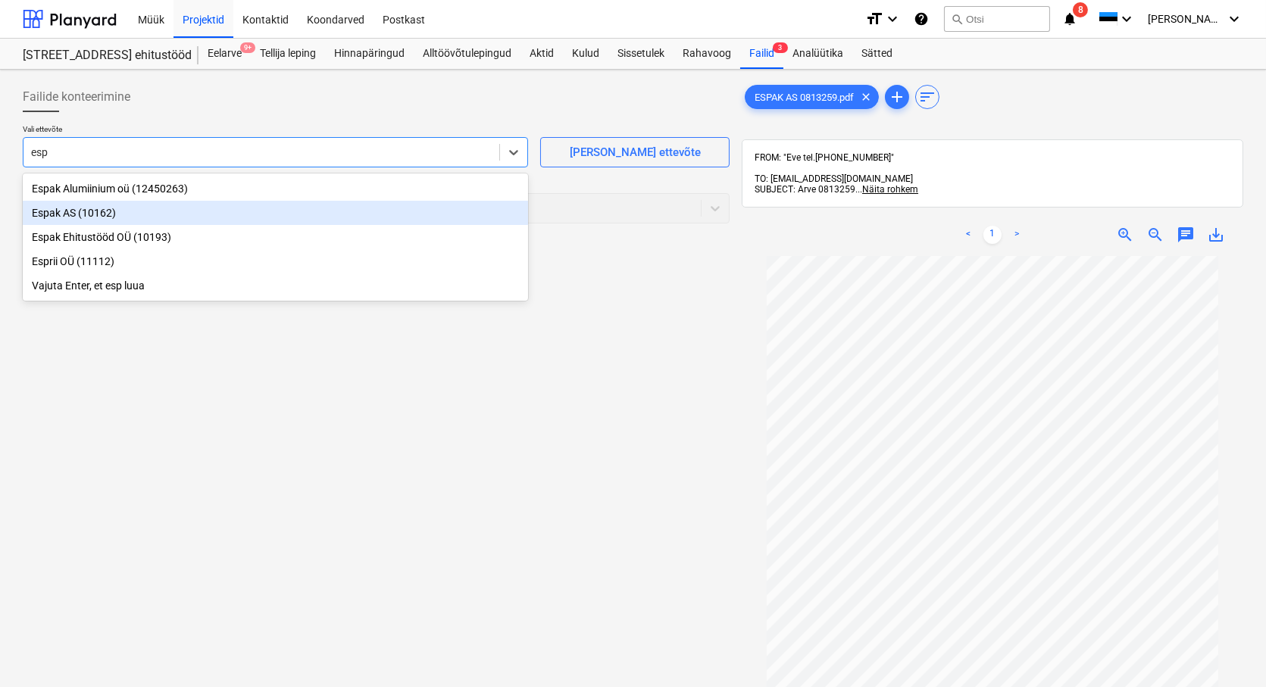
click at [64, 217] on div "Espak AS (10162)" at bounding box center [275, 213] width 505 height 24
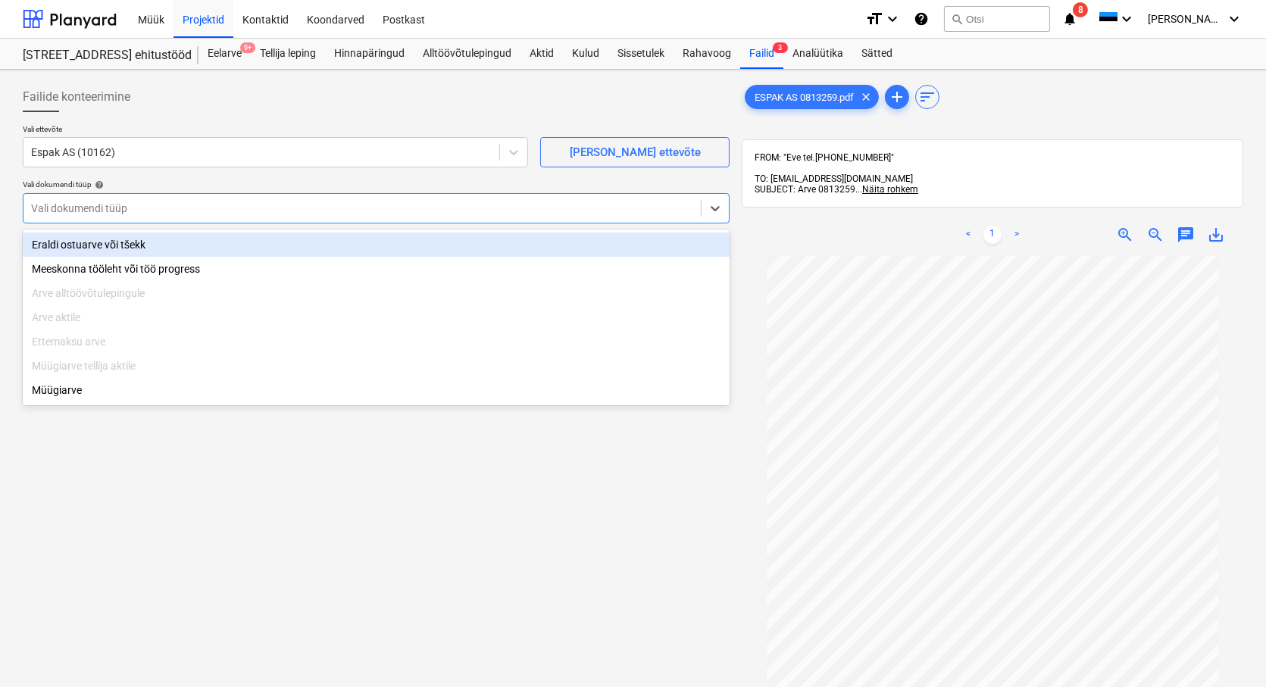
click at [43, 206] on div at bounding box center [362, 208] width 662 height 15
click at [64, 248] on div "Eraldi ostuarve või tšekk" at bounding box center [376, 245] width 707 height 24
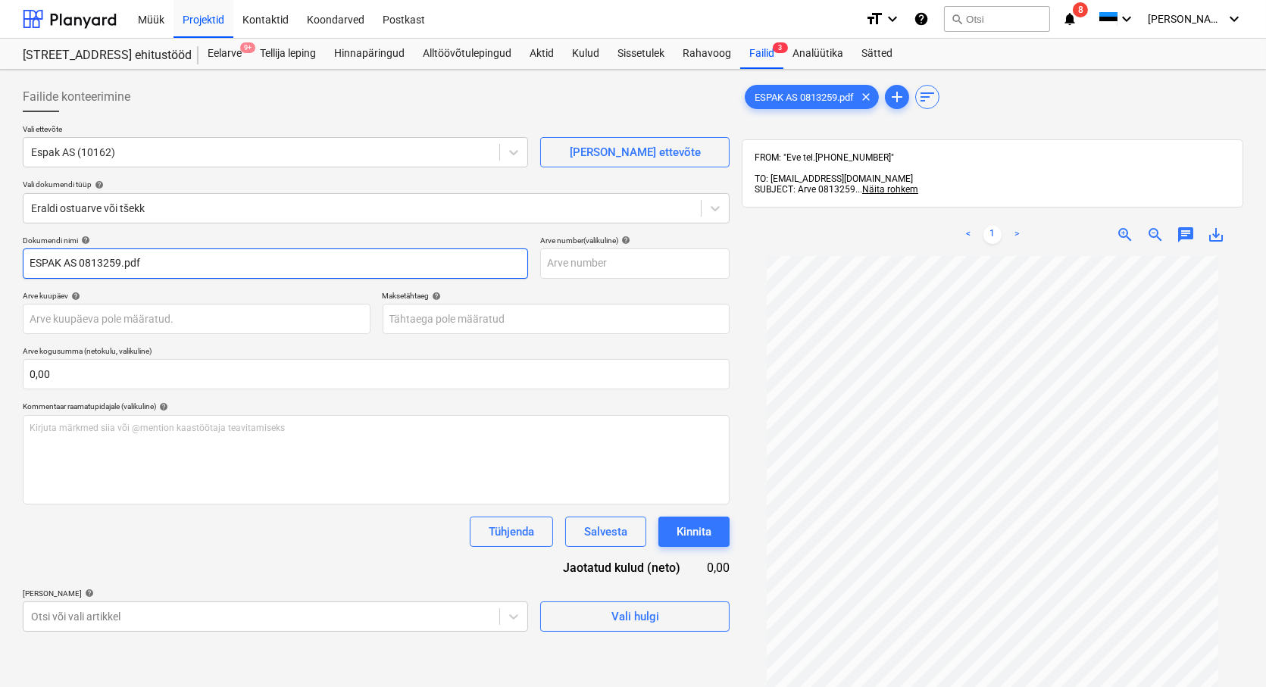
drag, startPoint x: 80, startPoint y: 265, endPoint x: -4, endPoint y: 236, distance: 88.4
click at [0, 236] on html "Müük Projektid Kontaktid Koondarved Postkast format_size keyboard_arrow_down he…" at bounding box center [633, 343] width 1266 height 687
drag, startPoint x: 97, startPoint y: 267, endPoint x: 72, endPoint y: 265, distance: 25.1
click at [72, 265] on input "0813259.pdf" at bounding box center [275, 264] width 505 height 30
type input "0813259"
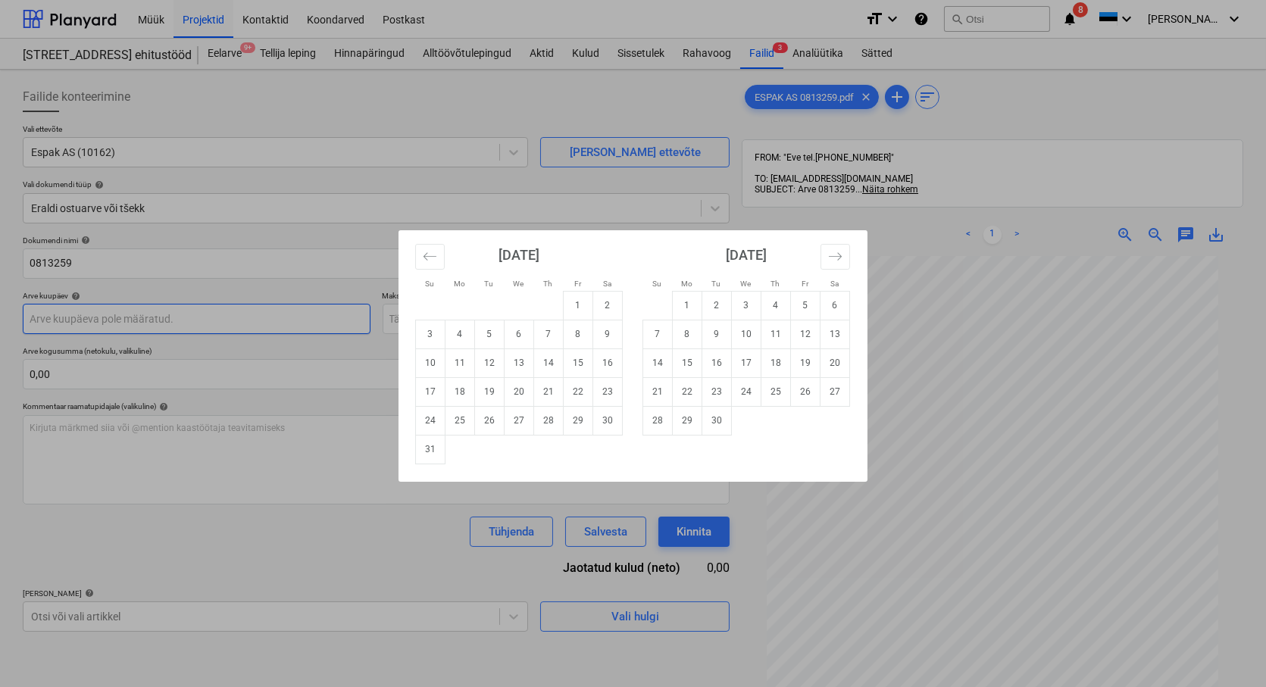
click at [35, 320] on body "Müük Projektid Kontaktid Koondarved Postkast format_size keyboard_arrow_down he…" at bounding box center [633, 343] width 1266 height 687
click at [463, 420] on td "25" at bounding box center [460, 420] width 30 height 29
type input "[DATE]"
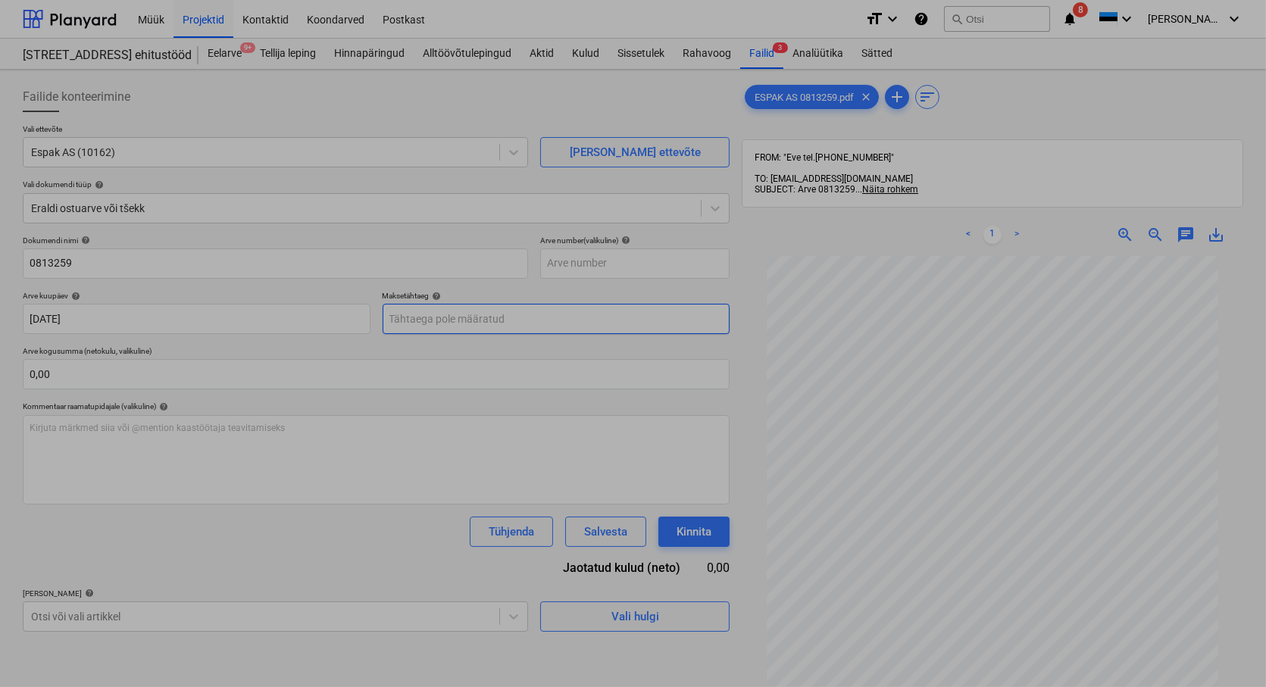
click at [448, 316] on body "Müük Projektid Kontaktid Koondarved Postkast format_size keyboard_arrow_down he…" at bounding box center [633, 343] width 1266 height 687
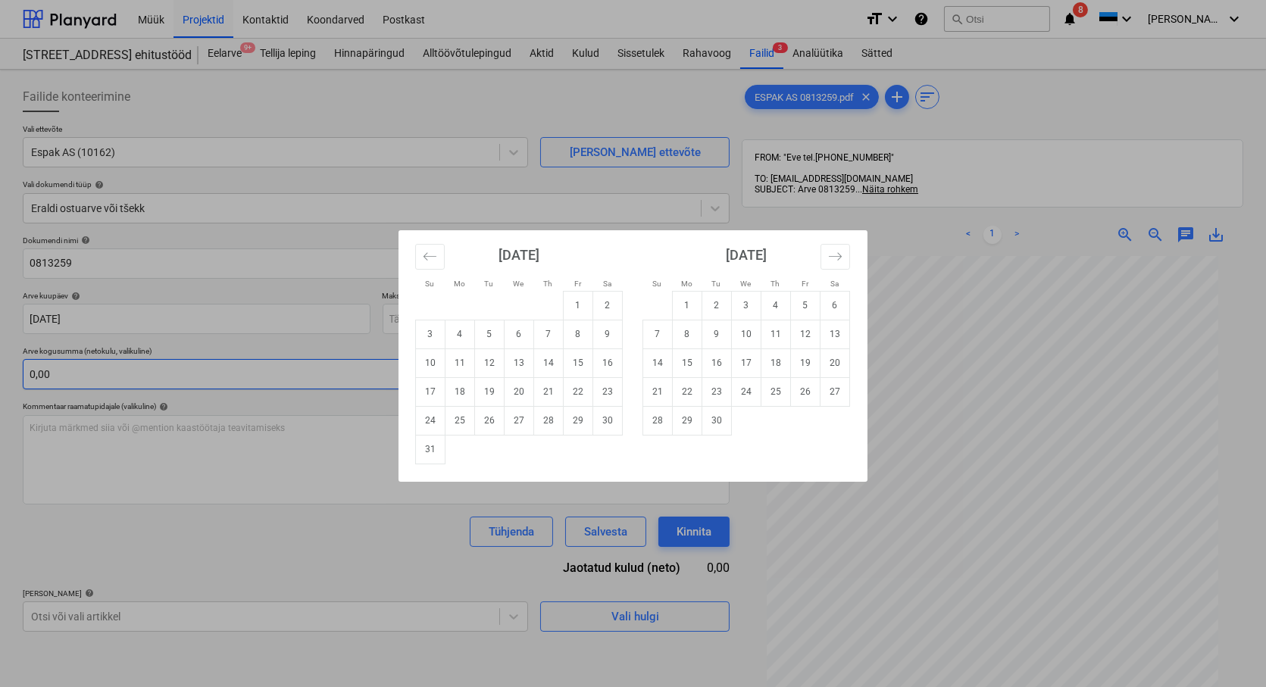
drag, startPoint x: 746, startPoint y: 391, endPoint x: 687, endPoint y: 384, distance: 58.7
click at [736, 391] on td "24" at bounding box center [747, 391] width 30 height 29
type input "[DATE]"
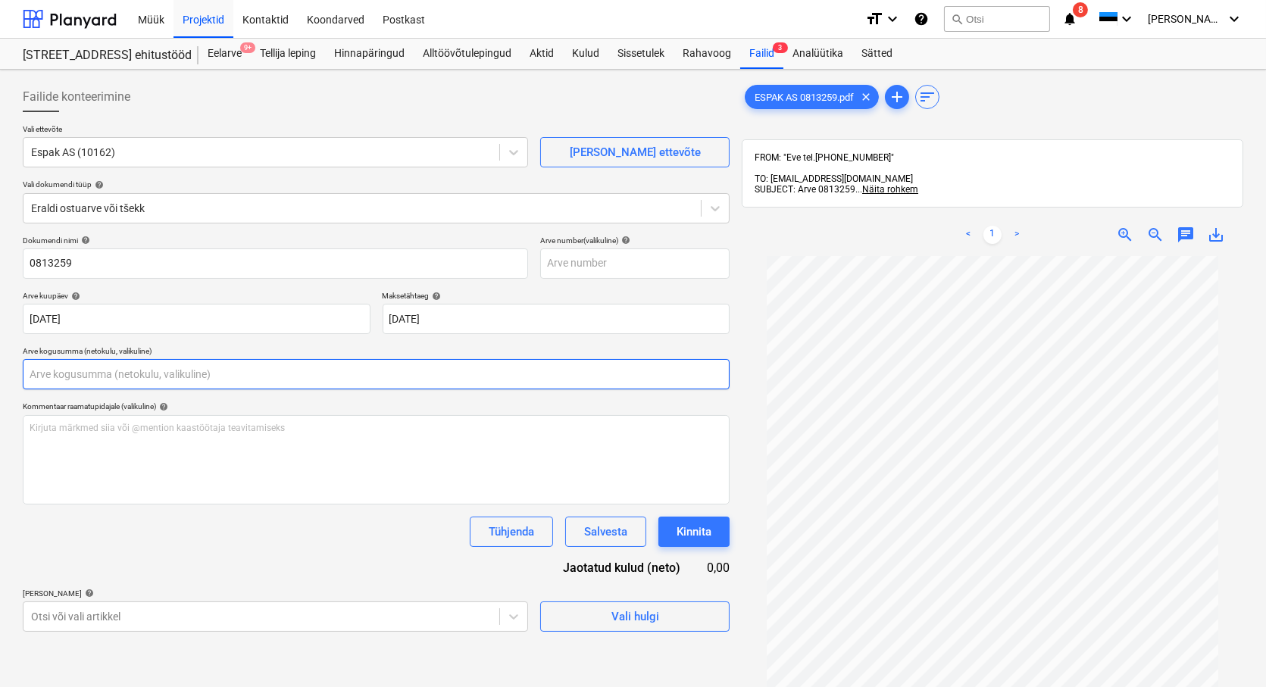
click at [59, 377] on input "text" at bounding box center [376, 374] width 707 height 30
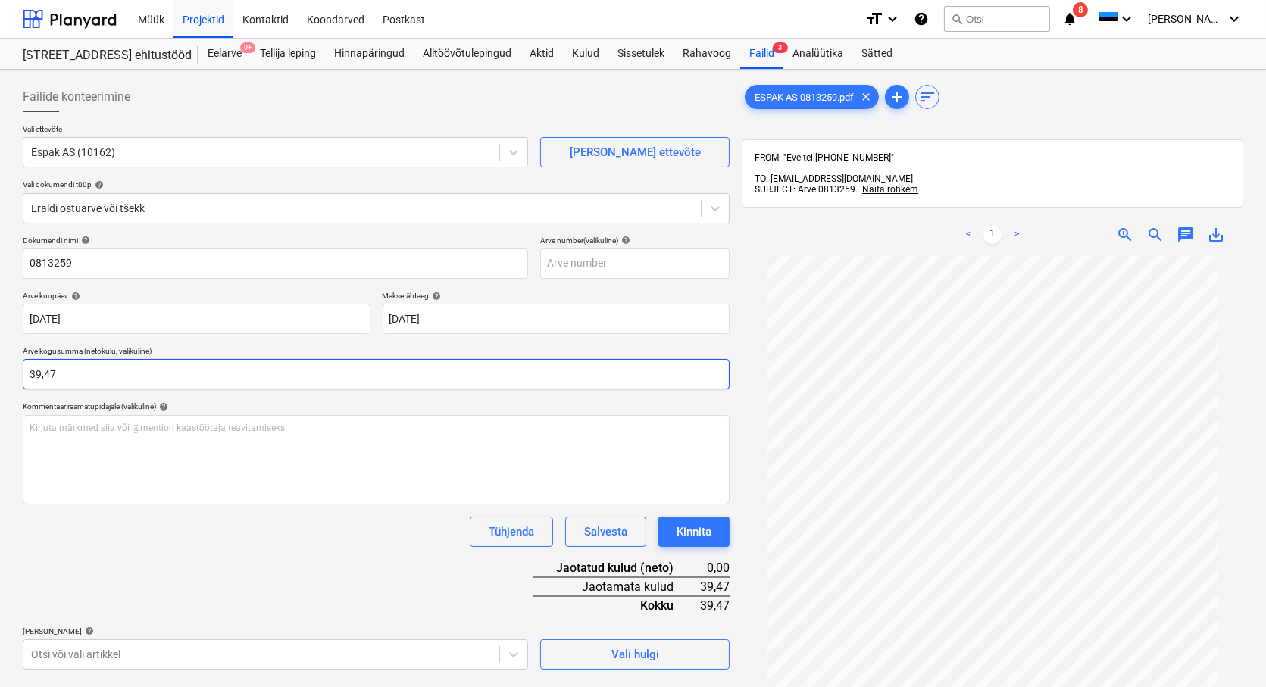
type input "39,47"
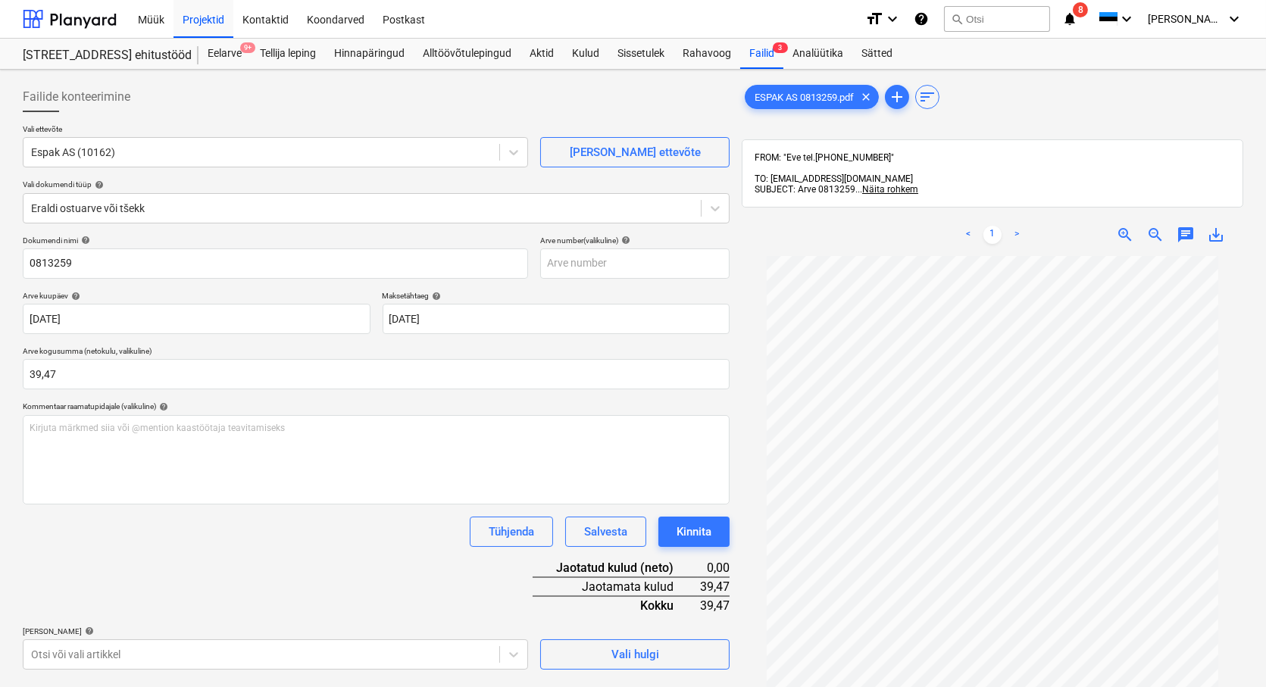
click at [305, 549] on div "Dokumendi nimi help 0813259 Arve number (valikuline) help Arve kuupäev help [DA…" at bounding box center [376, 453] width 707 height 434
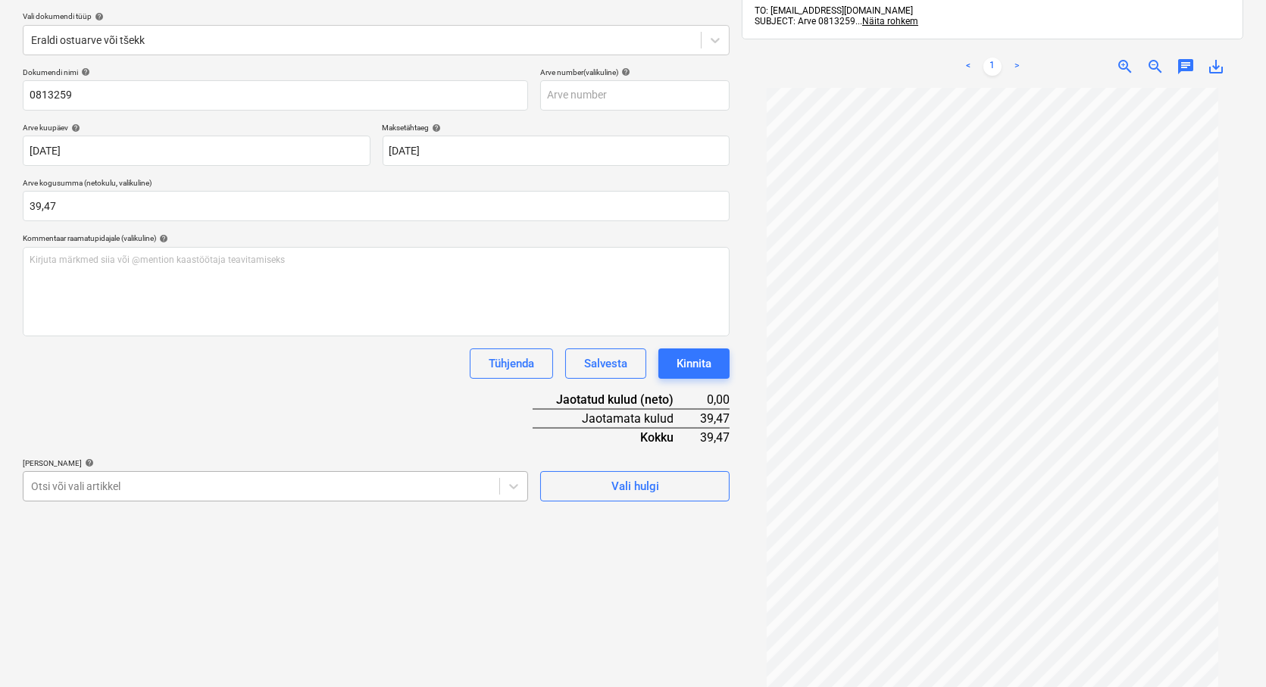
scroll to position [220, 0]
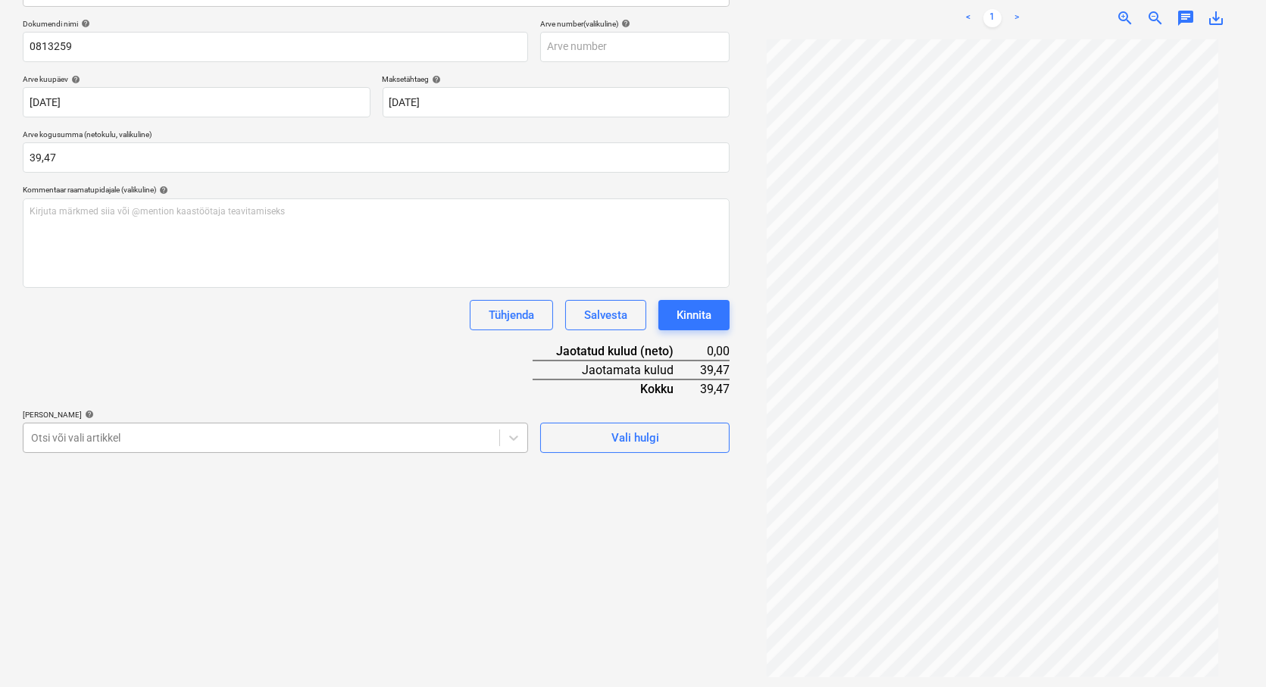
click at [91, 470] on body "Müük Projektid Kontaktid Koondarved Postkast format_size keyboard_arrow_down he…" at bounding box center [633, 126] width 1266 height 687
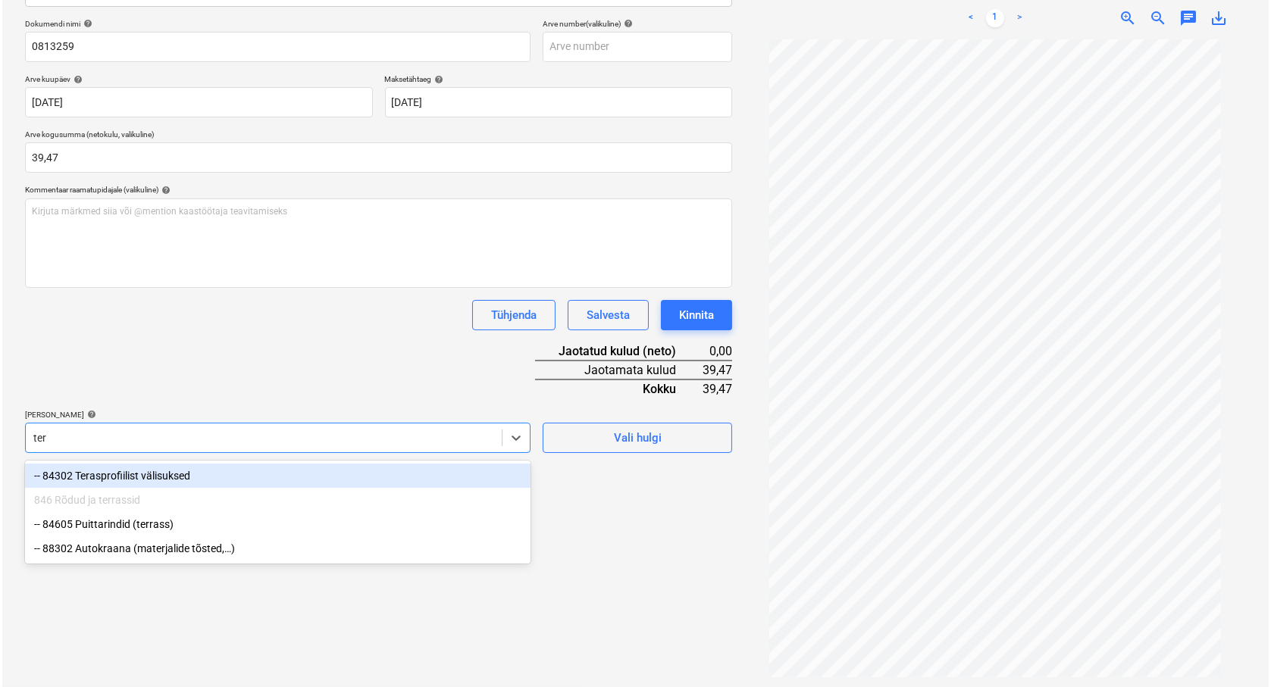
scroll to position [216, 0]
type input "terr"
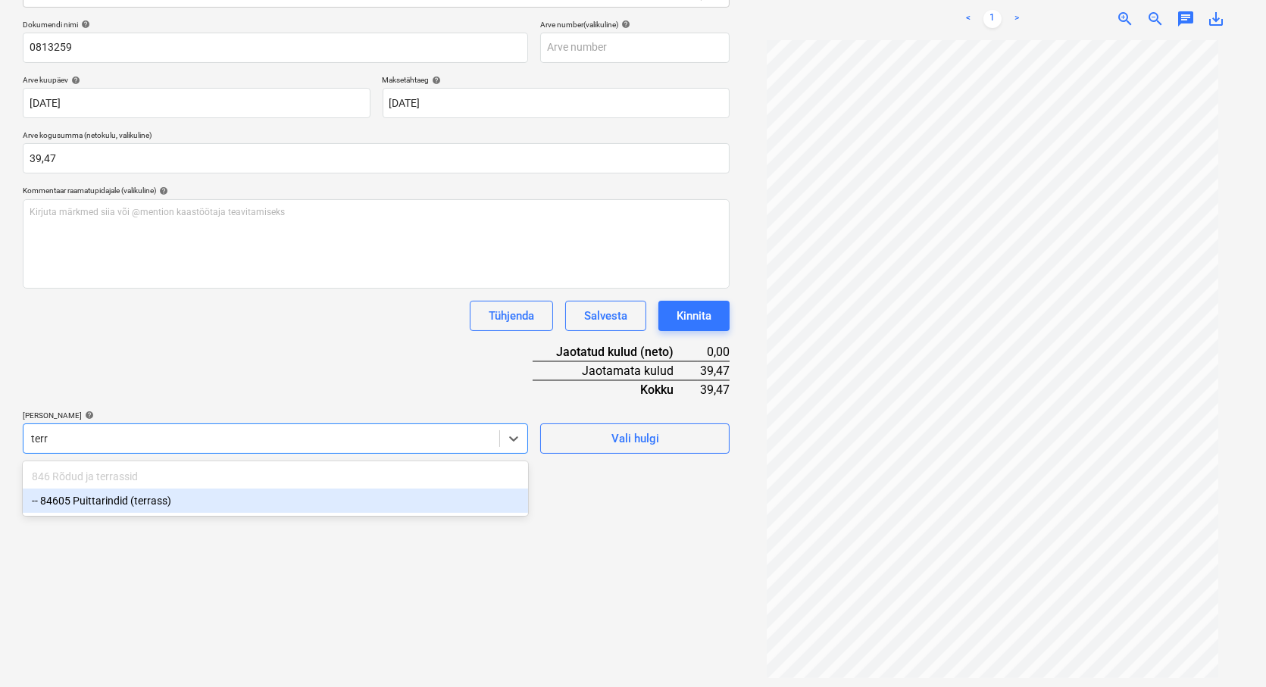
click at [107, 505] on div "-- 84605 Puittarindid (terrass)" at bounding box center [275, 501] width 505 height 24
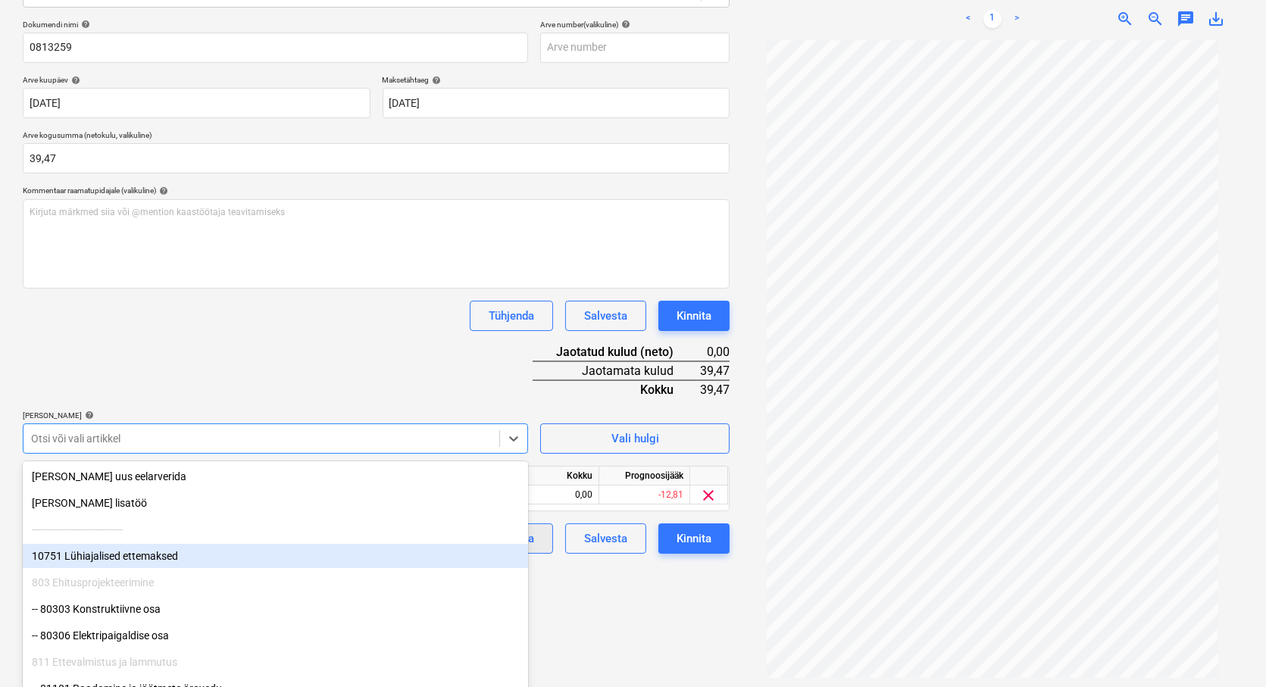
drag, startPoint x: 656, startPoint y: 599, endPoint x: 487, endPoint y: 527, distance: 183.9
click at [650, 597] on div "Failide konteerimine Vali ettevõte Espak AS (10162) [PERSON_NAME] uus ettevõte …" at bounding box center [376, 271] width 719 height 822
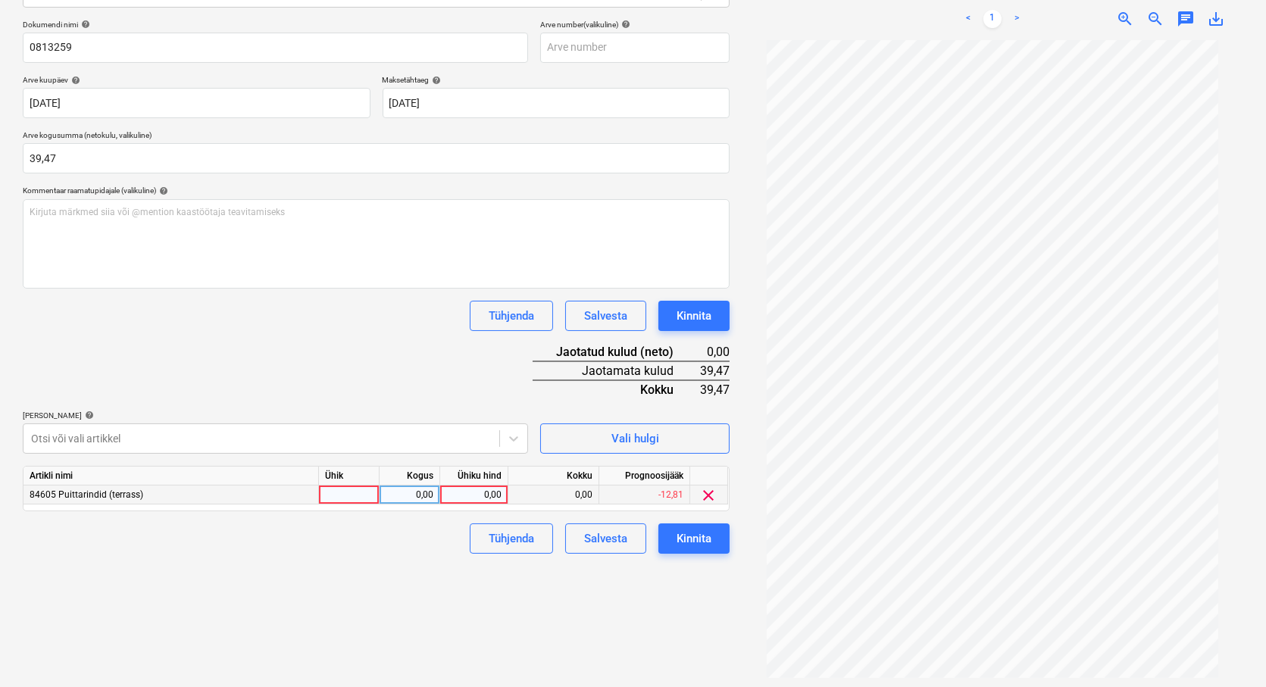
click at [356, 502] on div at bounding box center [349, 495] width 61 height 19
type input "tk"
click at [420, 494] on div "0,00" at bounding box center [410, 495] width 48 height 19
type input "1"
click at [464, 496] on div "0,00" at bounding box center [473, 495] width 55 height 19
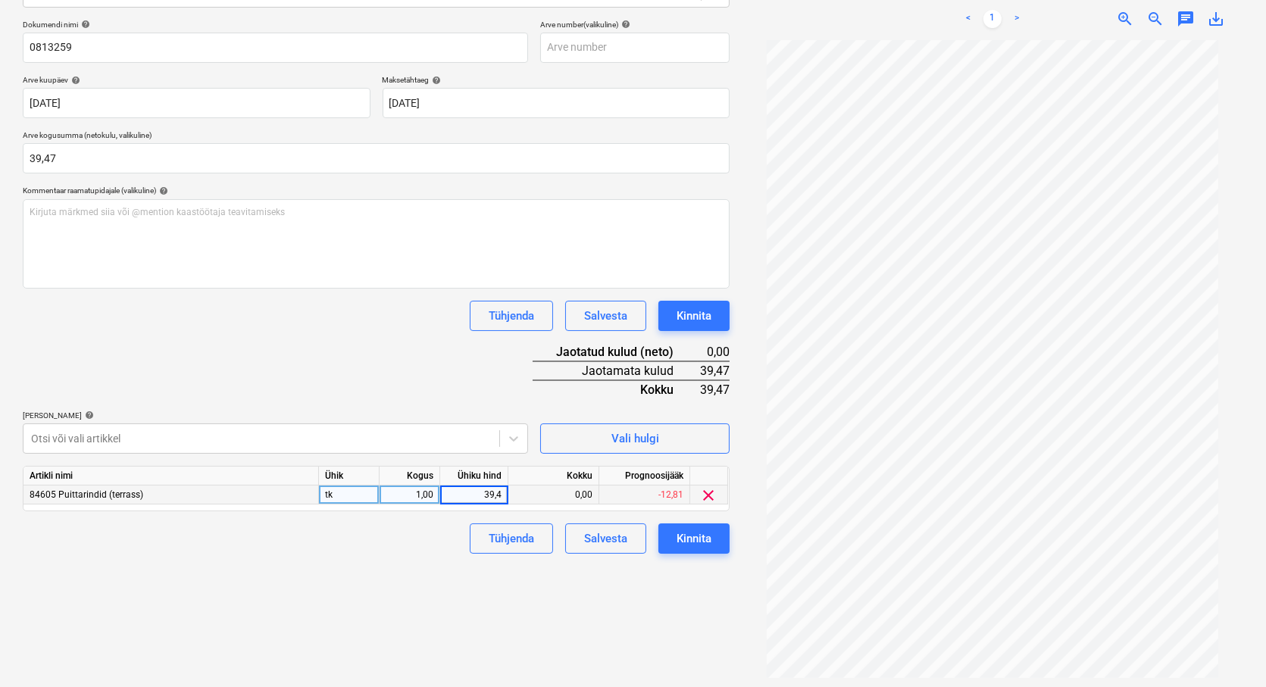
type input "39,47"
click at [483, 566] on div "Failide konteerimine Vali ettevõte Espak AS (10162) [PERSON_NAME] uus ettevõte …" at bounding box center [376, 271] width 719 height 822
click at [695, 539] on div "Kinnita" at bounding box center [694, 539] width 35 height 20
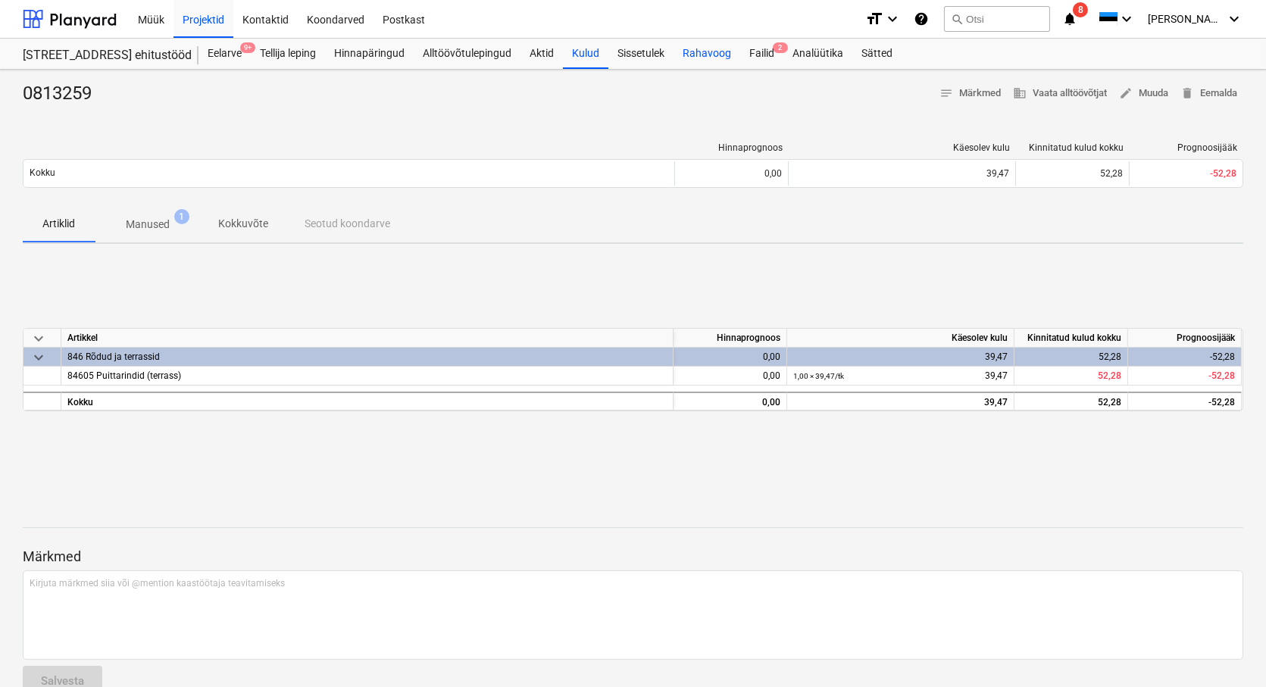
drag, startPoint x: 761, startPoint y: 55, endPoint x: 723, endPoint y: 68, distance: 40.0
click at [761, 55] on div "Failid 2" at bounding box center [761, 54] width 43 height 30
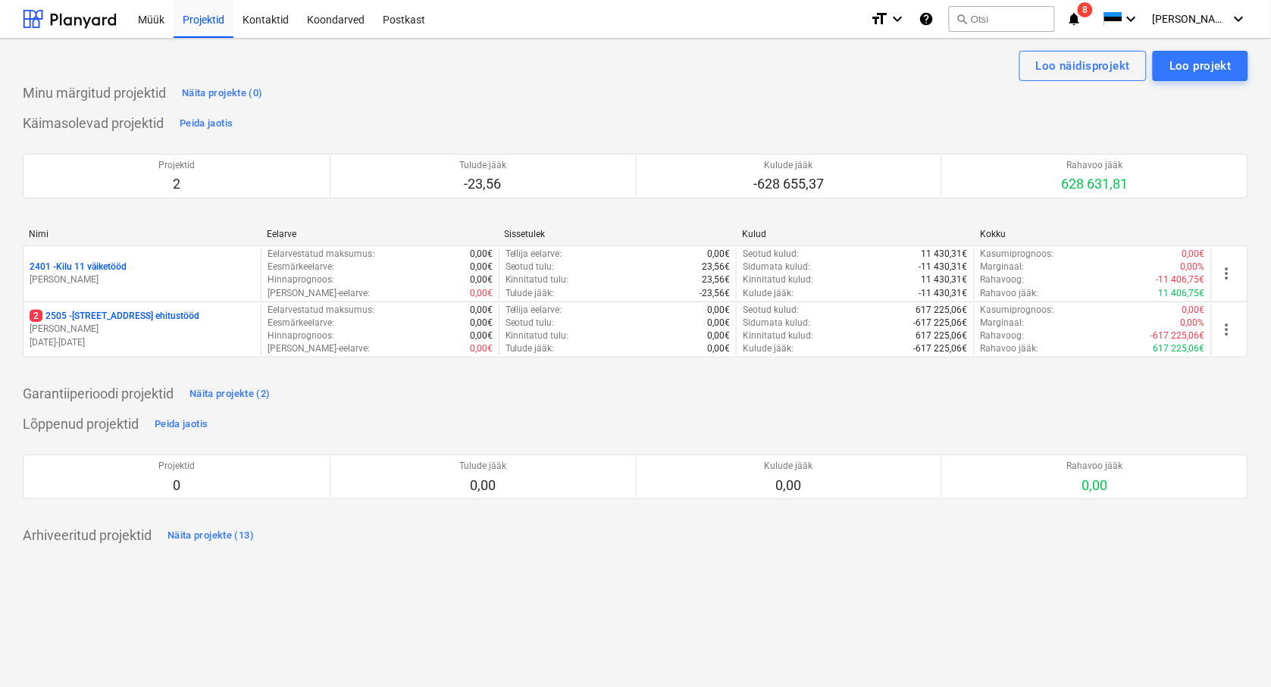
drag, startPoint x: 62, startPoint y: 326, endPoint x: 86, endPoint y: 316, distance: 25.5
click at [63, 324] on p "[PERSON_NAME]" at bounding box center [142, 329] width 225 height 13
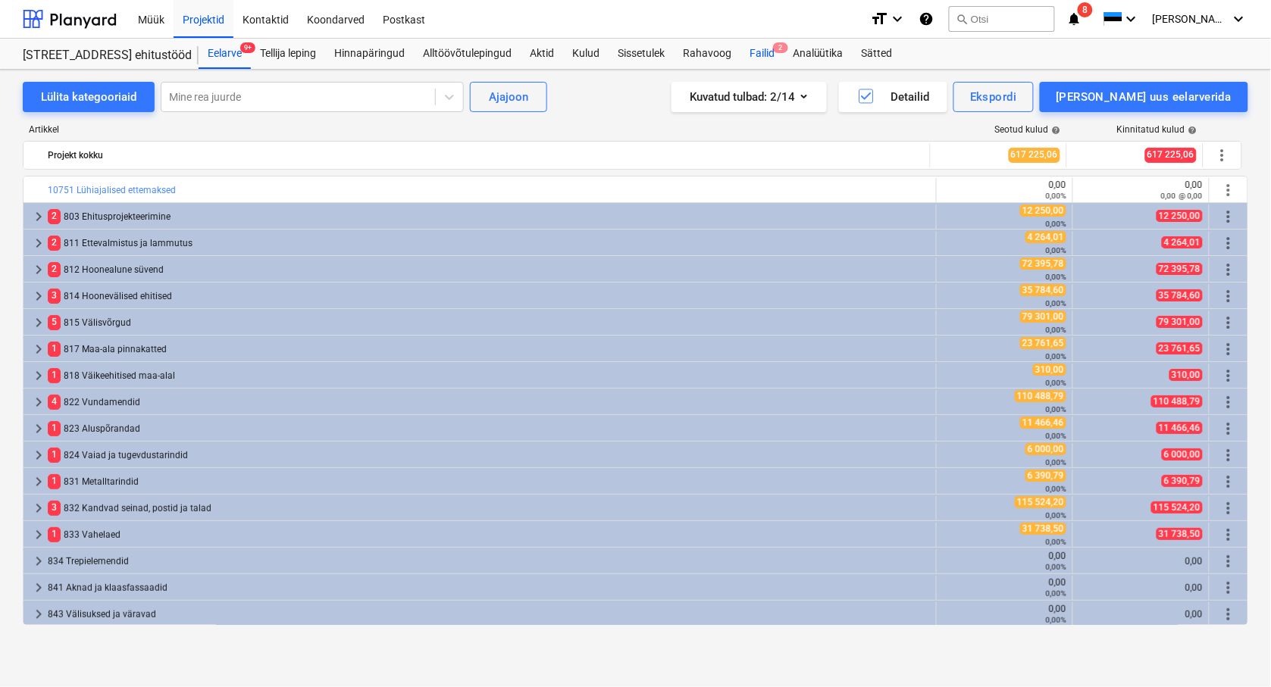
click at [767, 55] on div "Failid 2" at bounding box center [761, 54] width 43 height 30
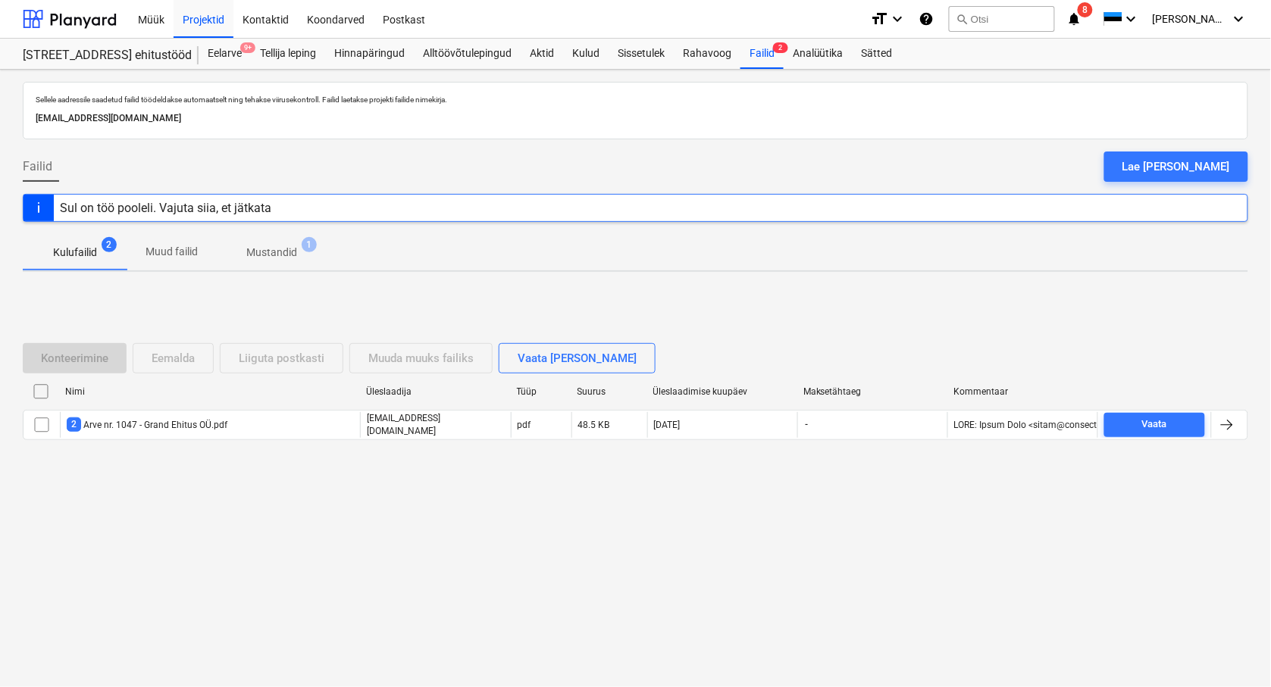
click at [182, 601] on div "Sellele aadressile saadetud failid töödeldakse automaatselt ning tehakse viirus…" at bounding box center [635, 378] width 1271 height 617
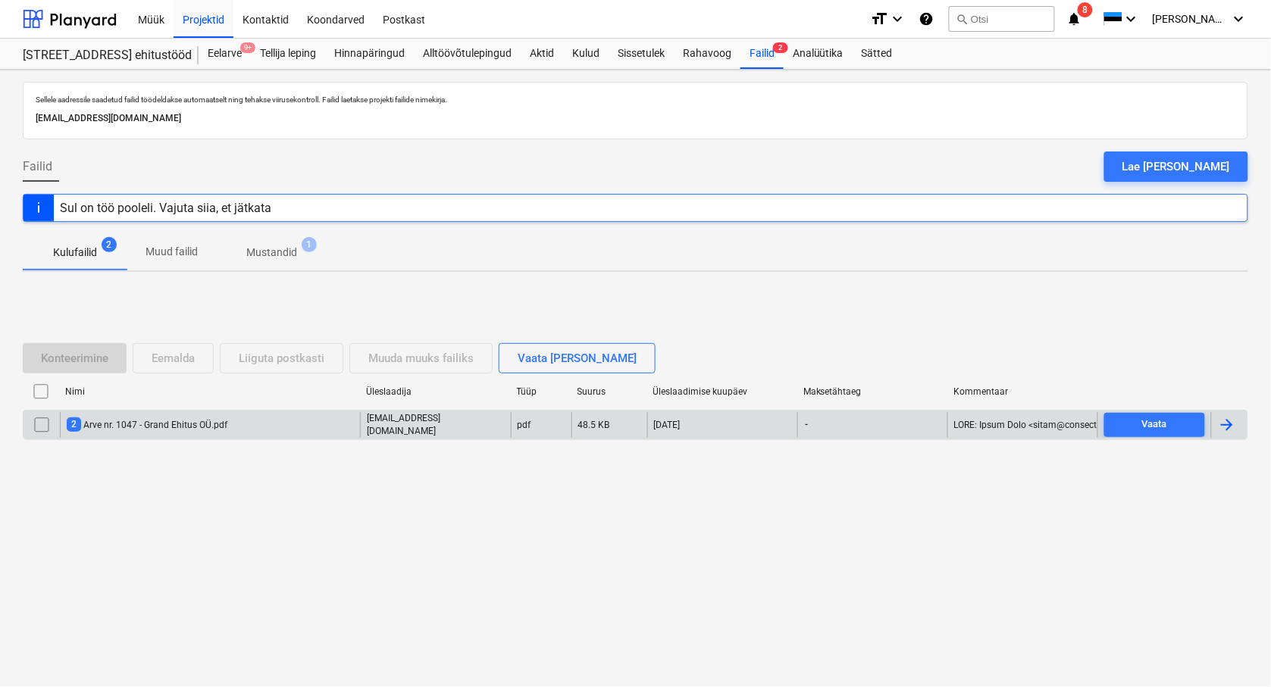
click at [136, 426] on div "2 Arve nr. 1047 - Grand Ehitus OÜ.pdf" at bounding box center [147, 424] width 161 height 14
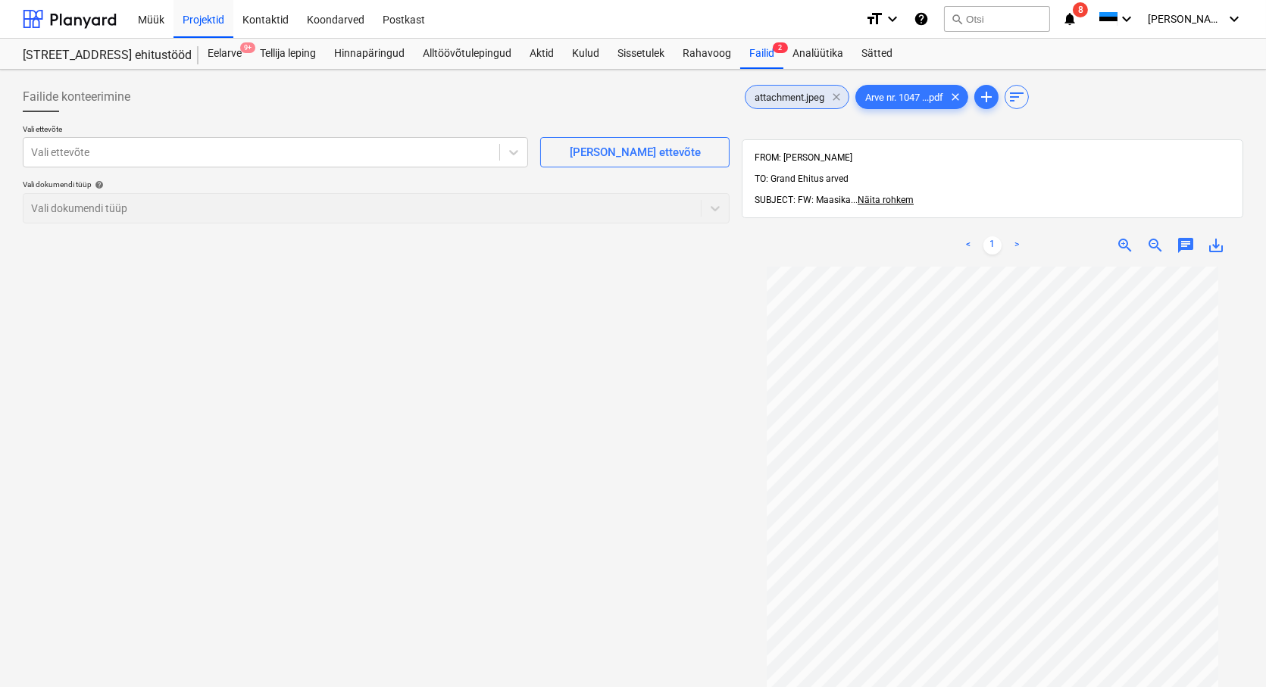
click at [841, 99] on span "clear" at bounding box center [836, 97] width 18 height 18
click at [850, 98] on span "clear" at bounding box center [845, 97] width 18 height 18
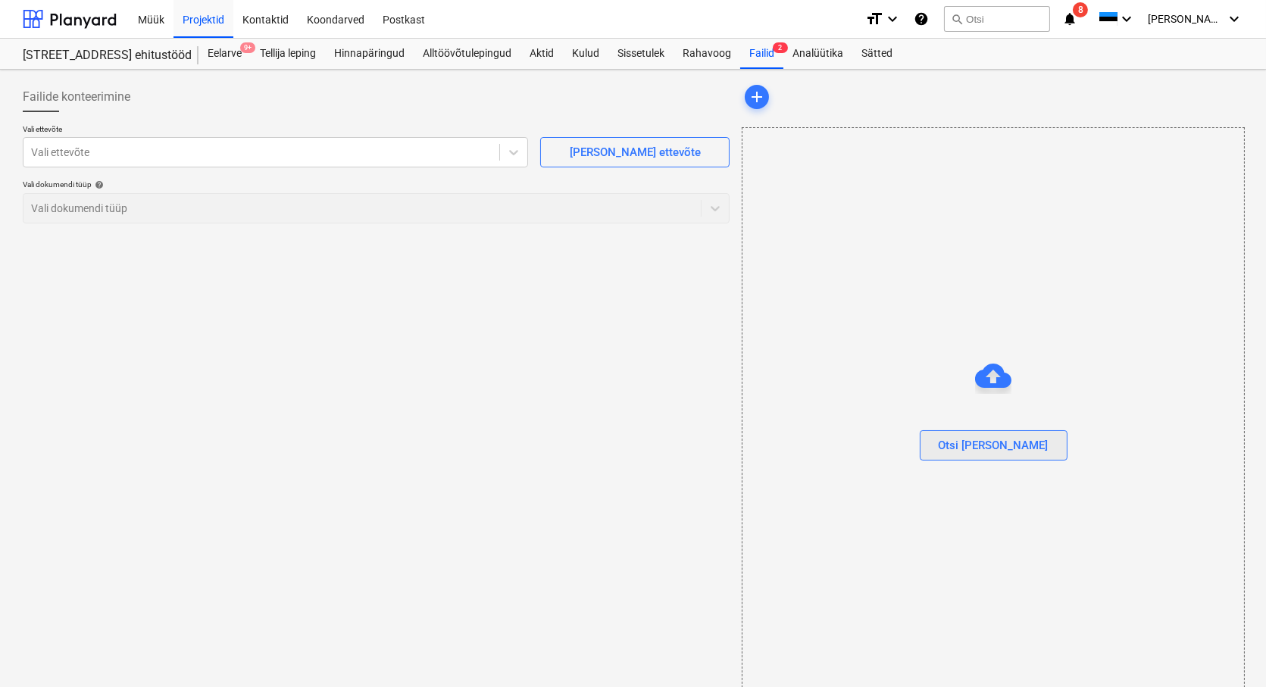
click at [979, 447] on div "Otsi [PERSON_NAME]" at bounding box center [994, 446] width 110 height 20
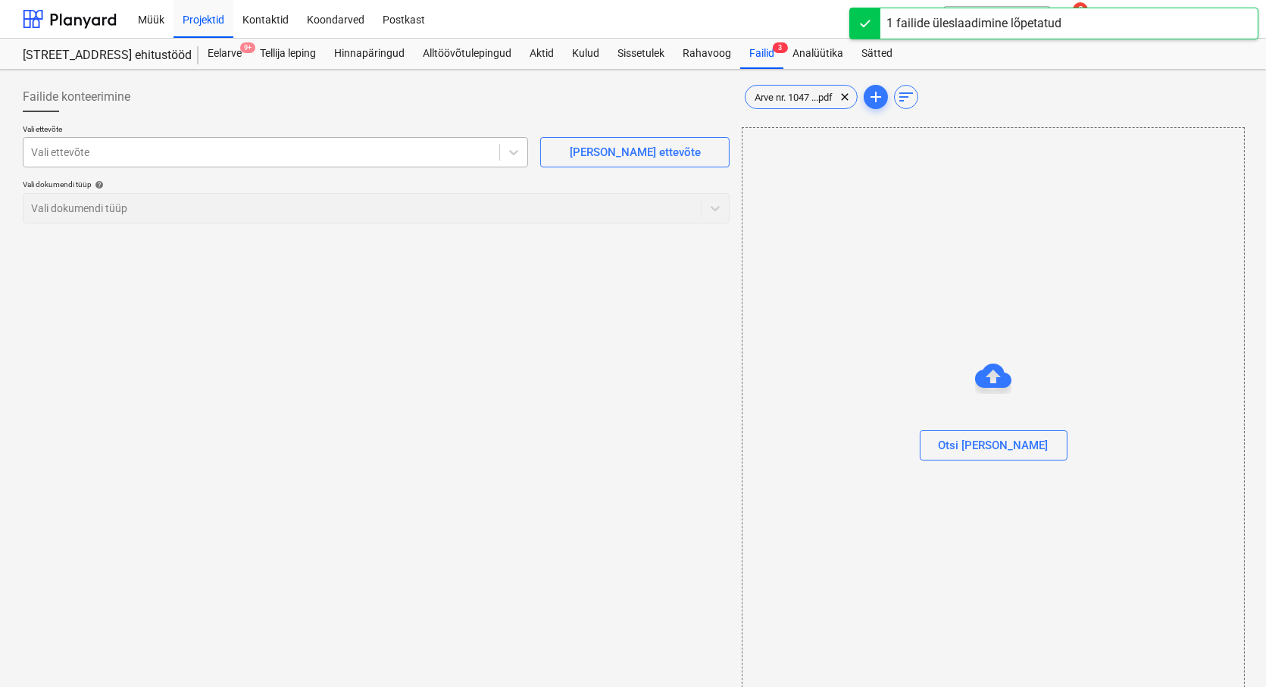
click at [59, 152] on div at bounding box center [261, 152] width 461 height 15
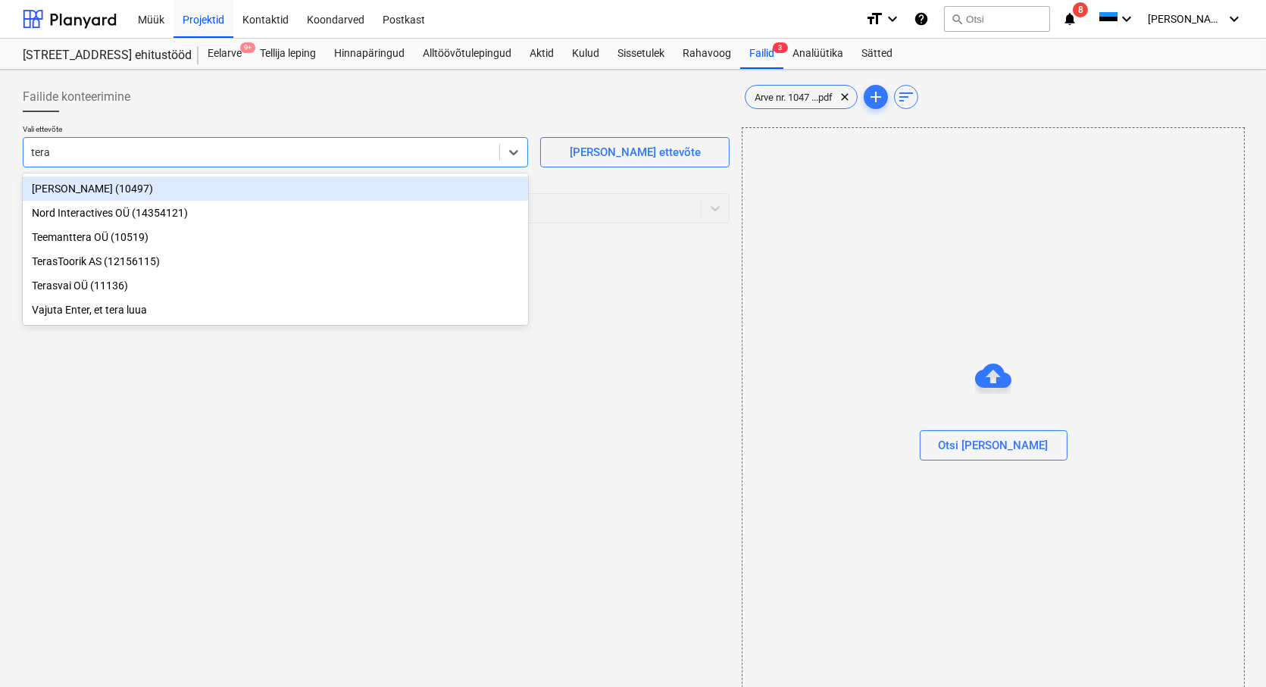
type input "teras"
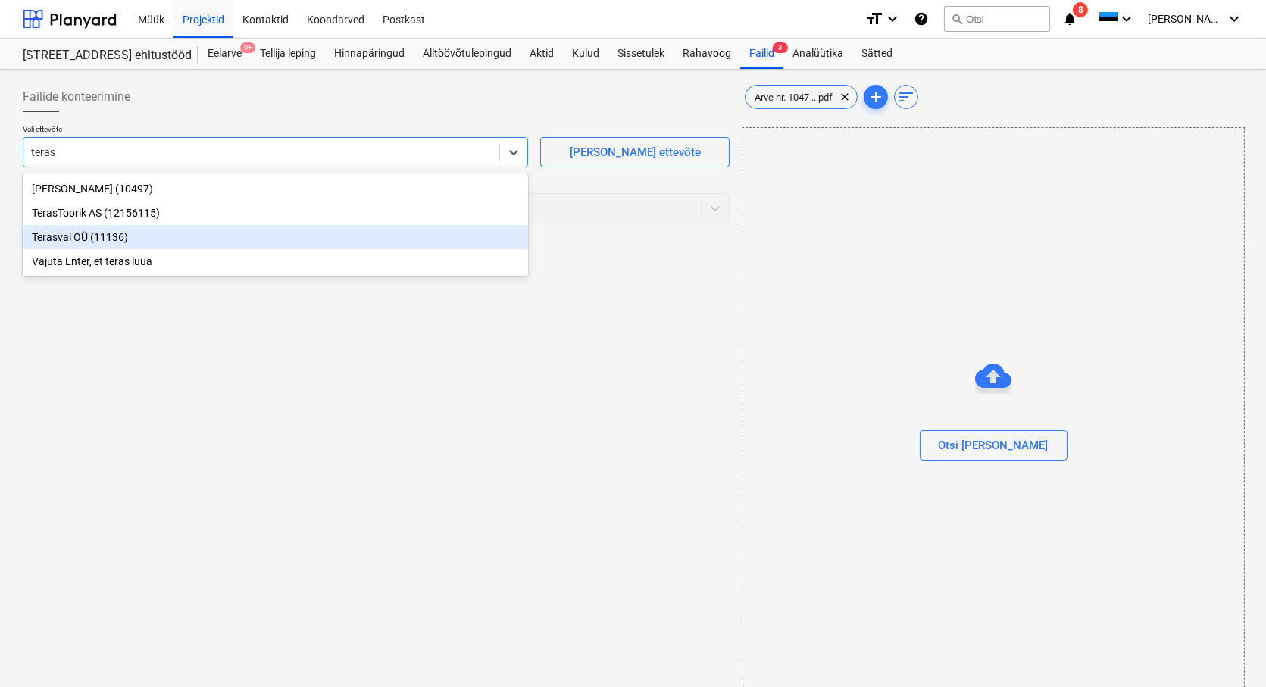
click at [68, 241] on div "Terasvai OÜ (11136)" at bounding box center [275, 237] width 505 height 24
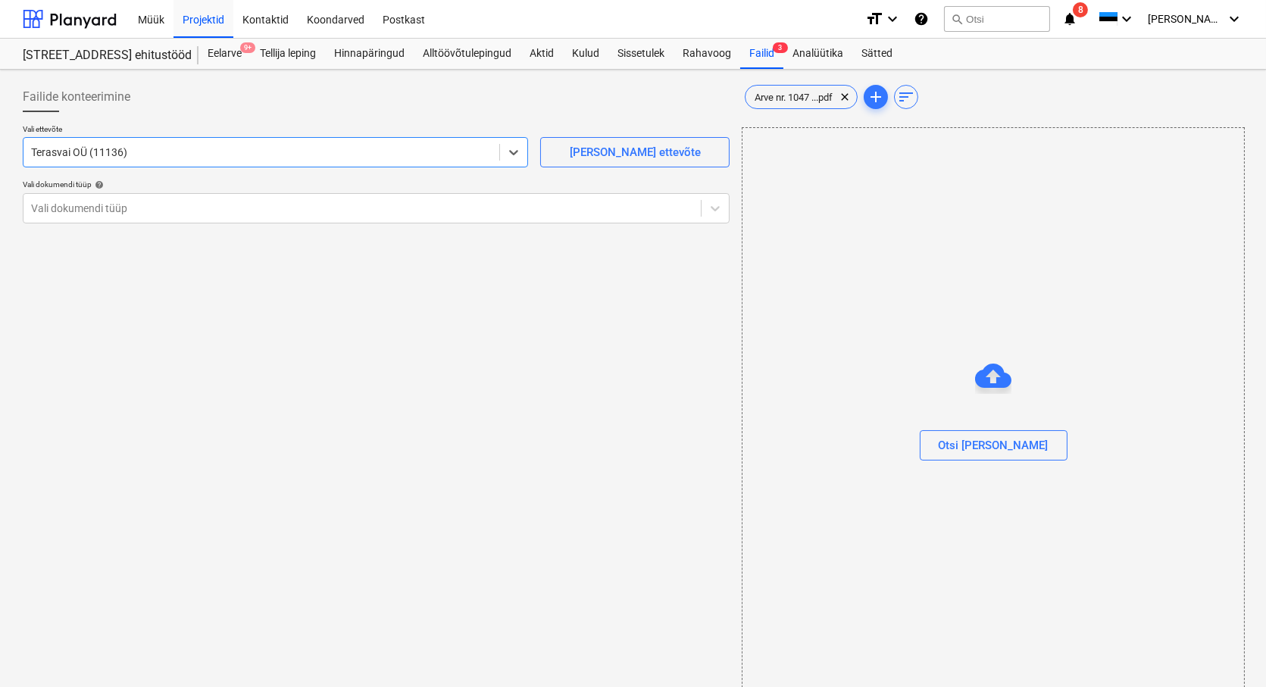
click at [163, 512] on div "Failide konteerimine Vali ettevõte option Terasvai OÜ (11136) , selected. Selec…" at bounding box center [376, 392] width 719 height 633
click at [36, 208] on div at bounding box center [362, 208] width 662 height 15
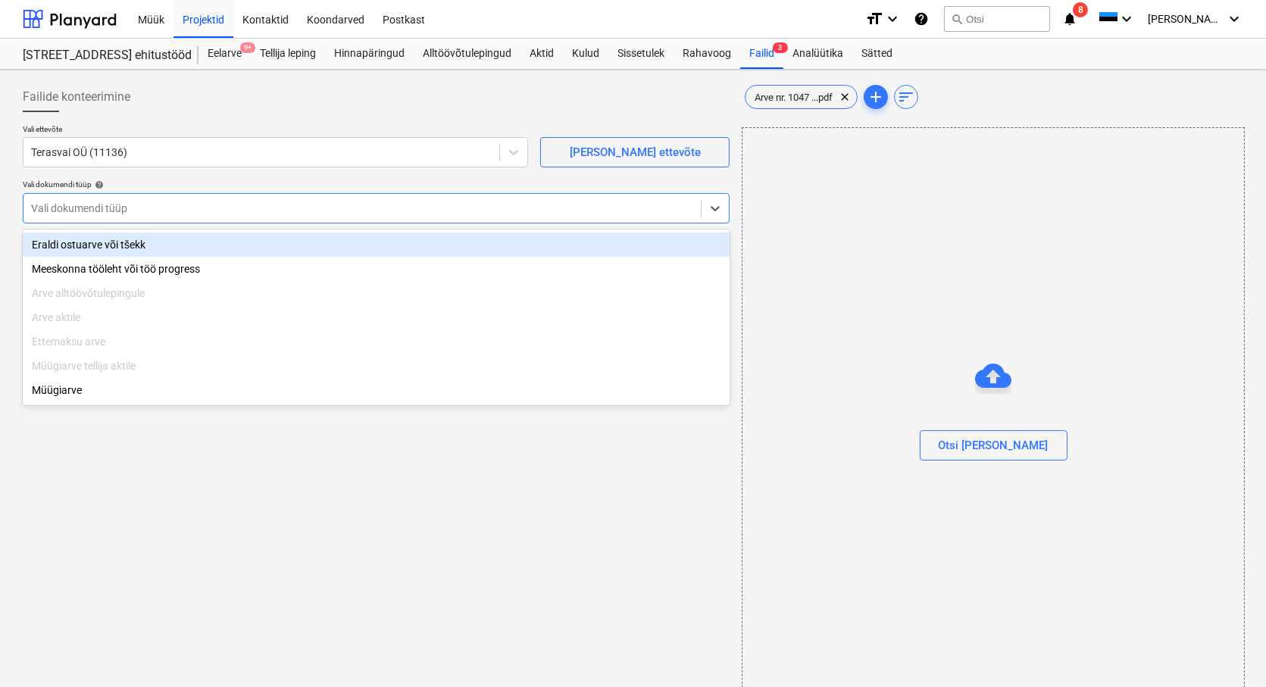
click at [69, 236] on div "Eraldi ostuarve või tšekk" at bounding box center [376, 245] width 707 height 24
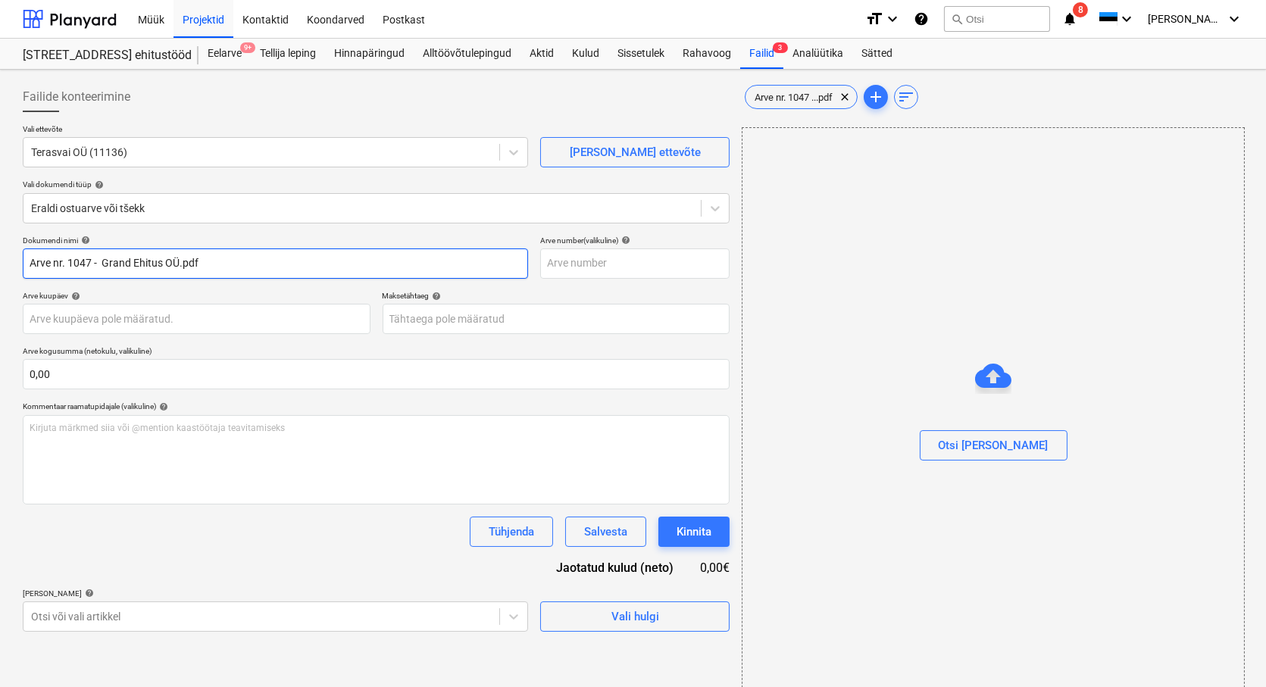
drag, startPoint x: 180, startPoint y: 249, endPoint x: 93, endPoint y: 267, distance: 88.3
click at [93, 267] on input "Arve nr. 1047 - Grand Ehitus OÜ.pdf" at bounding box center [275, 264] width 505 height 30
type input "Arve nr. 1047"
click at [799, 98] on span "Arve nr. 1047 ...pdf" at bounding box center [794, 97] width 96 height 11
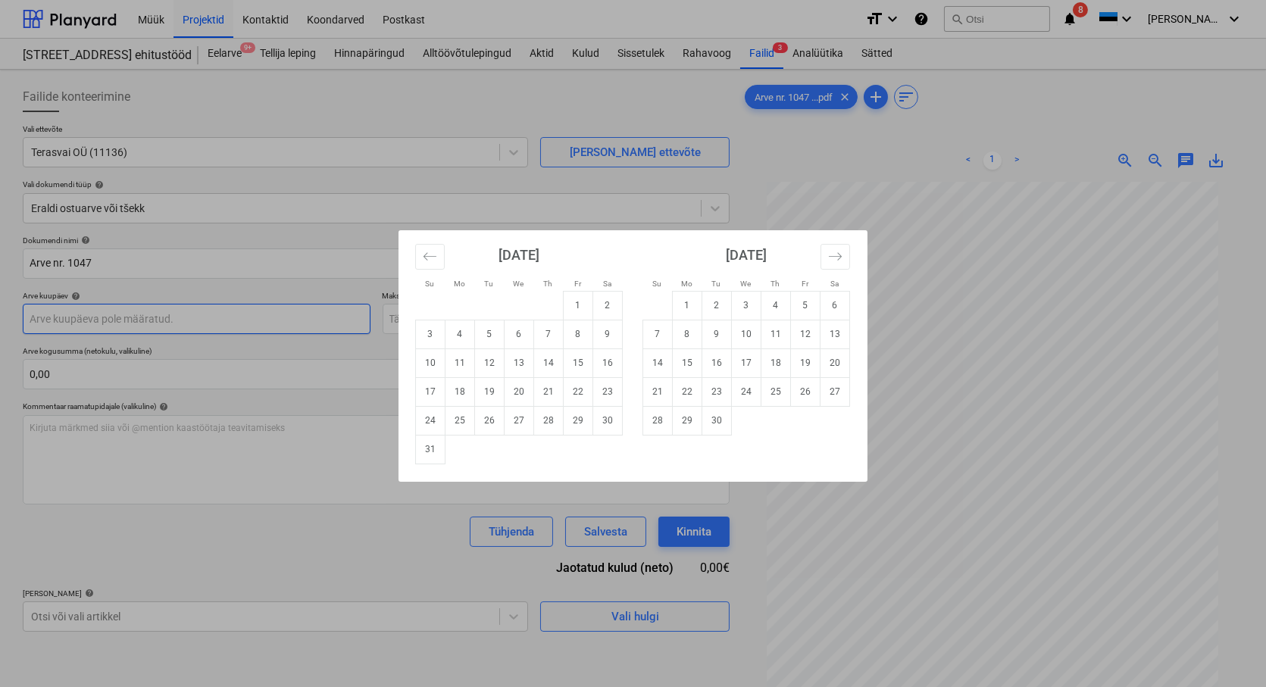
click at [44, 321] on body "Müük Projektid Kontaktid Koondarved Postkast format_size keyboard_arrow_down he…" at bounding box center [633, 343] width 1266 height 687
click at [545, 392] on td "21" at bounding box center [549, 391] width 30 height 29
type input "21 Aug 2025"
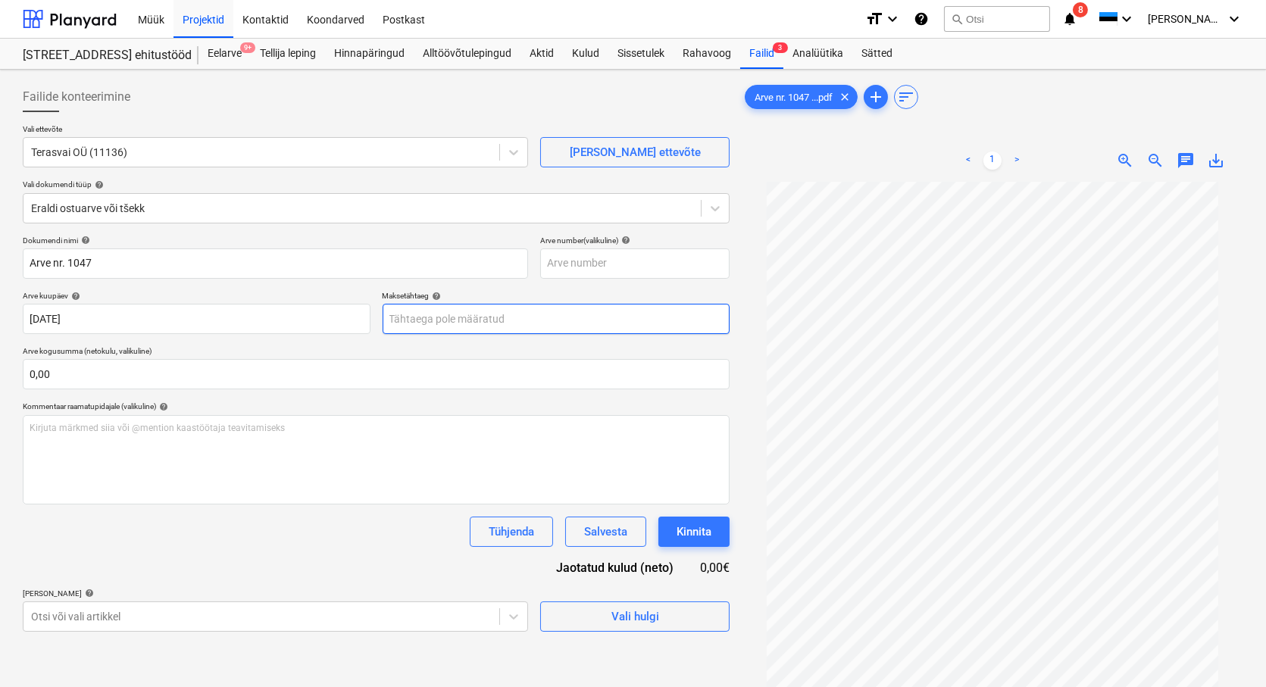
click at [482, 323] on body "Müük Projektid Kontaktid Koondarved Postkast format_size keyboard_arrow_down he…" at bounding box center [633, 343] width 1266 height 687
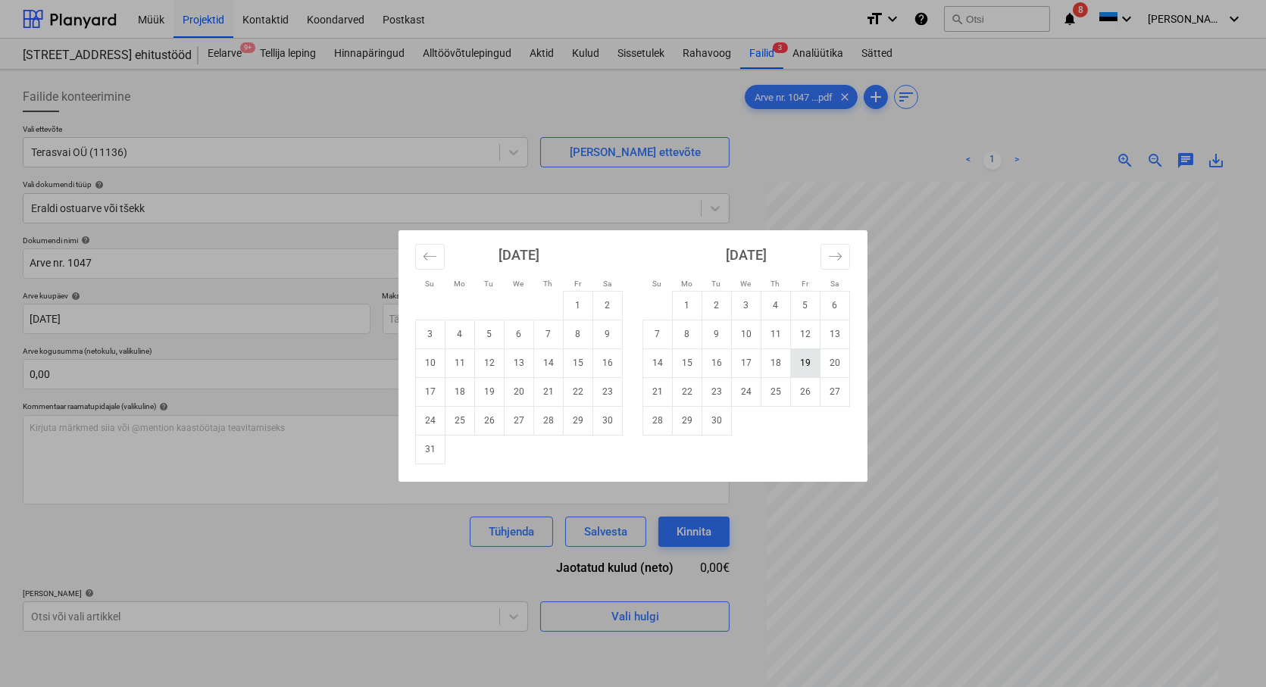
click at [803, 358] on td "19" at bounding box center [806, 363] width 30 height 29
type input "19 Sep 2025"
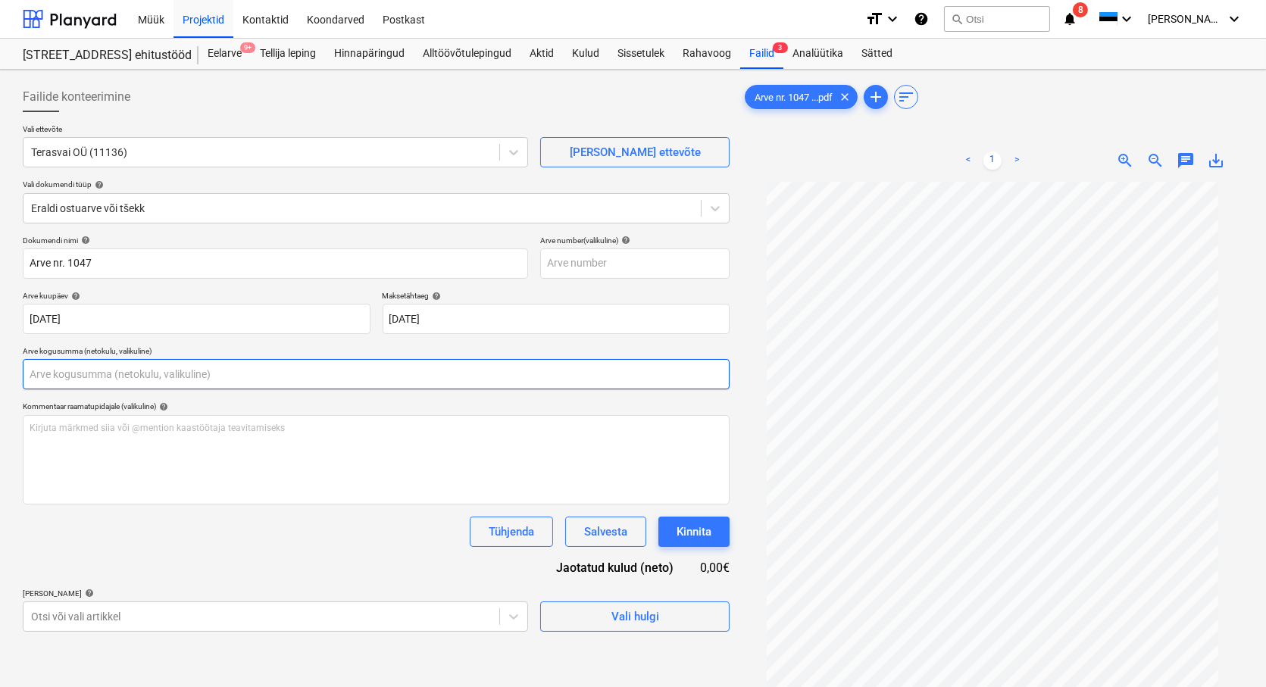
click at [42, 374] on input "text" at bounding box center [376, 374] width 707 height 30
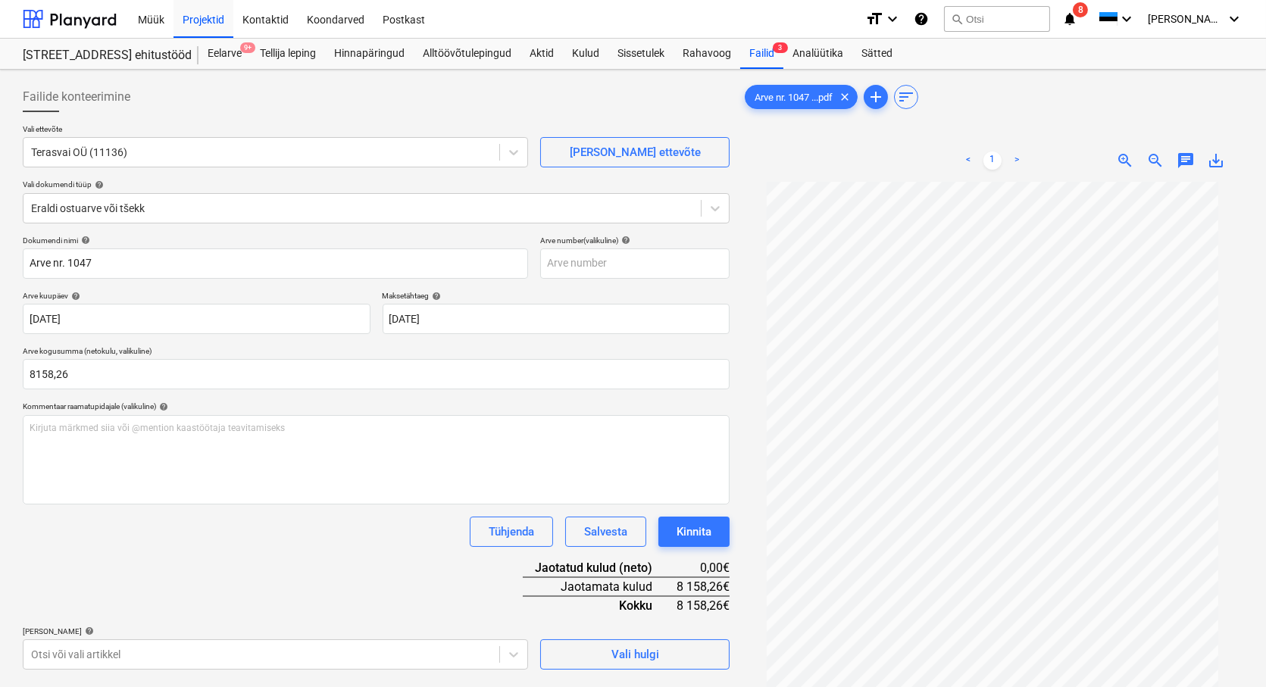
type input "8 158,26"
click at [148, 553] on div "Dokumendi nimi help Arve nr. 1047 Arve number (valikuline) help Arve kuupäev he…" at bounding box center [376, 453] width 707 height 434
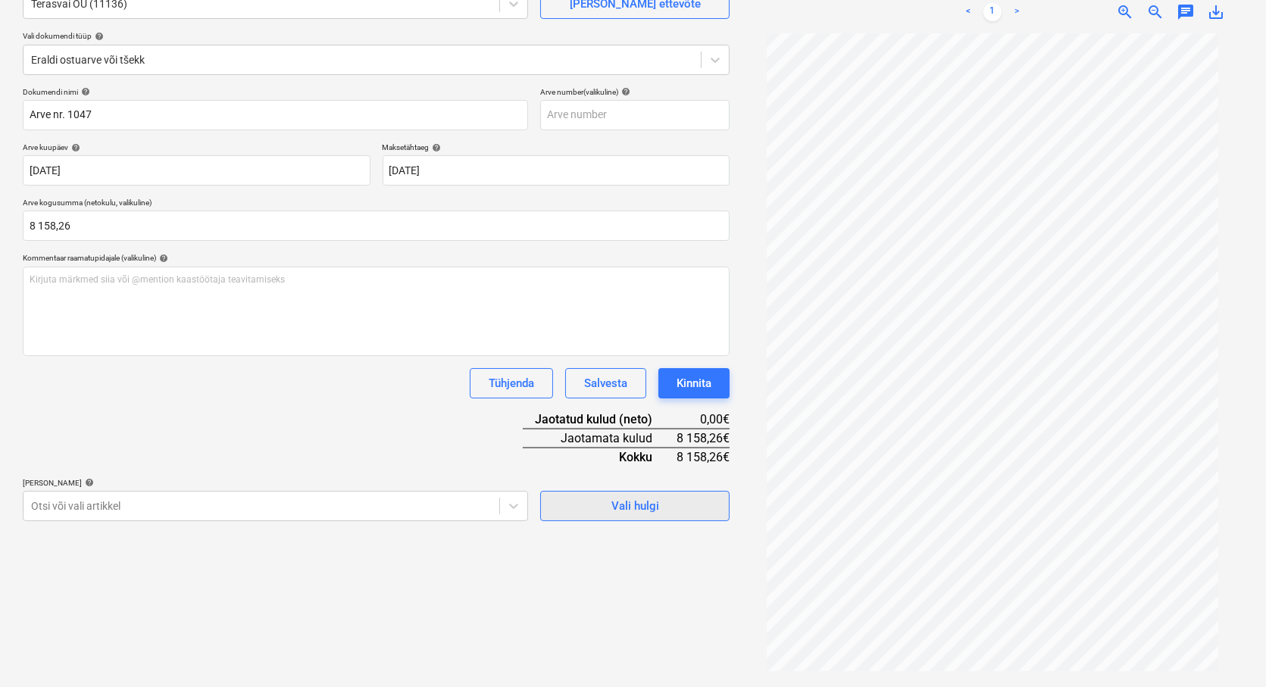
scroll to position [152, 0]
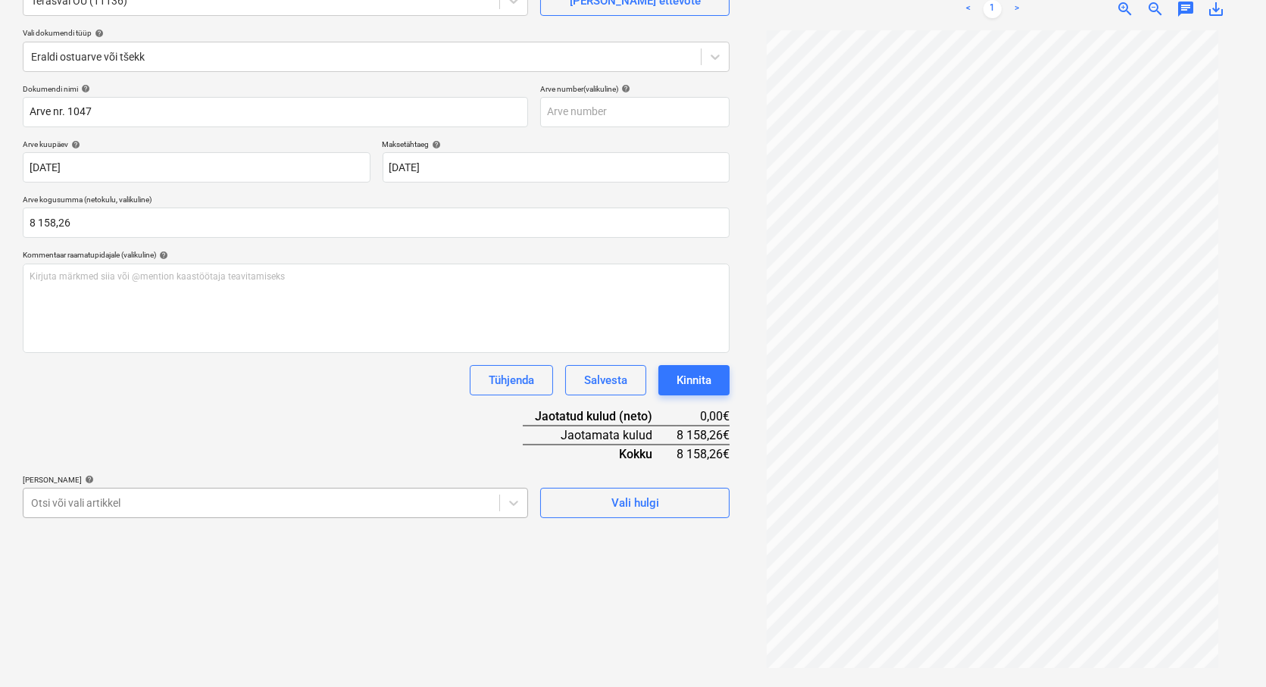
click at [58, 505] on body "Müük Projektid Kontaktid Koondarved Postkast format_size keyboard_arrow_down he…" at bounding box center [633, 191] width 1266 height 687
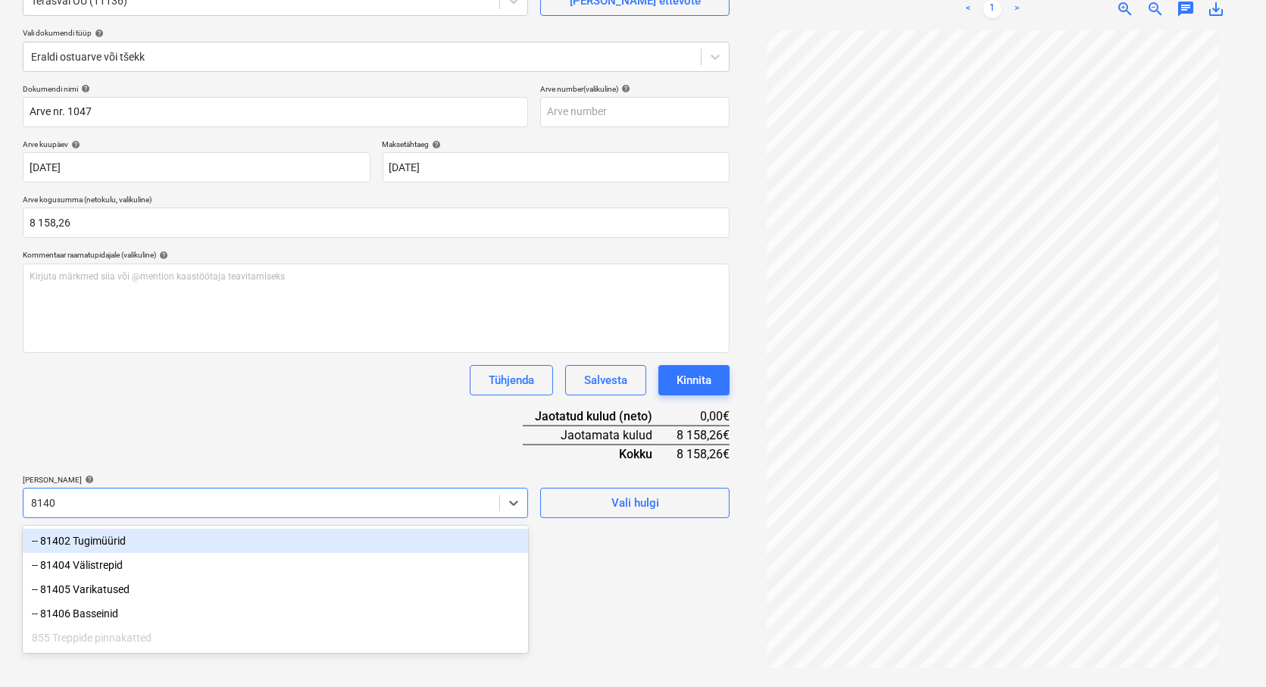
type input "81402"
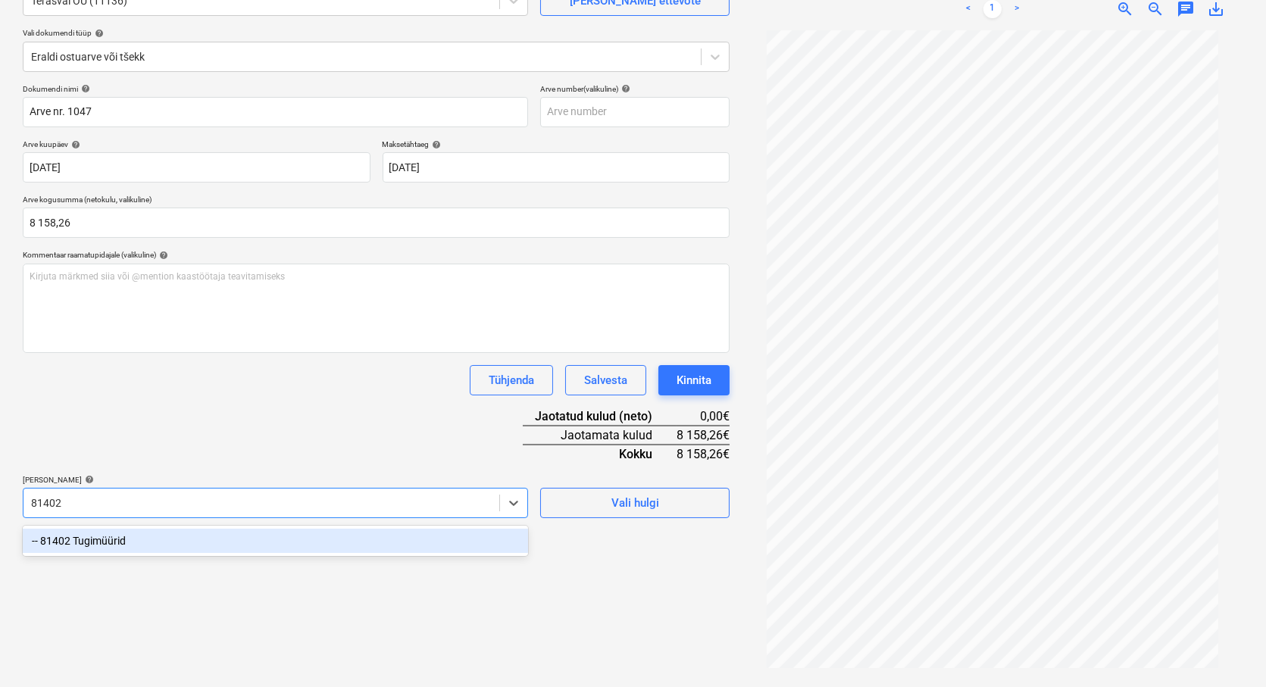
click at [98, 546] on div "-- 81402 Tugimüürid" at bounding box center [275, 541] width 505 height 24
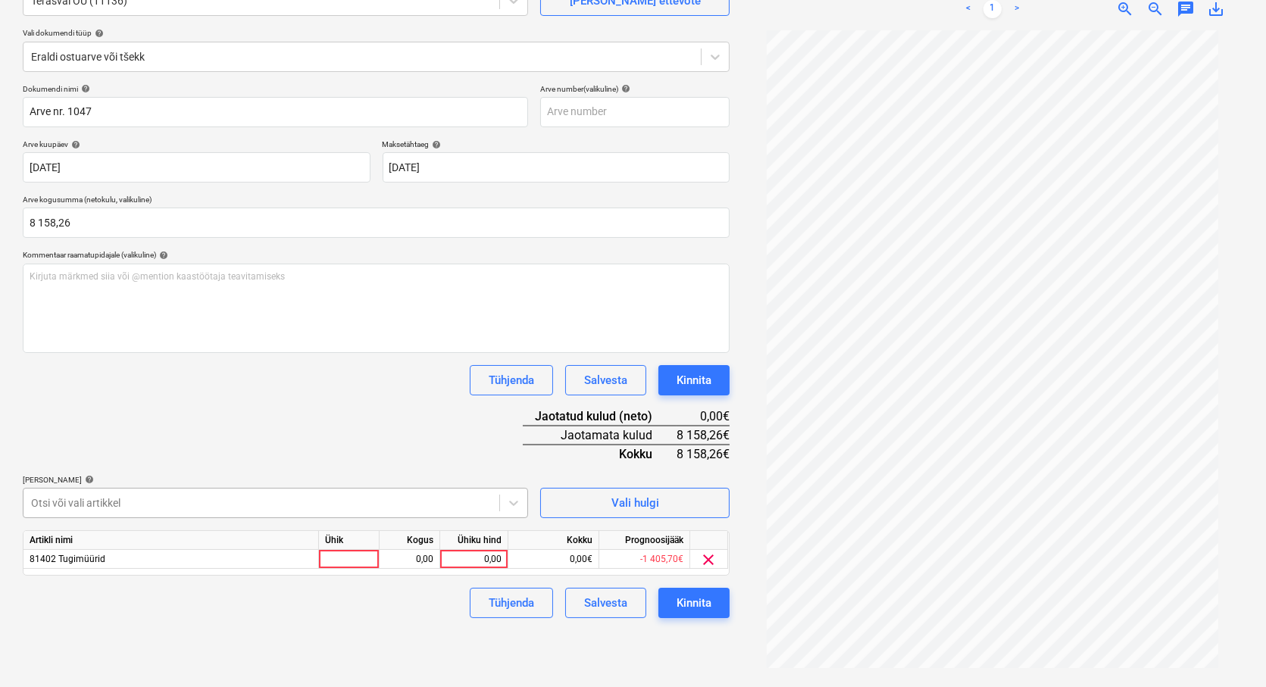
click at [174, 505] on body "Müük Projektid Kontaktid Koondarved Postkast format_size keyboard_arrow_down he…" at bounding box center [633, 191] width 1266 height 687
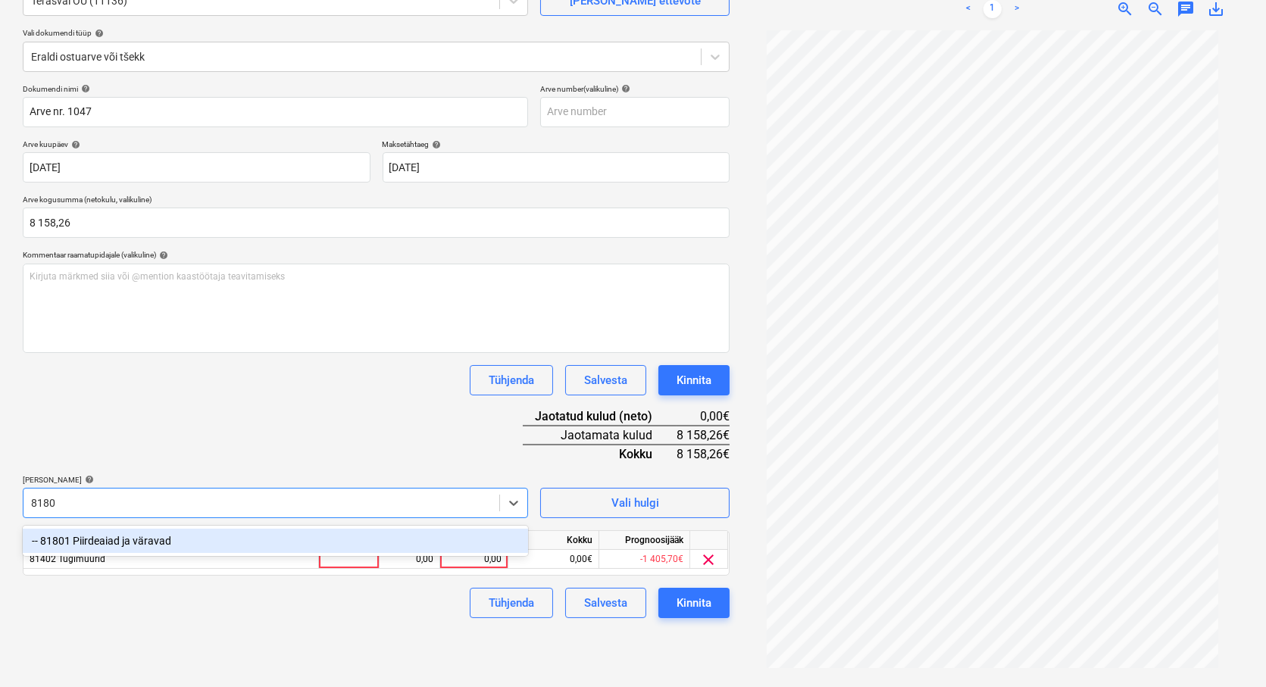
type input "81801"
click at [95, 533] on div "-- 81801 Piirdeaiad ja väravad" at bounding box center [275, 541] width 505 height 24
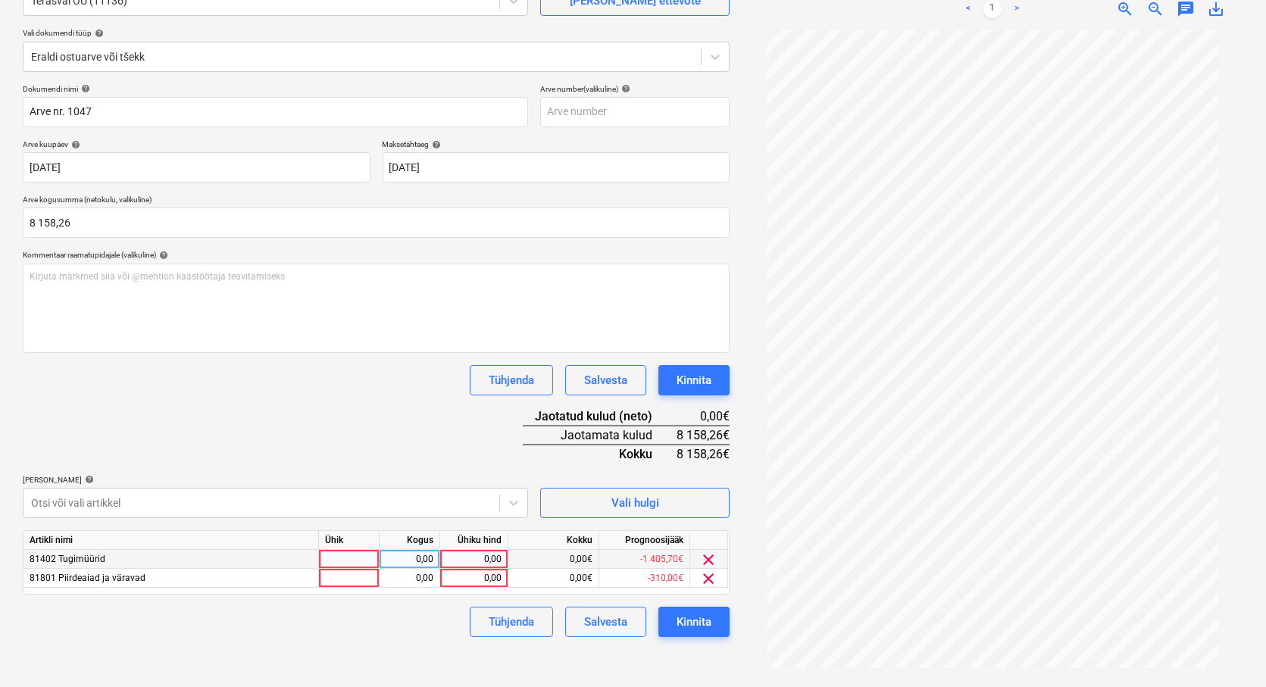
click at [330, 558] on div at bounding box center [349, 559] width 61 height 19
type input "tk"
click at [327, 577] on div at bounding box center [349, 578] width 61 height 19
type input "tk"
click at [392, 555] on div "0,00" at bounding box center [410, 559] width 48 height 19
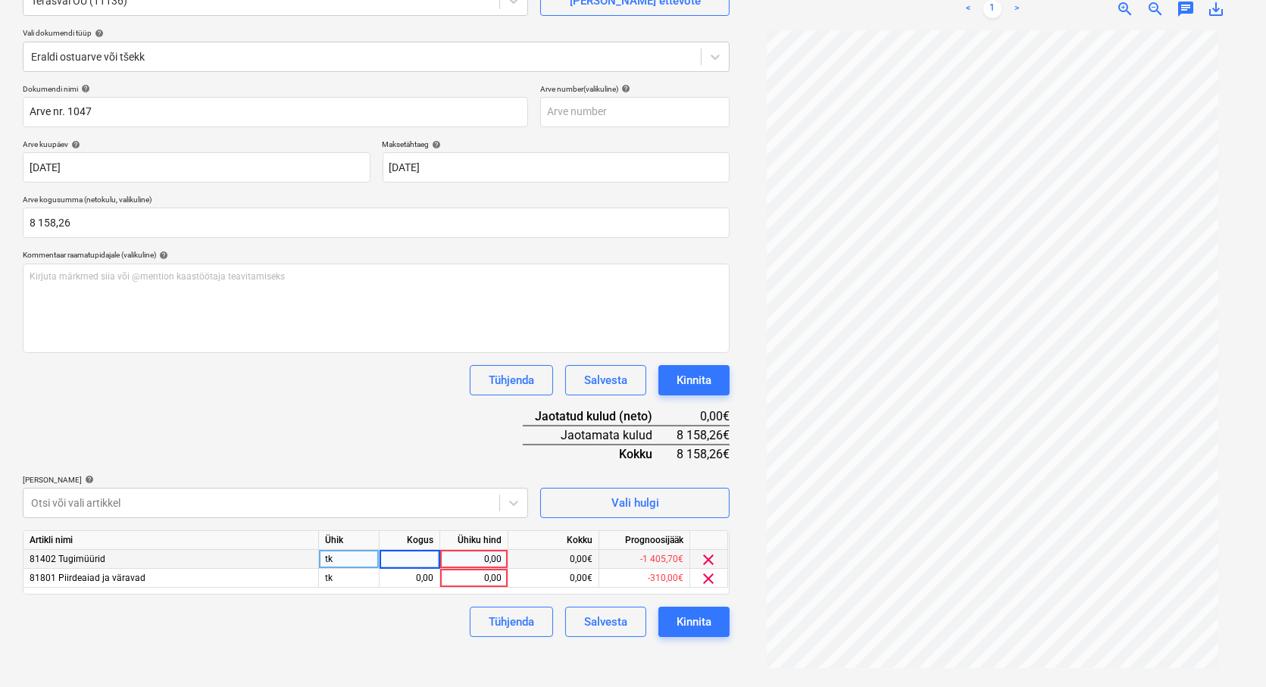
type input "1"
click at [409, 583] on div "0,00" at bounding box center [410, 578] width 48 height 19
click at [464, 563] on div "0,00" at bounding box center [473, 559] width 55 height 19
click at [539, 576] on div "0,00€" at bounding box center [553, 578] width 91 height 19
click at [472, 580] on div "0,00" at bounding box center [473, 578] width 55 height 19
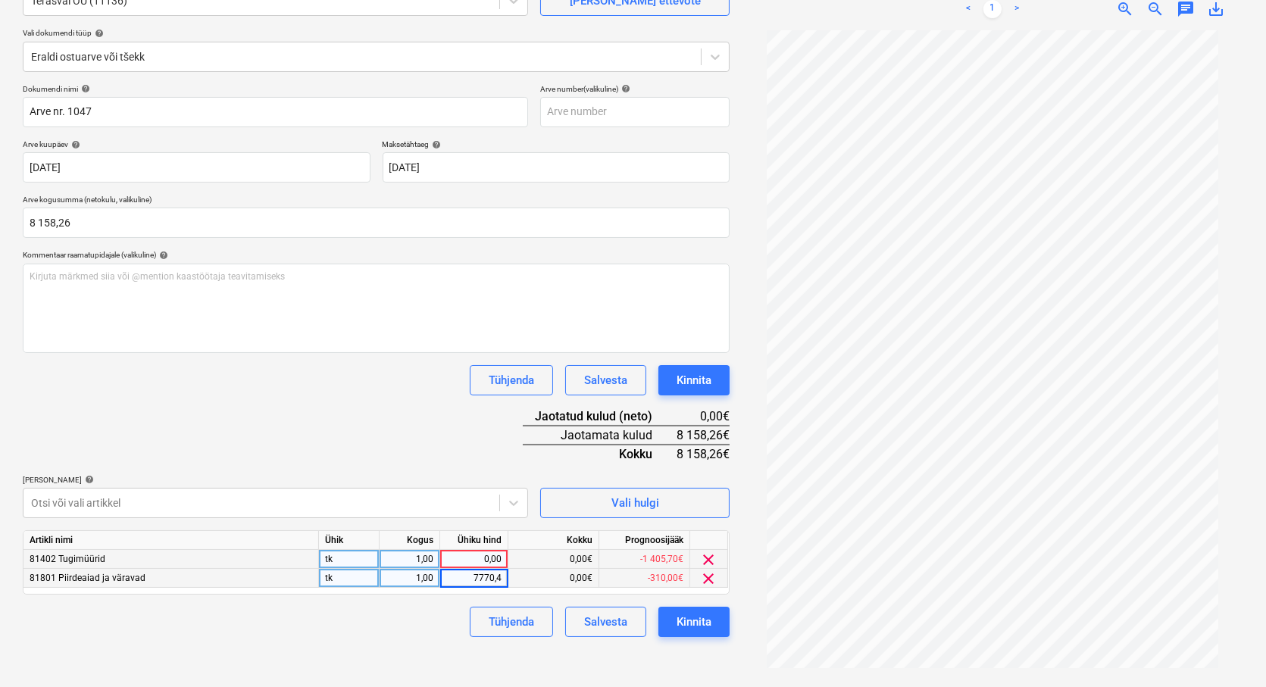
type input "7770,46"
click at [382, 637] on div "Tühjenda Salvesta Kinnita" at bounding box center [376, 622] width 707 height 30
click at [473, 557] on div "0,00" at bounding box center [473, 559] width 55 height 19
type input "387,8"
click at [422, 630] on div "Tühjenda Salvesta Kinnita" at bounding box center [376, 622] width 707 height 30
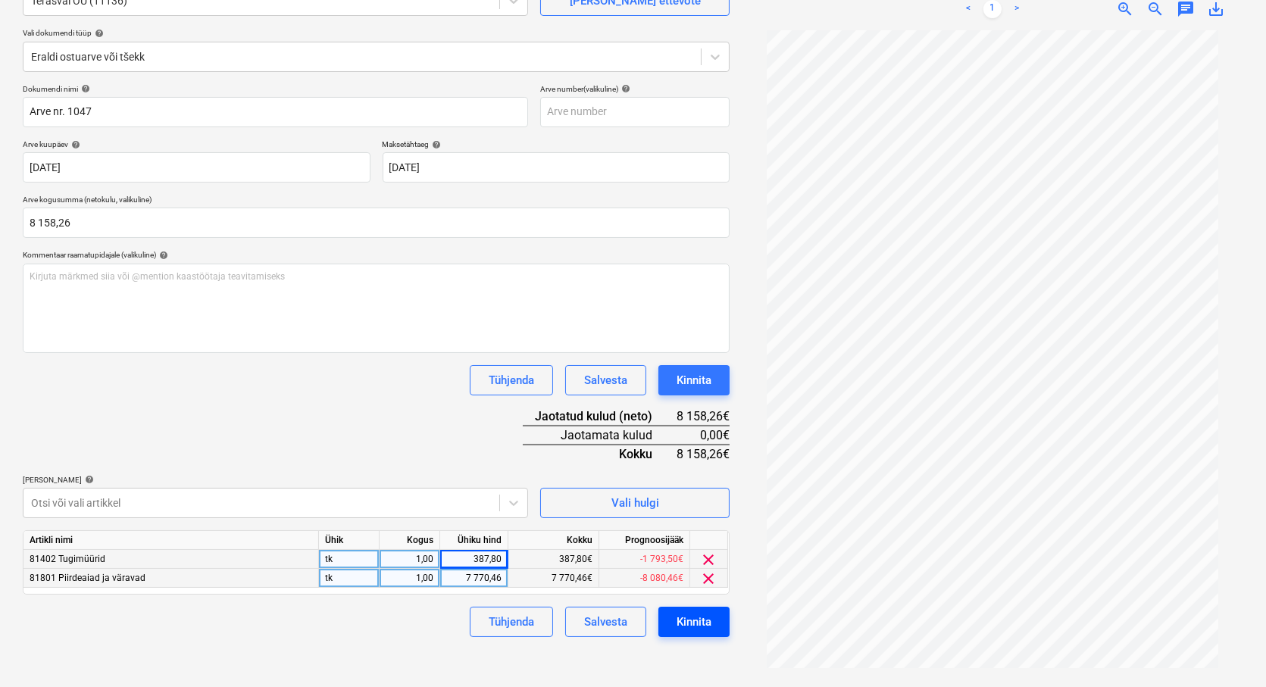
click at [714, 621] on button "Kinnita" at bounding box center [693, 622] width 71 height 30
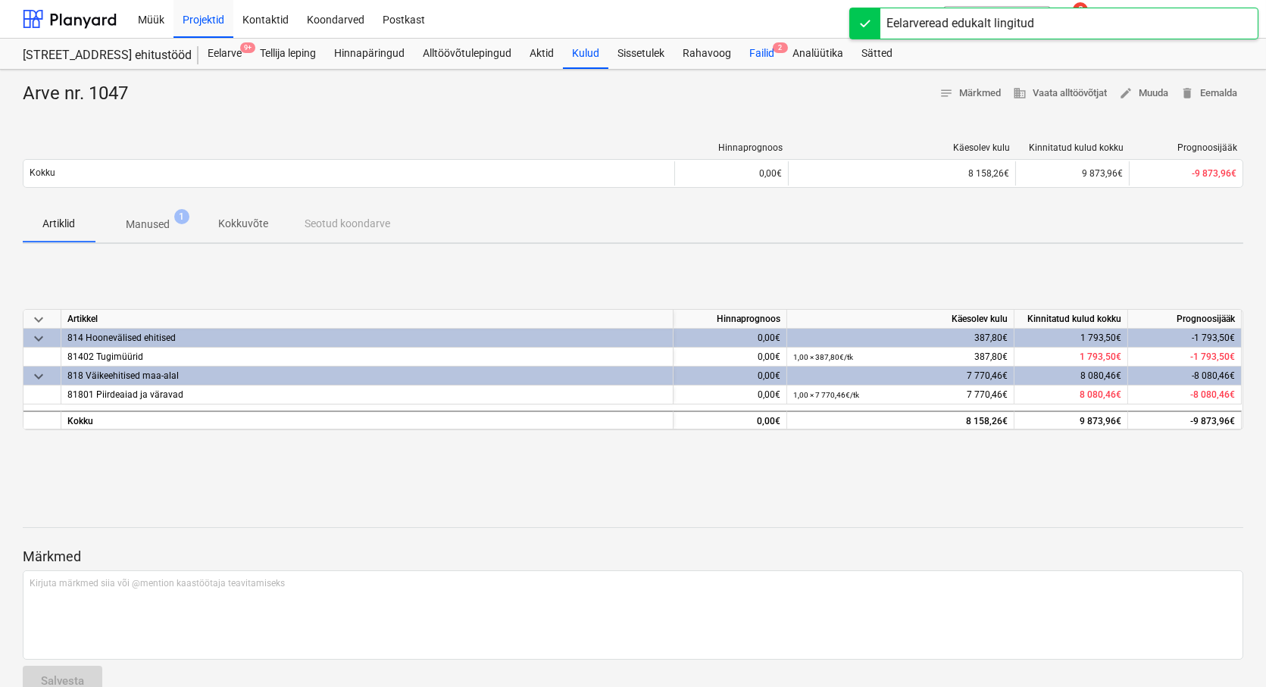
drag, startPoint x: 764, startPoint y: 50, endPoint x: 755, endPoint y: 64, distance: 16.0
click at [764, 50] on div "Failid 2" at bounding box center [761, 54] width 43 height 30
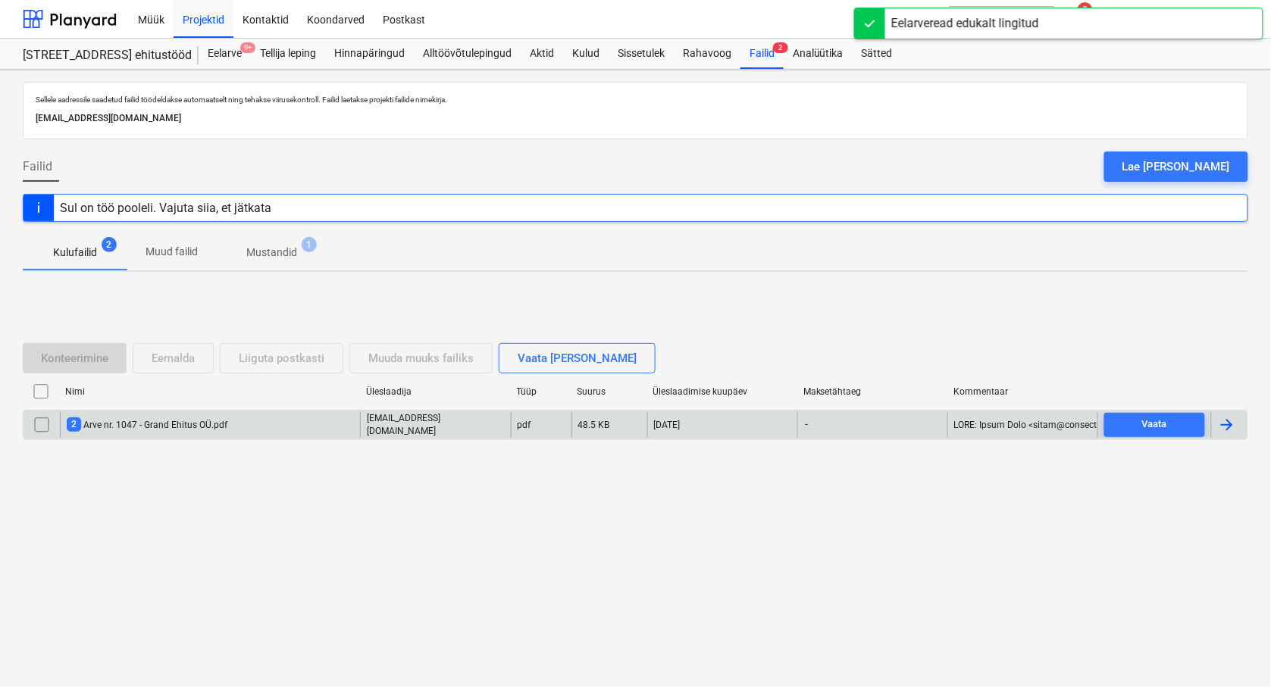
click at [39, 425] on input "checkbox" at bounding box center [42, 425] width 24 height 24
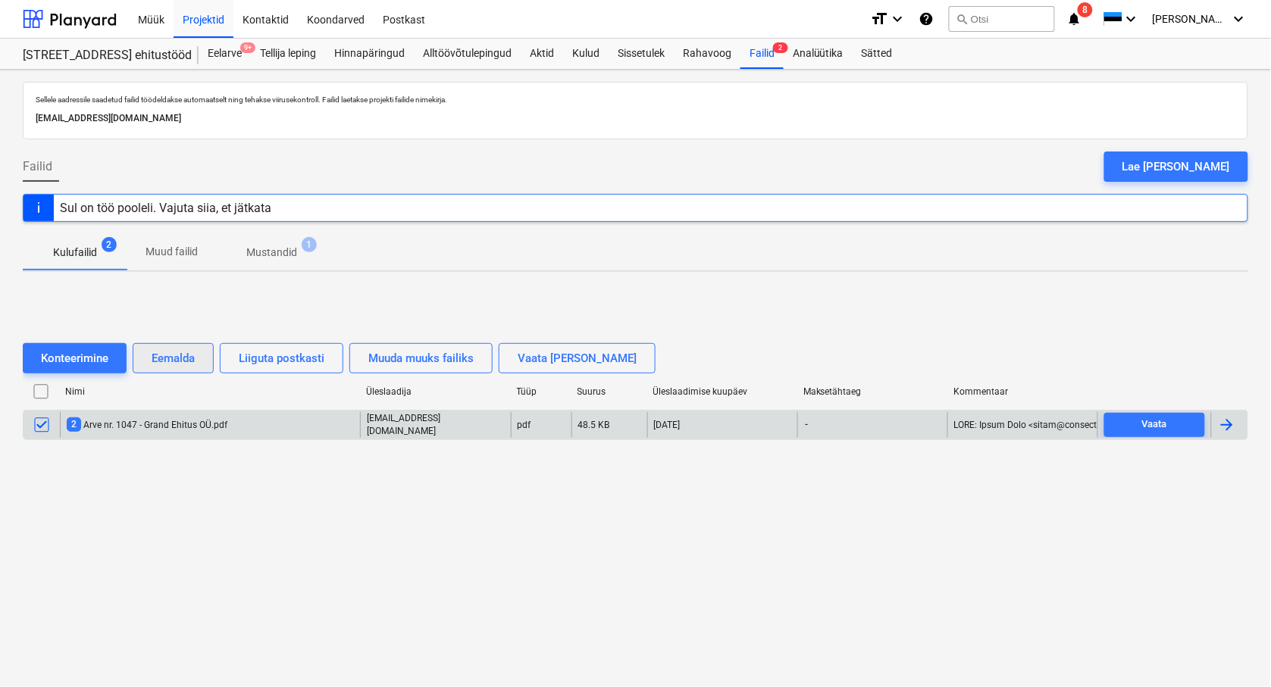
click at [161, 361] on div "Eemalda" at bounding box center [173, 359] width 43 height 20
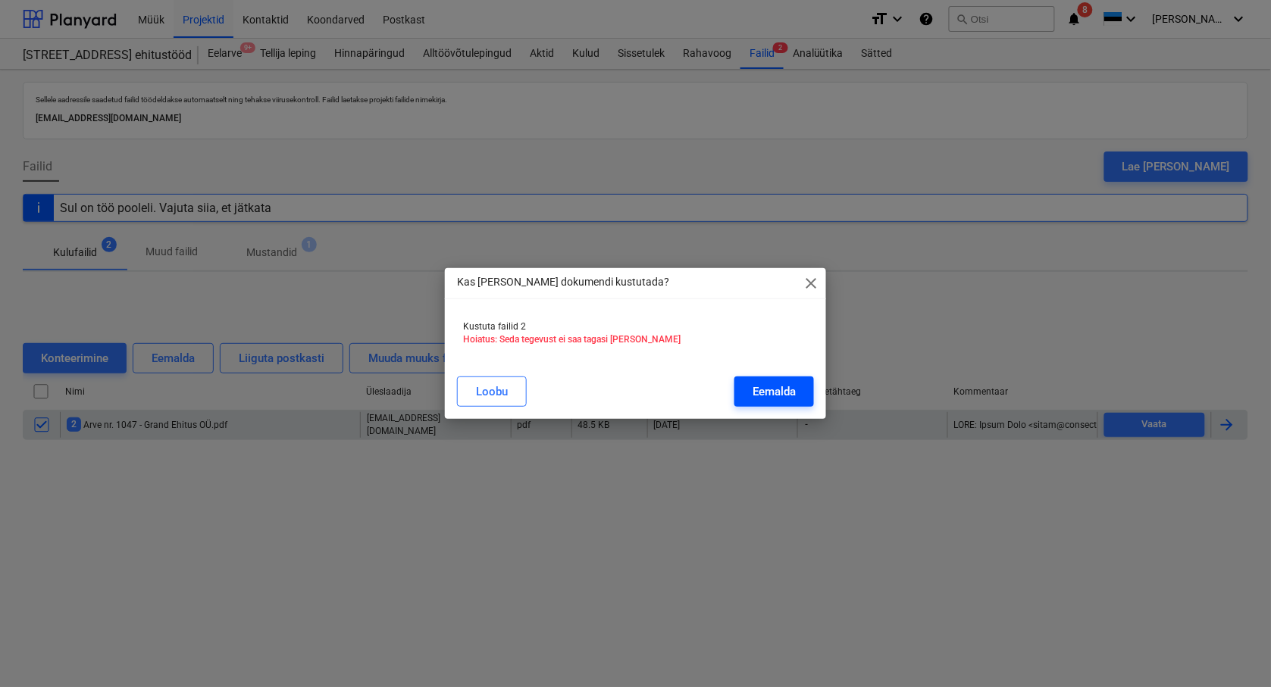
click at [792, 397] on div "Eemalda" at bounding box center [773, 392] width 43 height 20
